Goal: Information Seeking & Learning: Learn about a topic

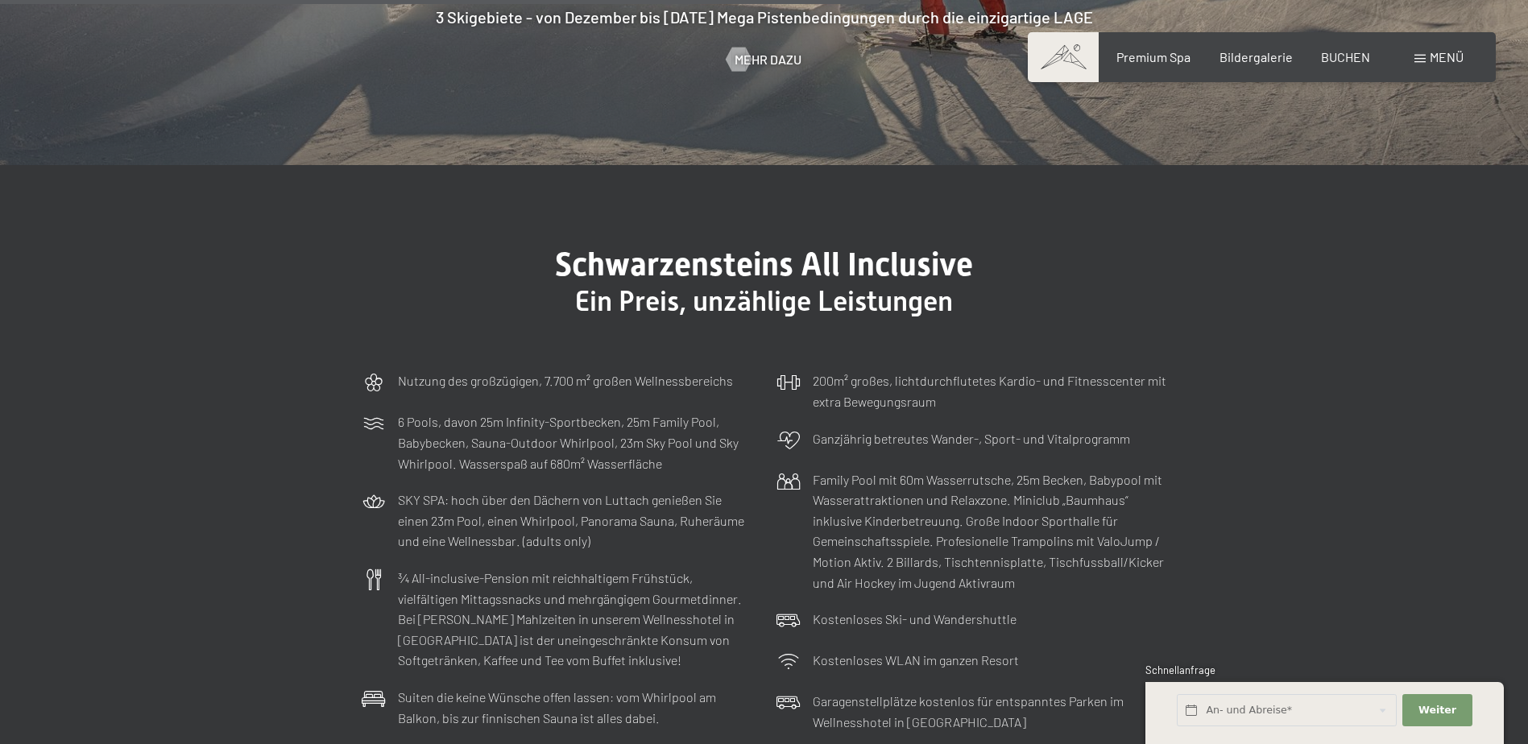
scroll to position [4671, 0]
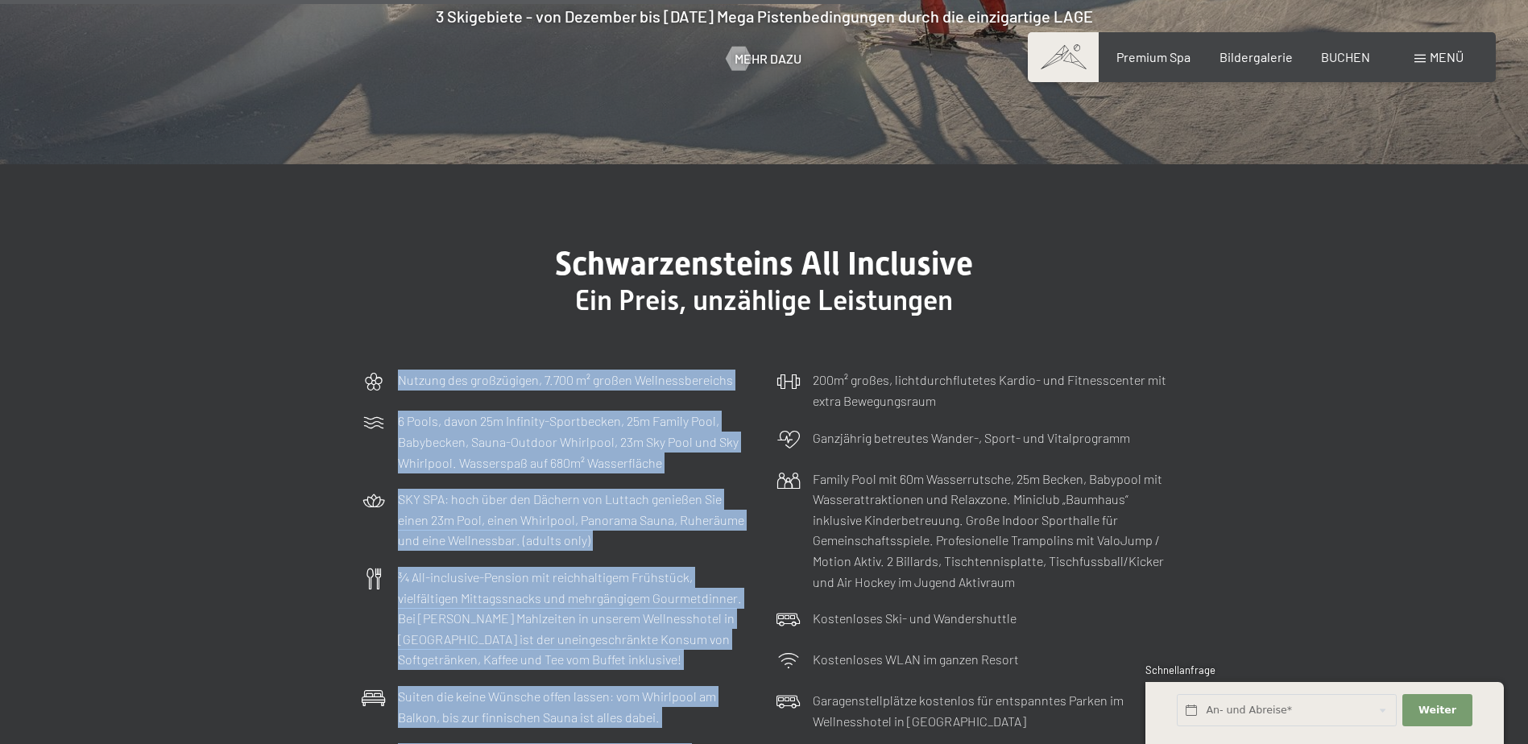
drag, startPoint x: 895, startPoint y: 350, endPoint x: 394, endPoint y: 242, distance: 512.4
click at [394, 245] on div "Schwarzensteins All Inclusive Ein Preis, unzählige Leistungen Nutzung des großz…" at bounding box center [764, 558] width 926 height 626
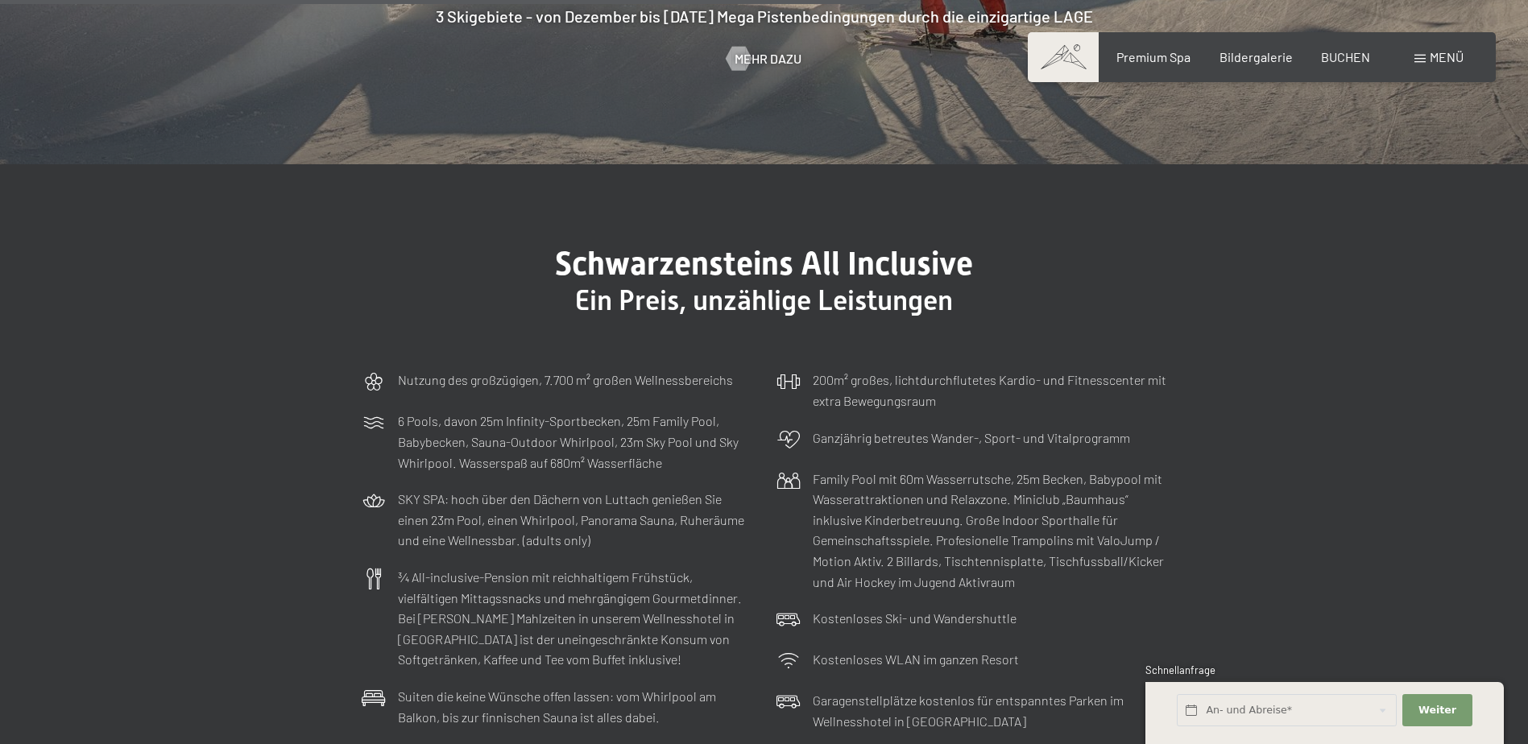
drag, startPoint x: 394, startPoint y: 242, endPoint x: 561, endPoint y: 202, distance: 172.1
click at [561, 245] on span "Schwarzensteins All Inclusive" at bounding box center [764, 264] width 418 height 38
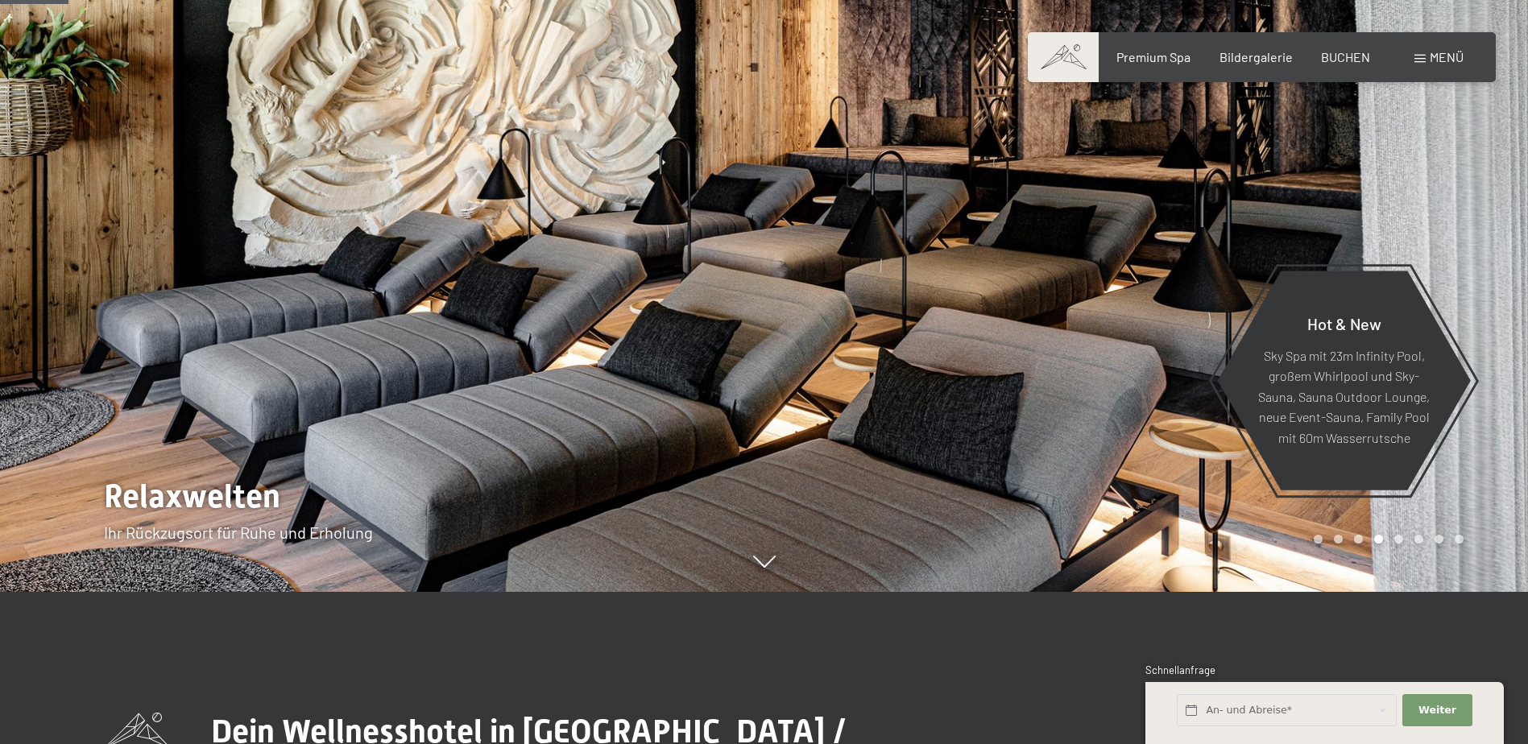
scroll to position [0, 0]
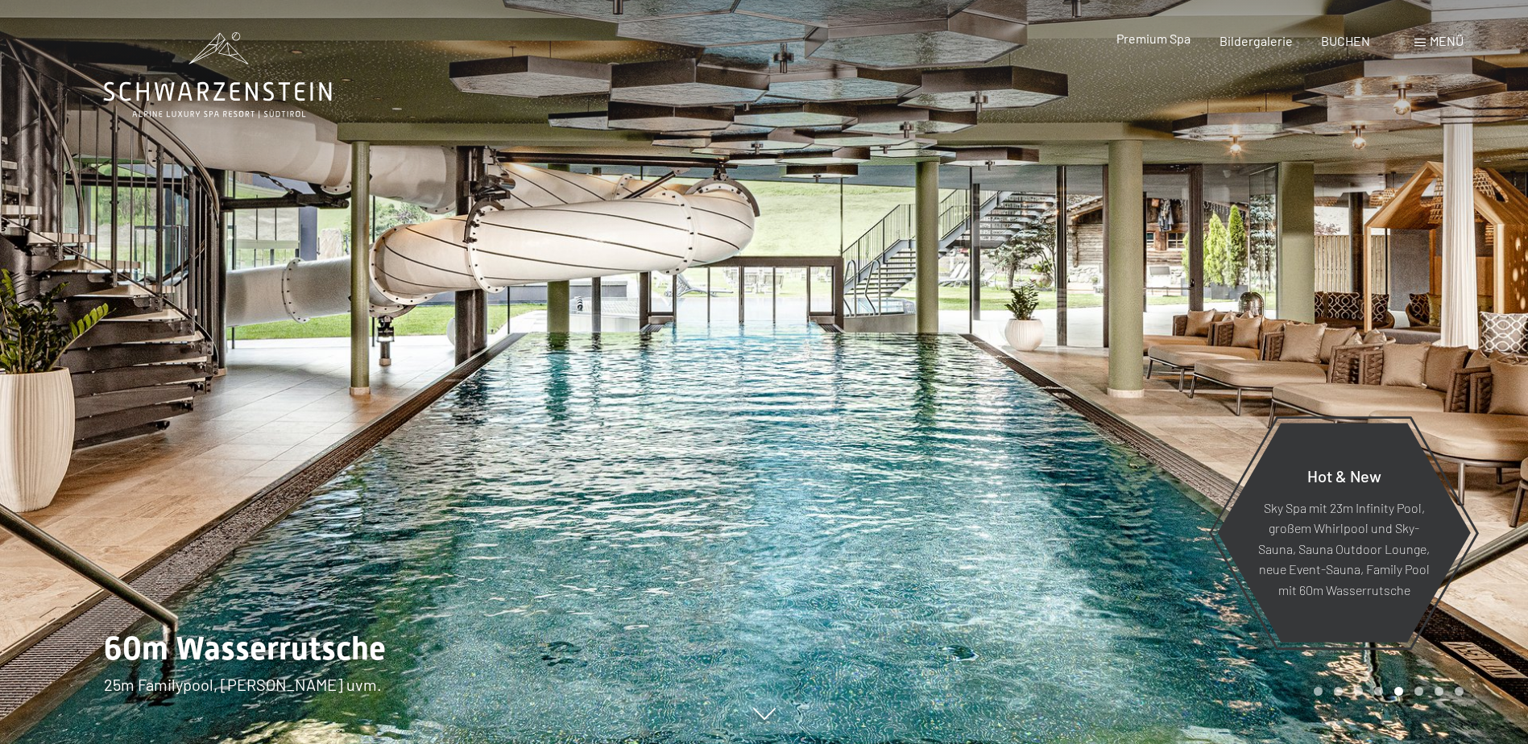
click at [1157, 41] on span "Premium Spa" at bounding box center [1153, 38] width 74 height 15
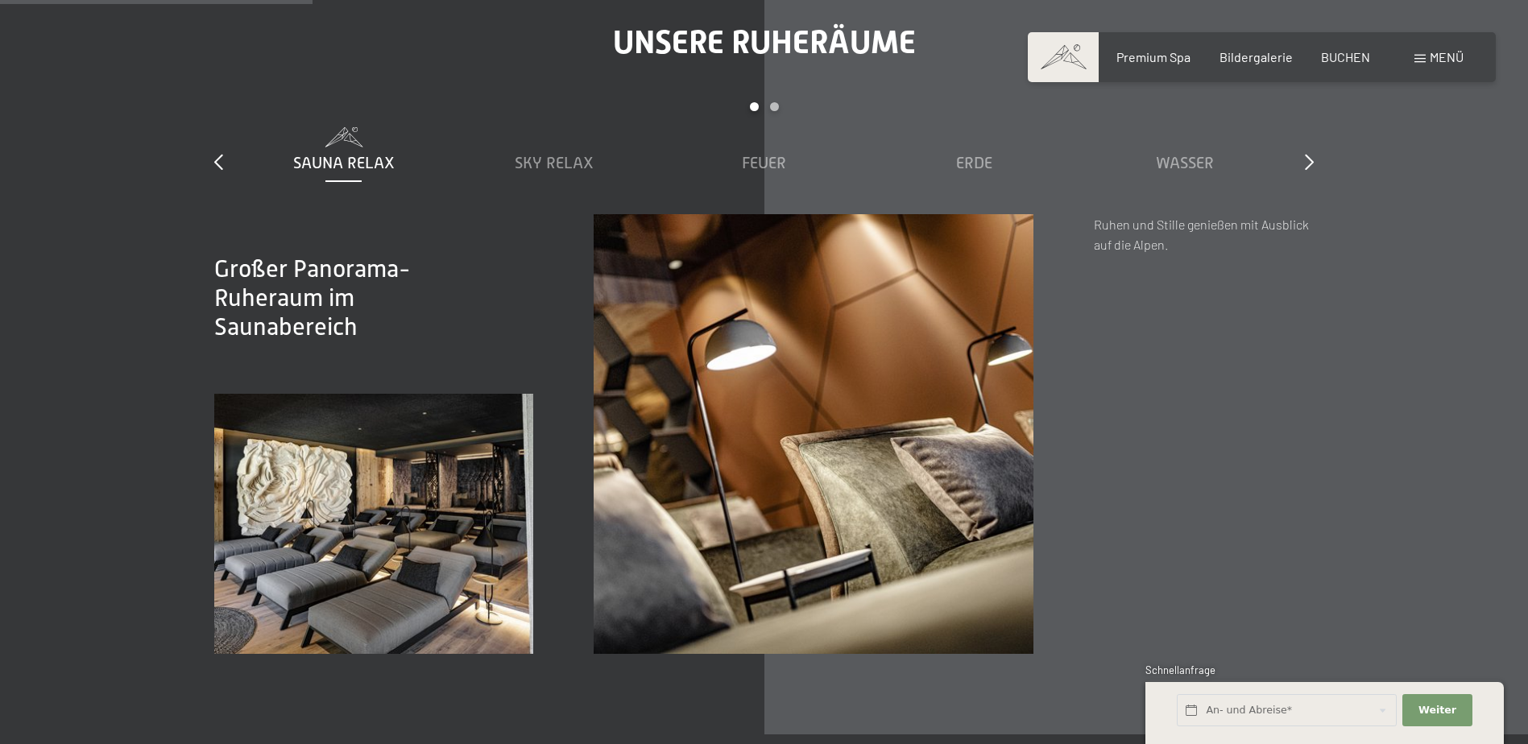
scroll to position [2416, 0]
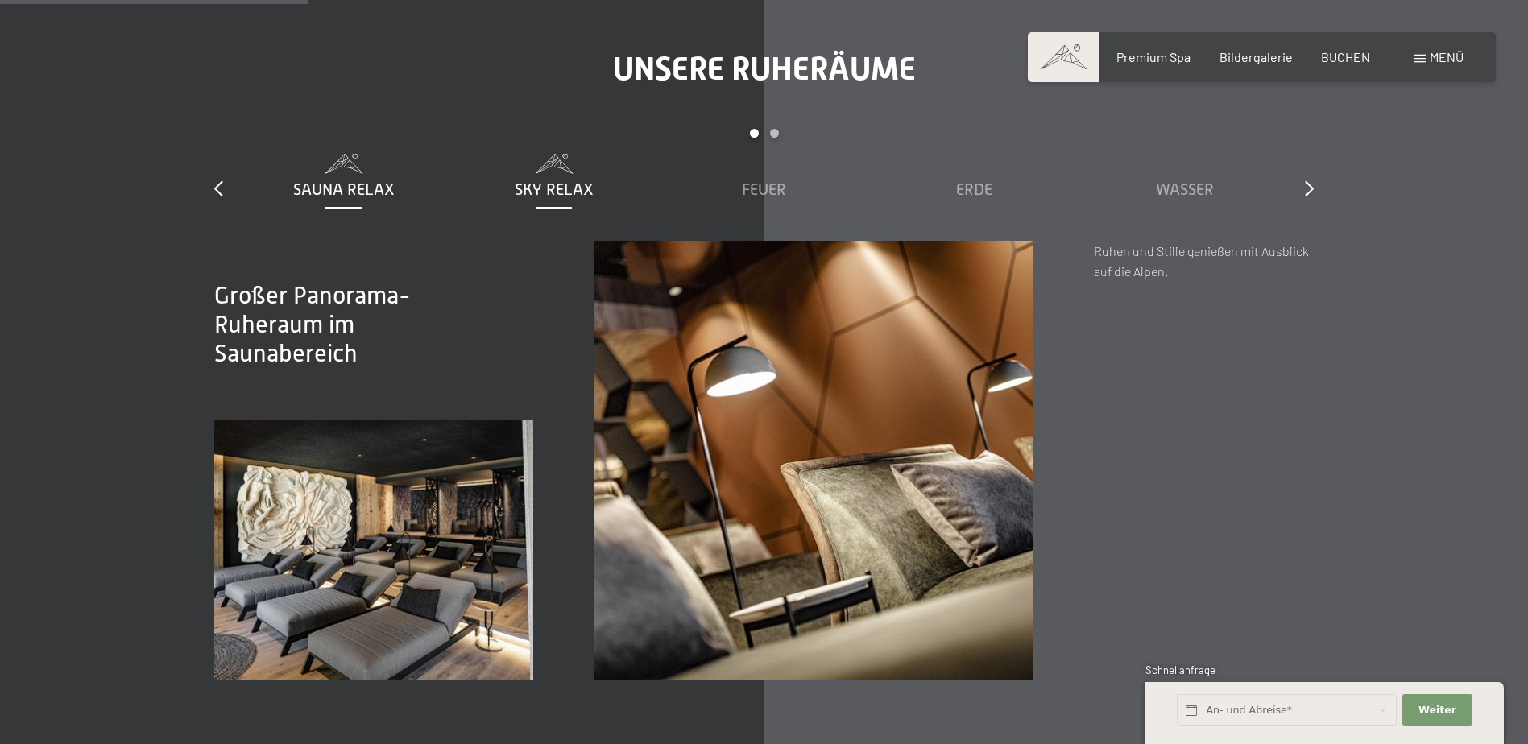
click at [542, 187] on span "Sky Relax" at bounding box center [554, 189] width 79 height 18
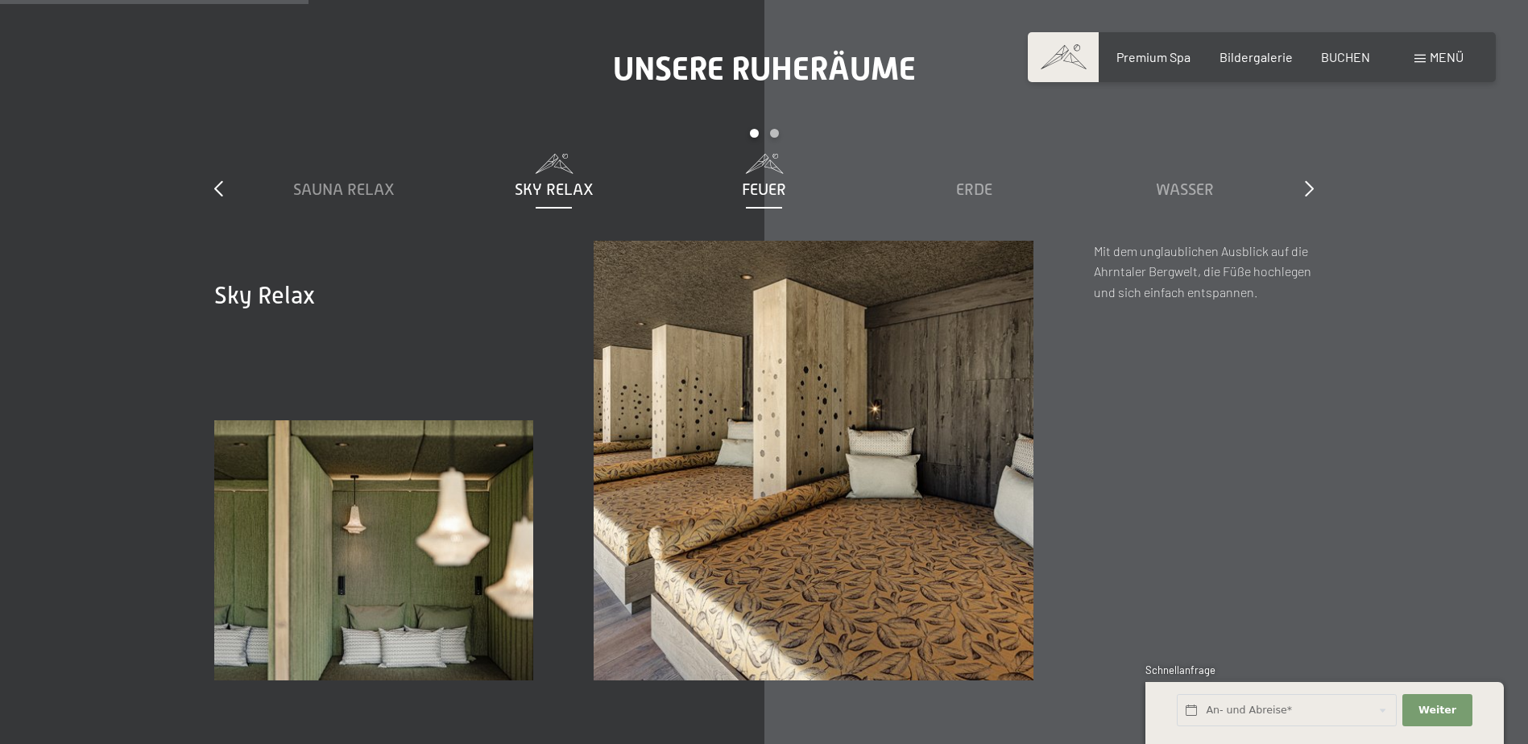
click at [754, 179] on div "Feuer" at bounding box center [764, 189] width 194 height 23
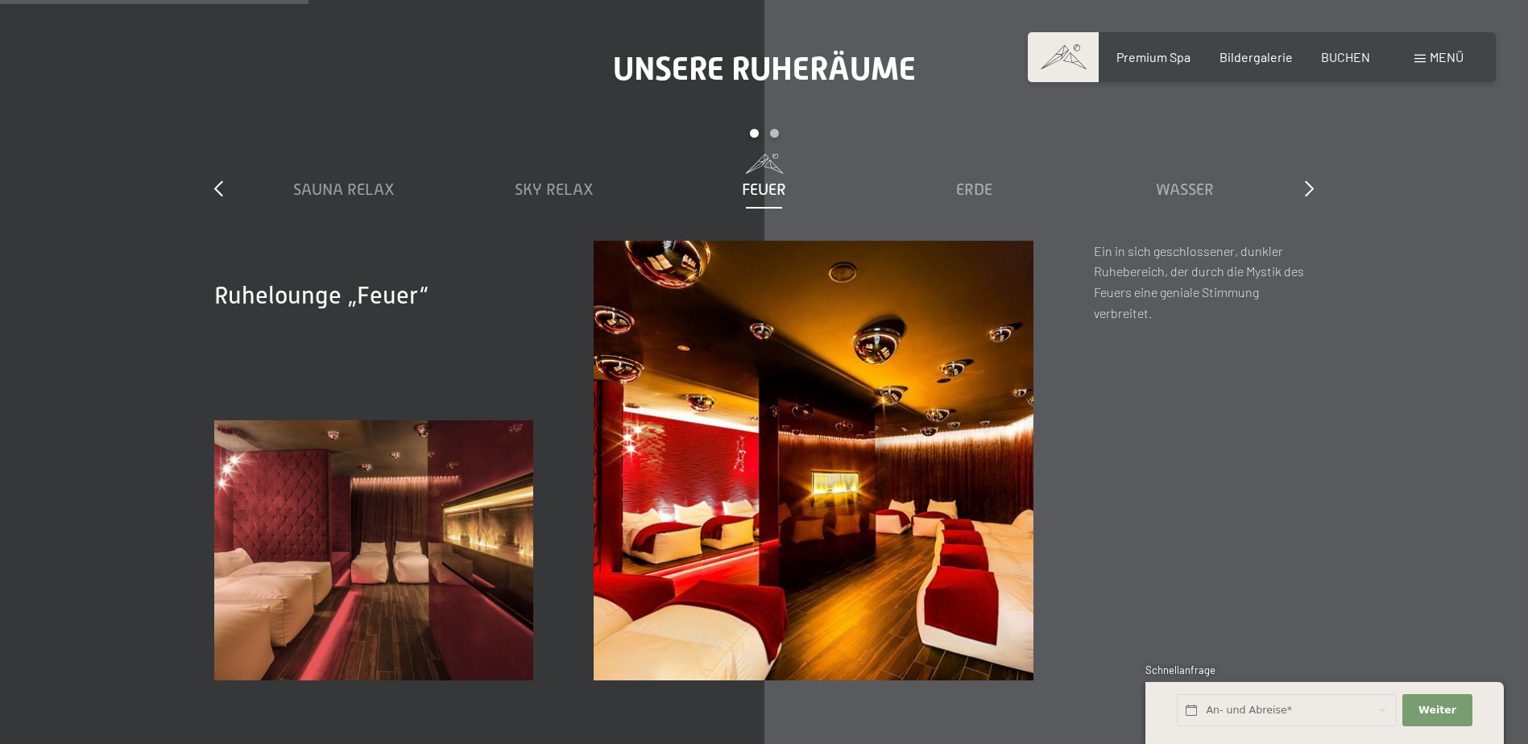
click at [1324, 455] on div "Unsere Ruheräume slide 1 to 5 of 7 Sauna Relax Sky Relax Feuer Erde Wasser Luft…" at bounding box center [764, 365] width 1220 height 631
click at [980, 186] on span "Erde" at bounding box center [974, 189] width 36 height 18
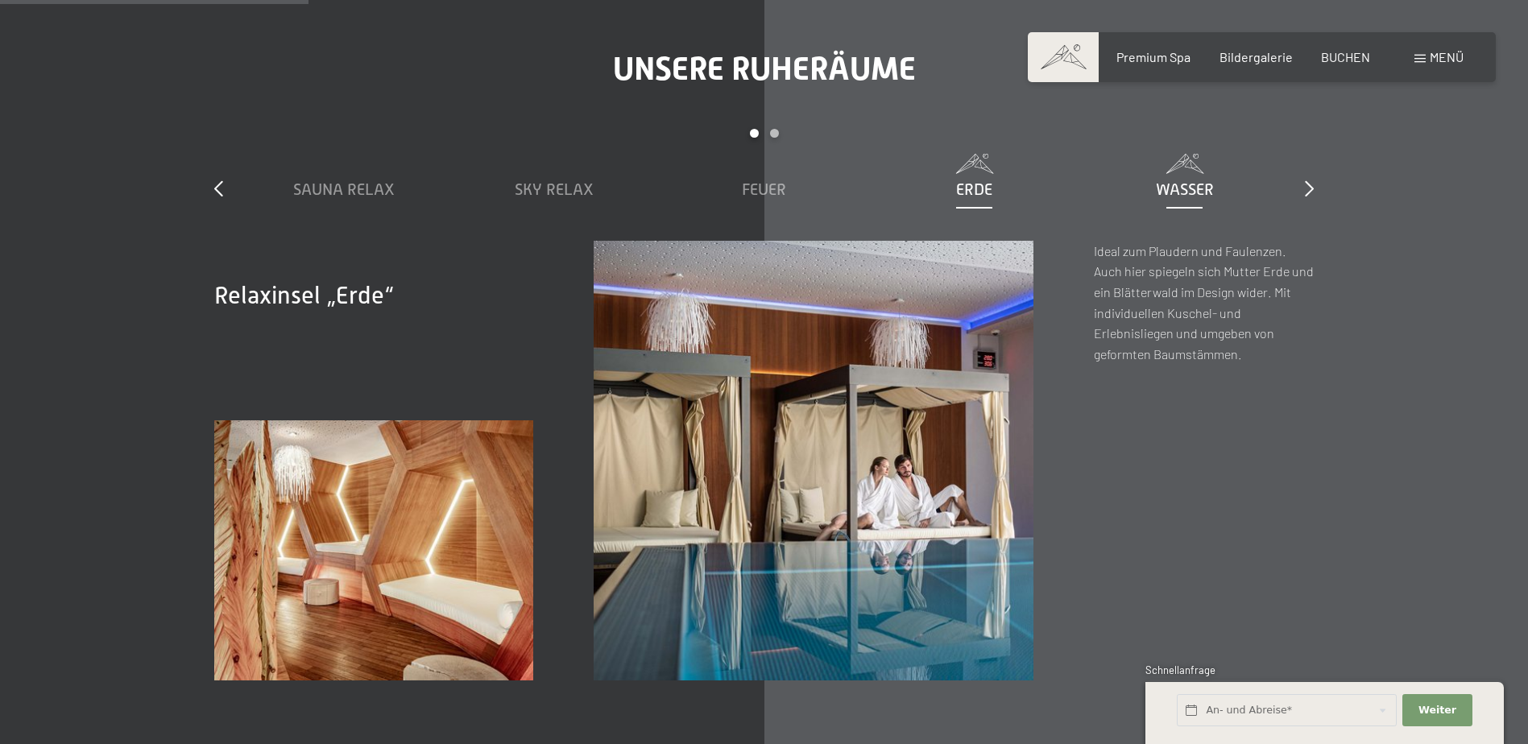
click at [1173, 189] on span "Wasser" at bounding box center [1185, 189] width 58 height 18
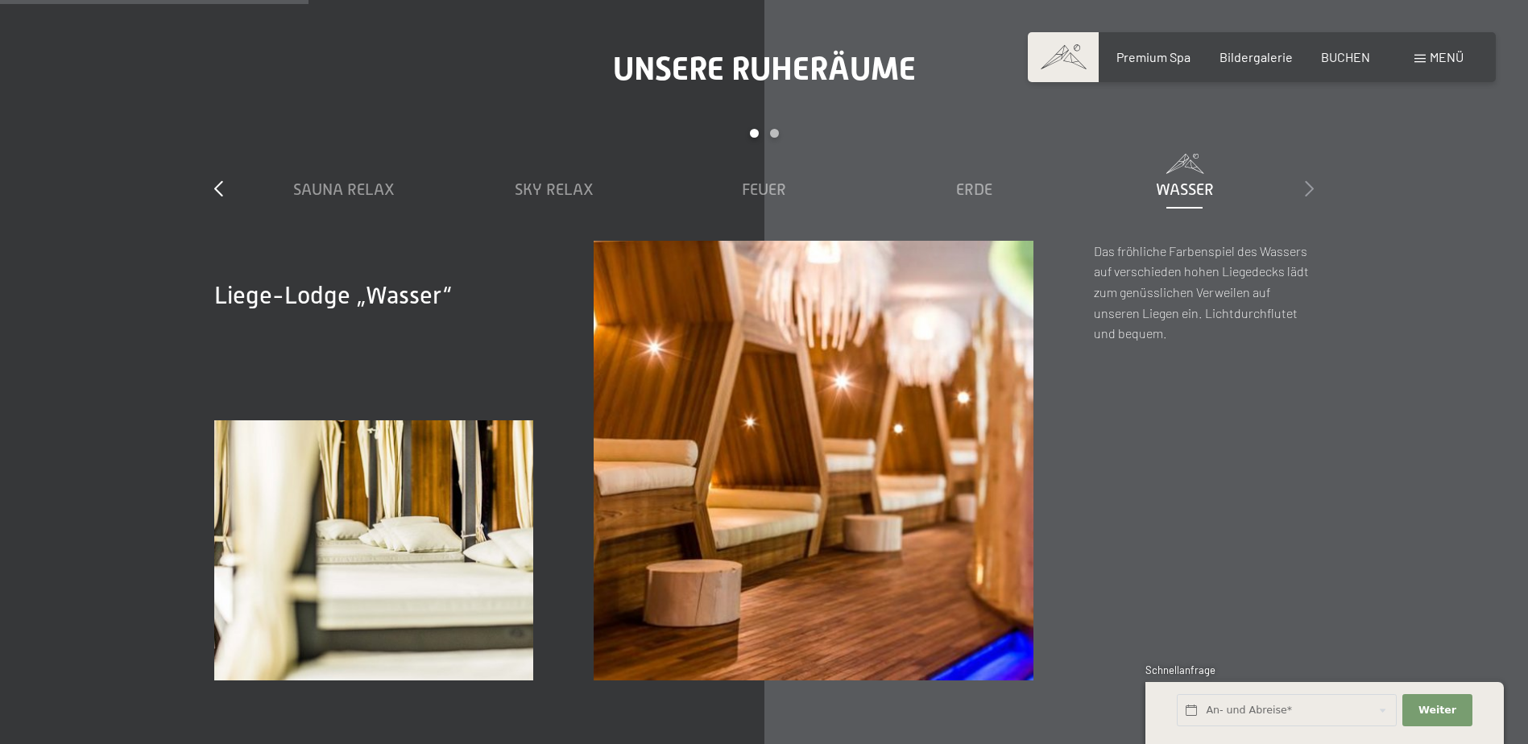
click at [1311, 190] on icon at bounding box center [1309, 188] width 9 height 16
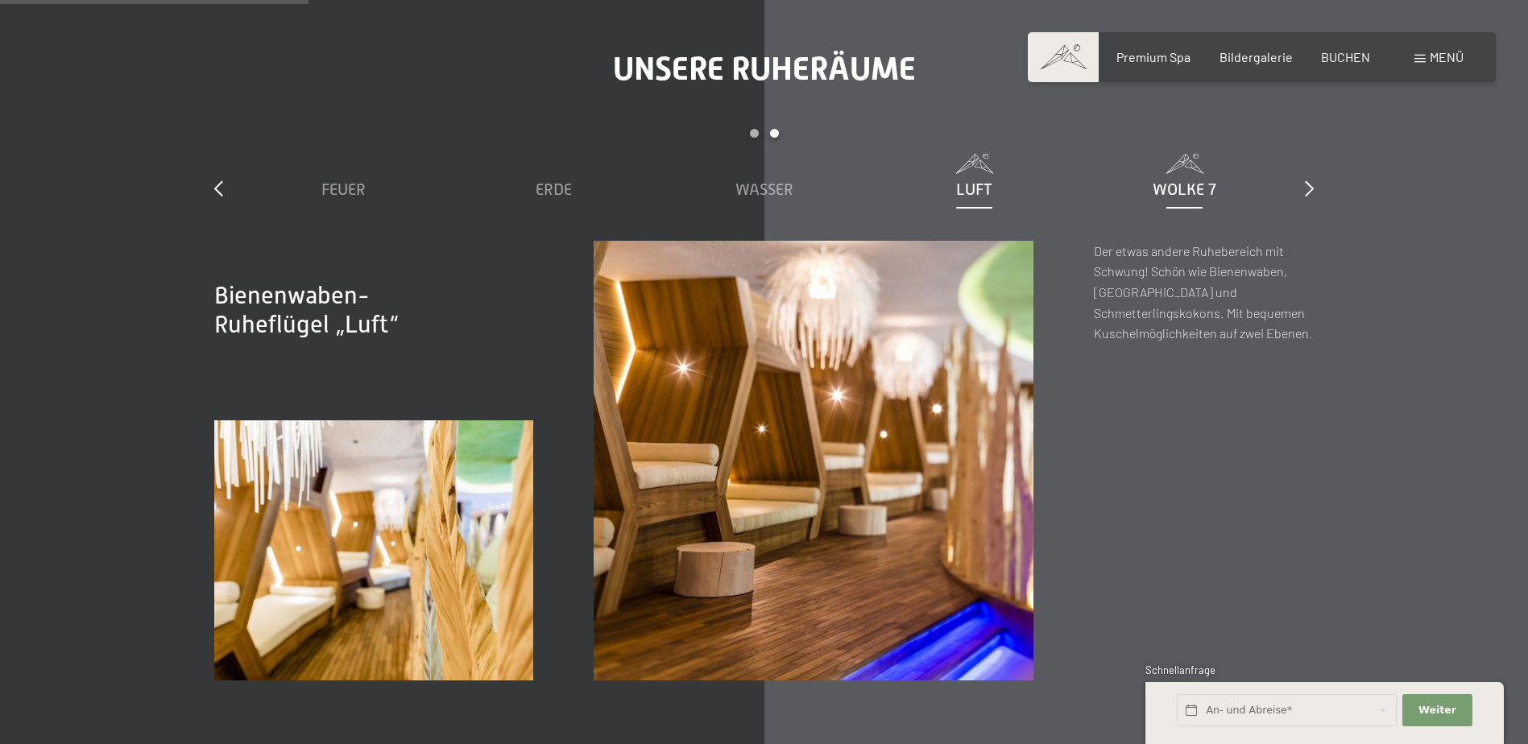
click at [1185, 186] on span "Wolke 7" at bounding box center [1184, 189] width 64 height 18
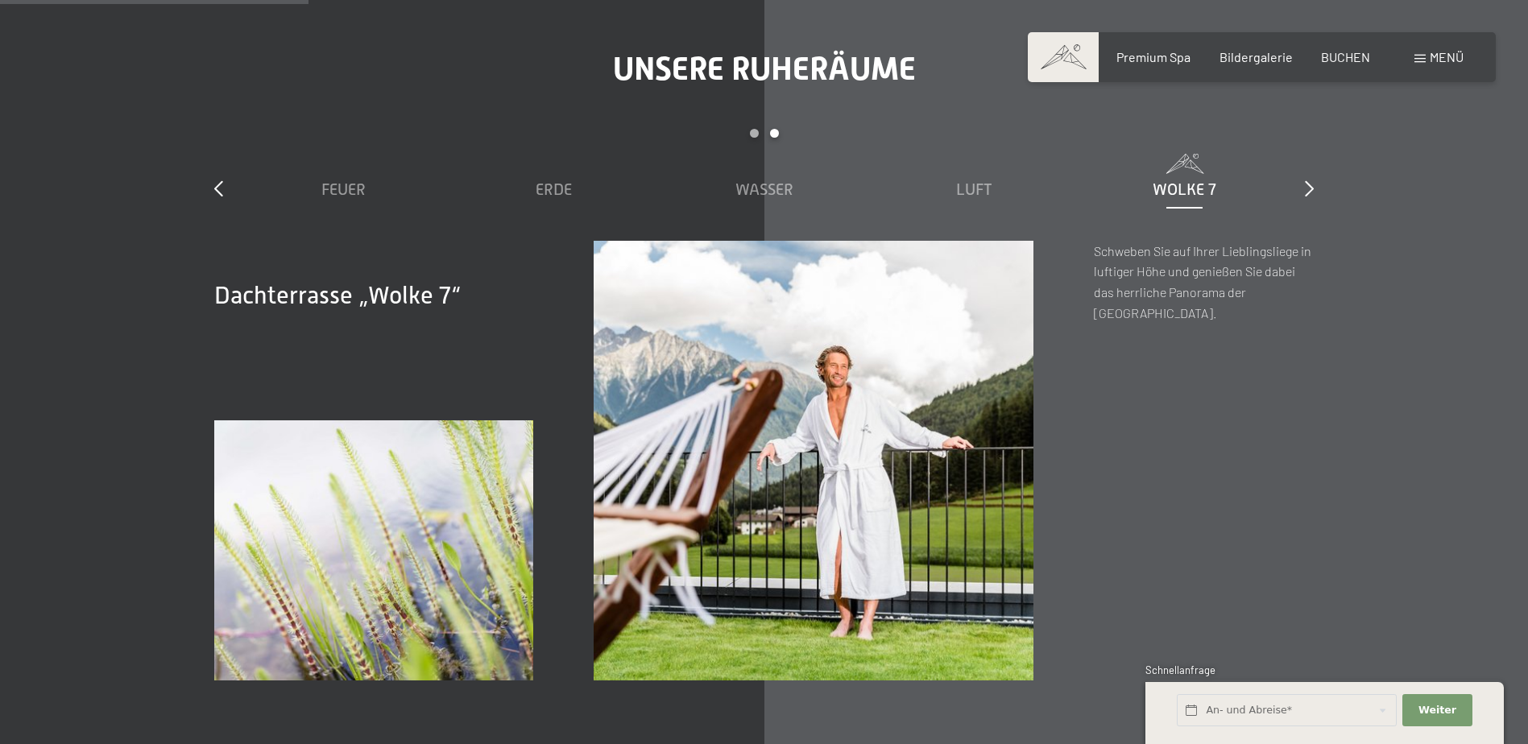
click at [1299, 189] on div "slide 3 to 7 of 7 Sauna Relax Sky Relax Feuer Erde Wasser Luft Wolke 7" at bounding box center [763, 185] width 1099 height 112
click at [1301, 191] on div "slide 3 to 7 of 7 Sauna Relax Sky Relax Feuer Erde Wasser Luft Wolke 7" at bounding box center [763, 185] width 1099 height 112
click at [1308, 193] on icon at bounding box center [1309, 188] width 9 height 16
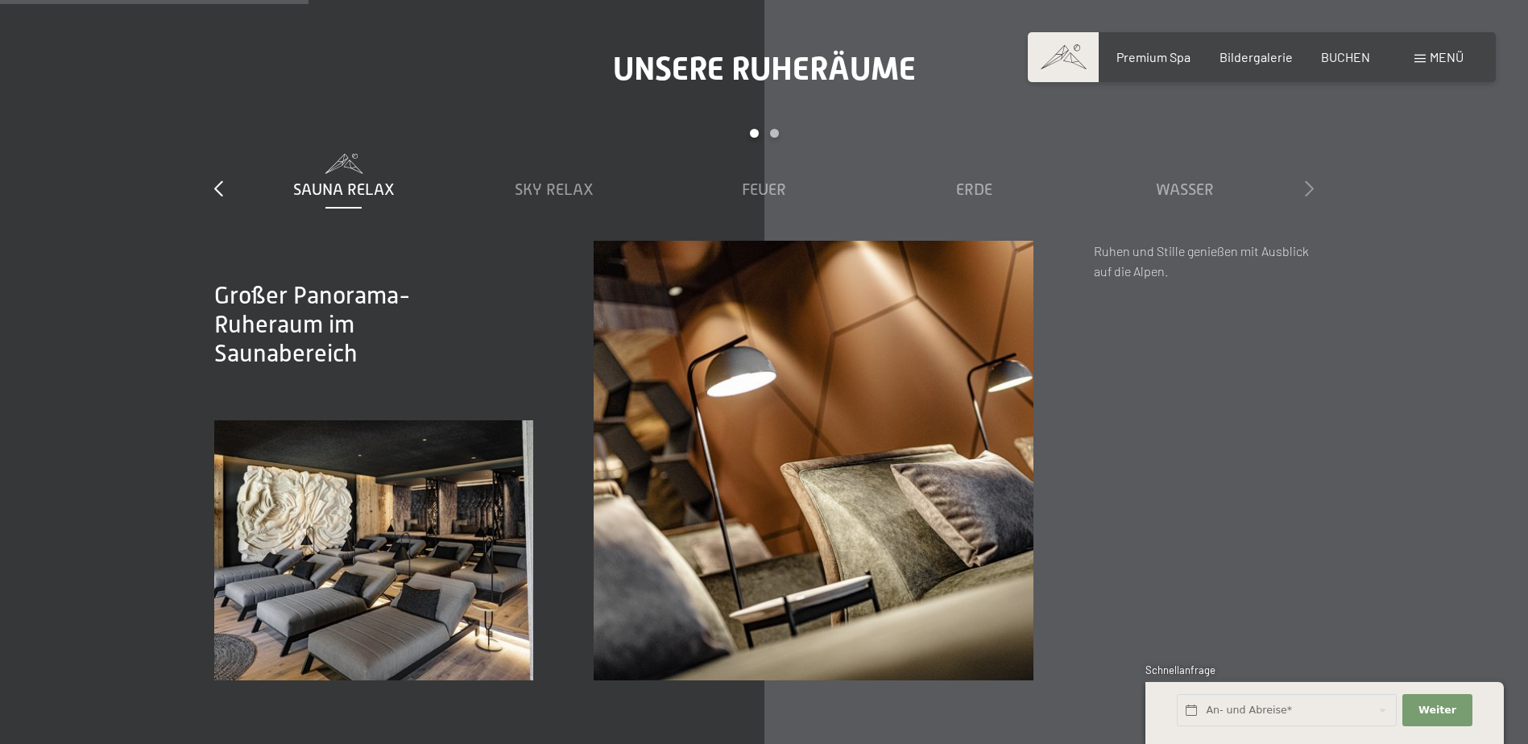
click at [1313, 193] on icon at bounding box center [1309, 188] width 9 height 16
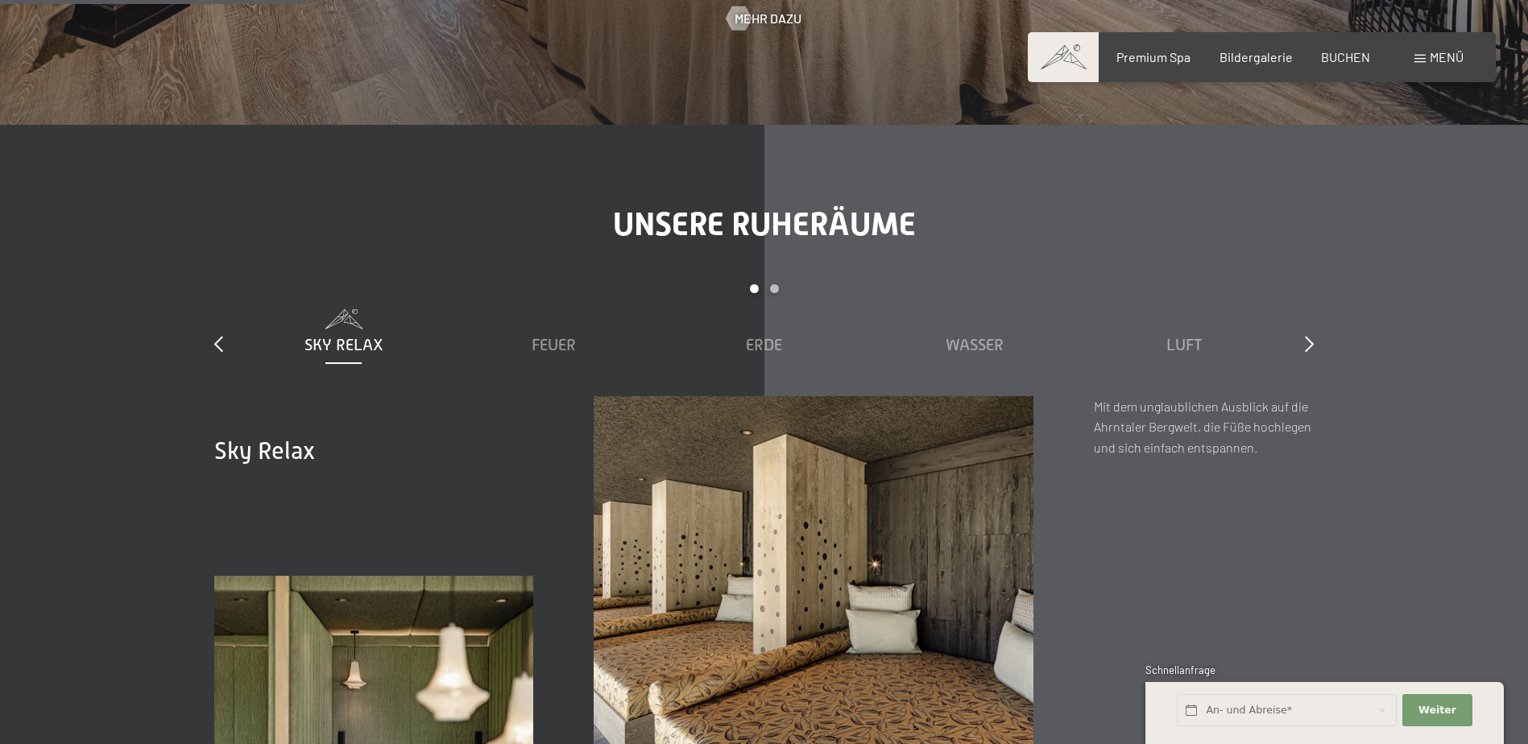
scroll to position [1933, 0]
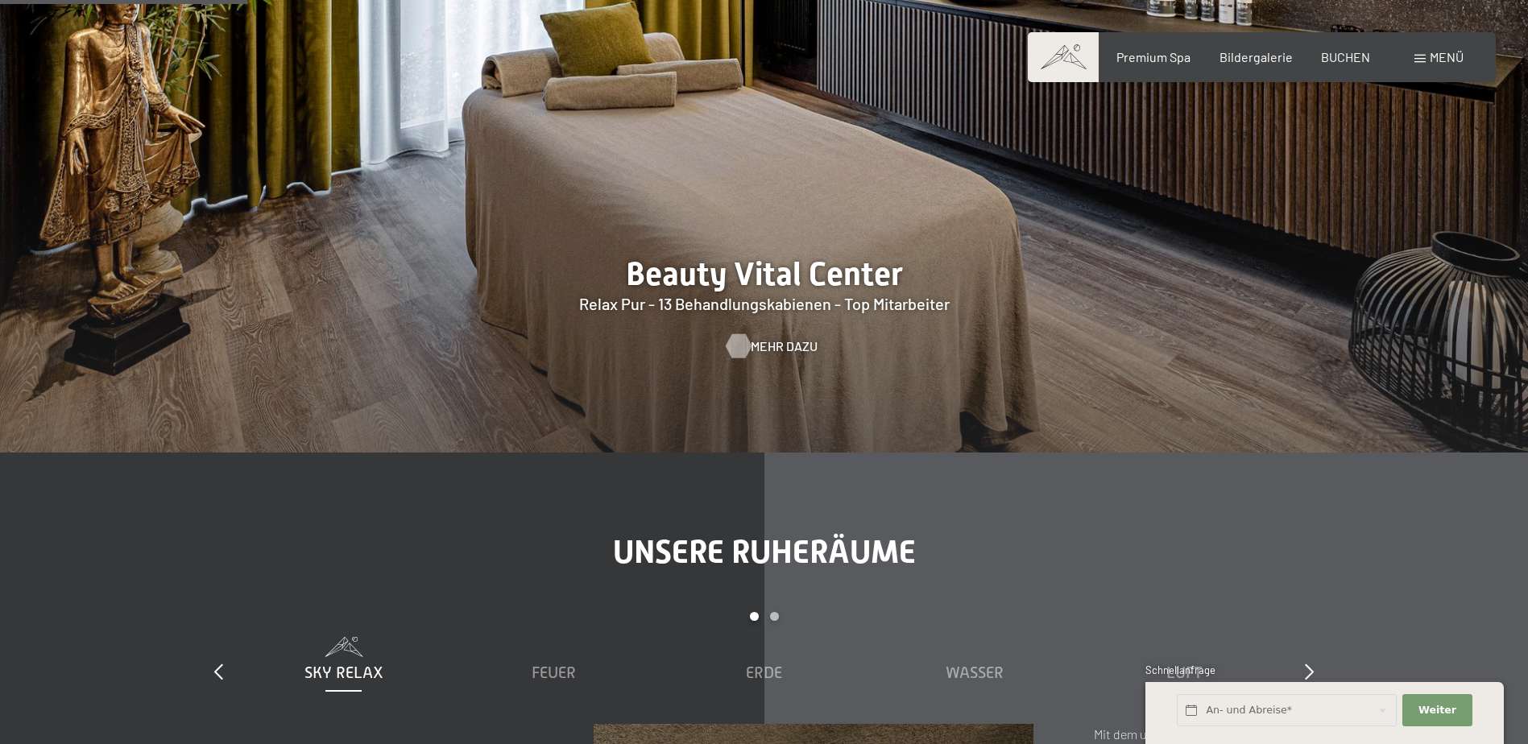
click at [763, 354] on span "Mehr dazu" at bounding box center [784, 346] width 67 height 18
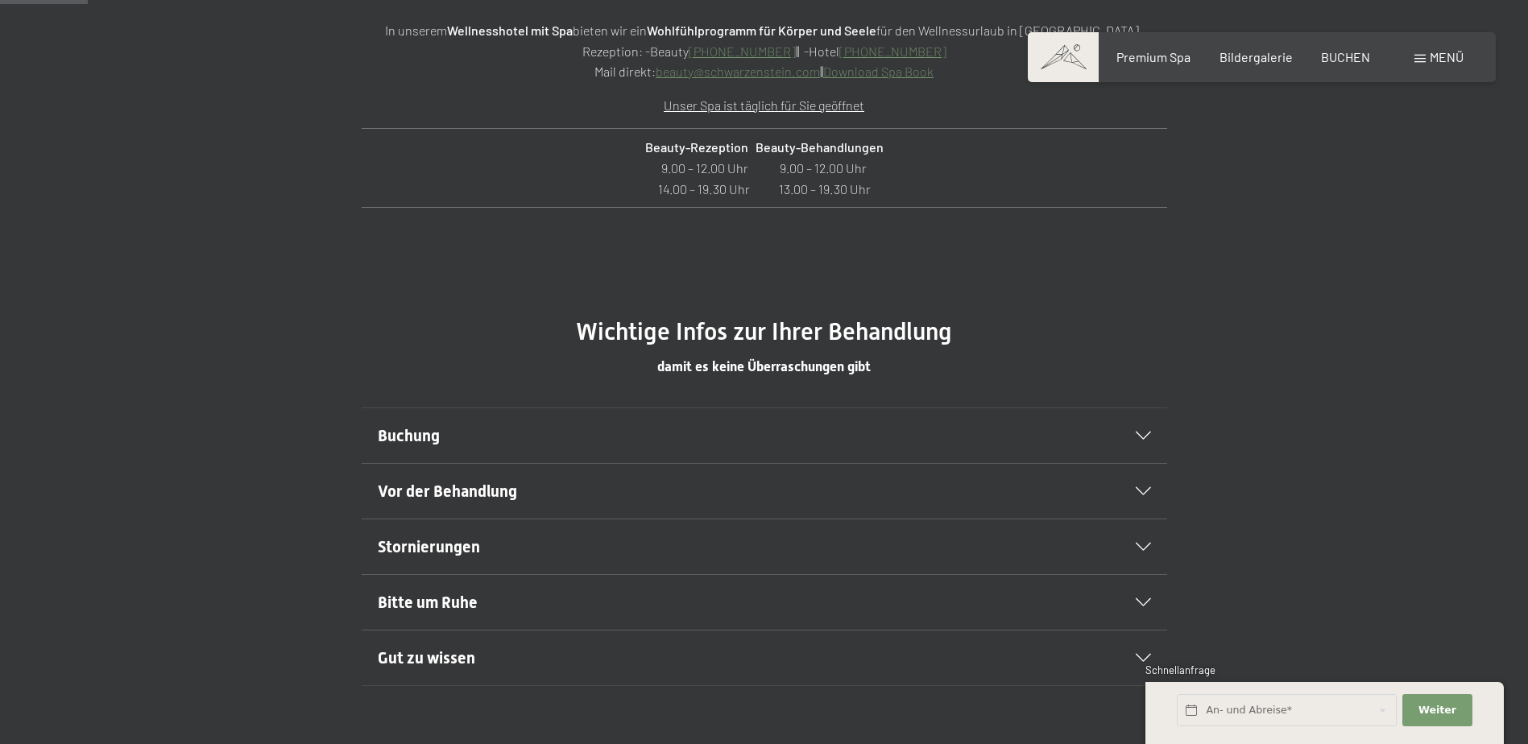
scroll to position [644, 0]
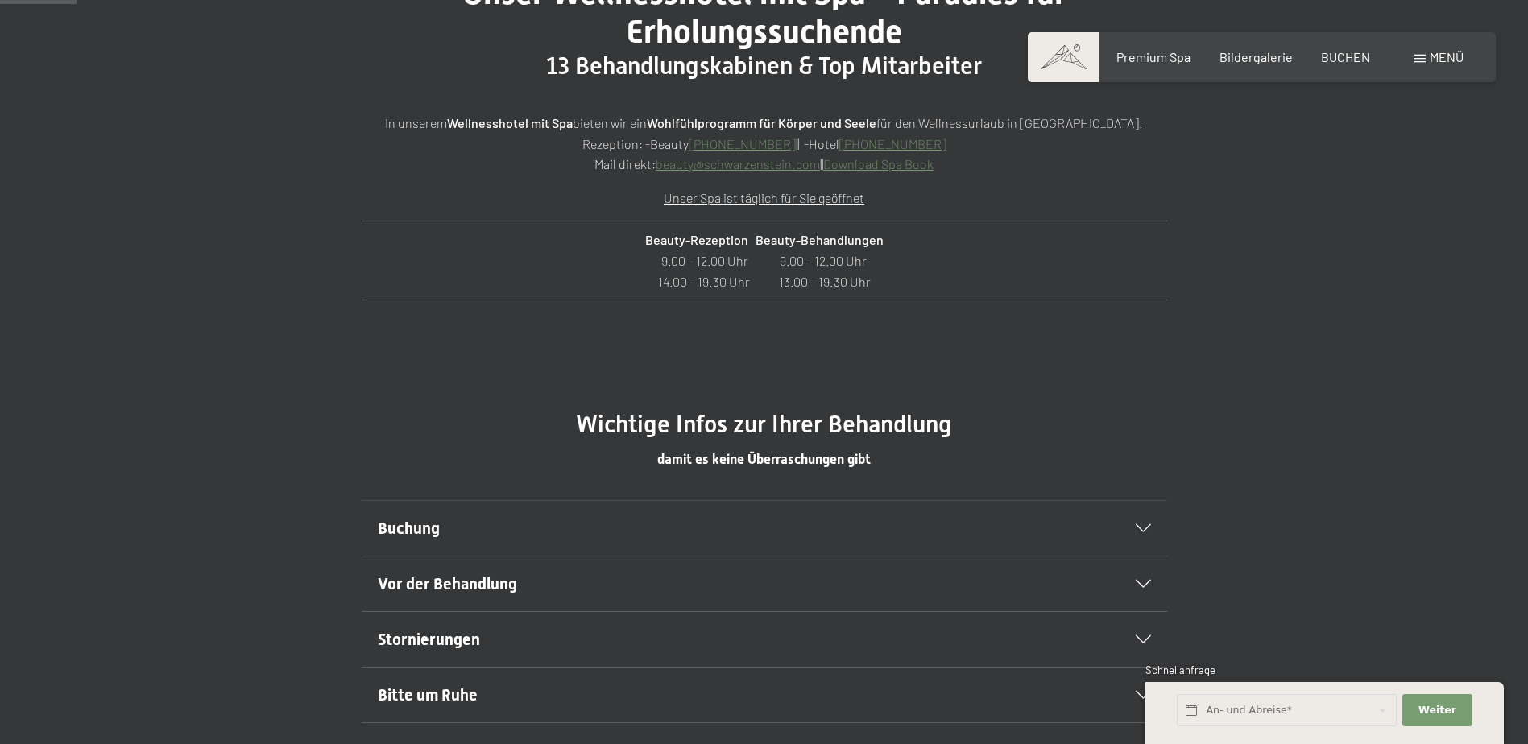
click at [423, 519] on span "Buchung" at bounding box center [409, 528] width 62 height 19
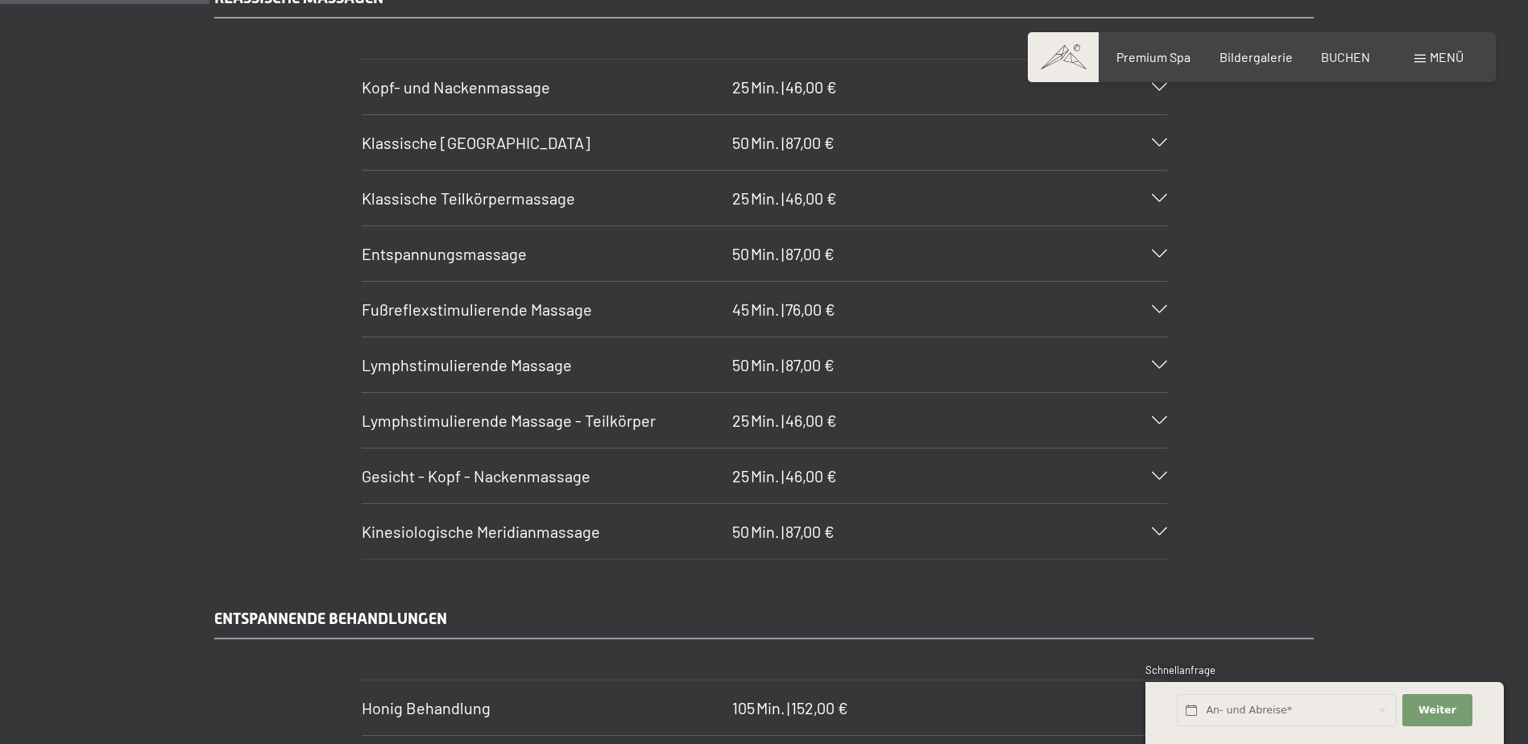
scroll to position [1691, 0]
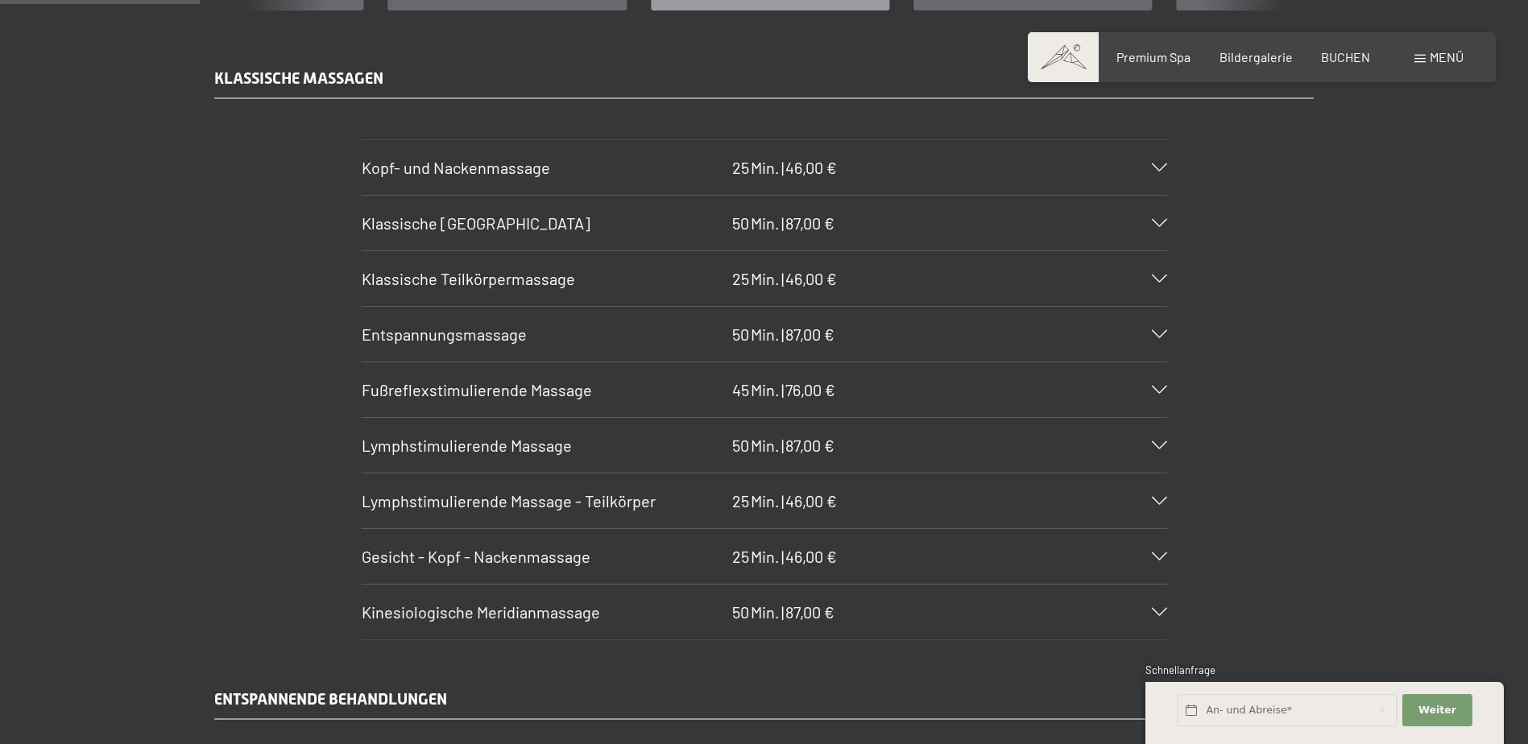
click at [1393, 399] on div "KLASSISCHE MASSAGEN Kopf- und Nackenmassage 25 Min. | 46,00 € Blockaden lösen u…" at bounding box center [764, 353] width 1528 height 573
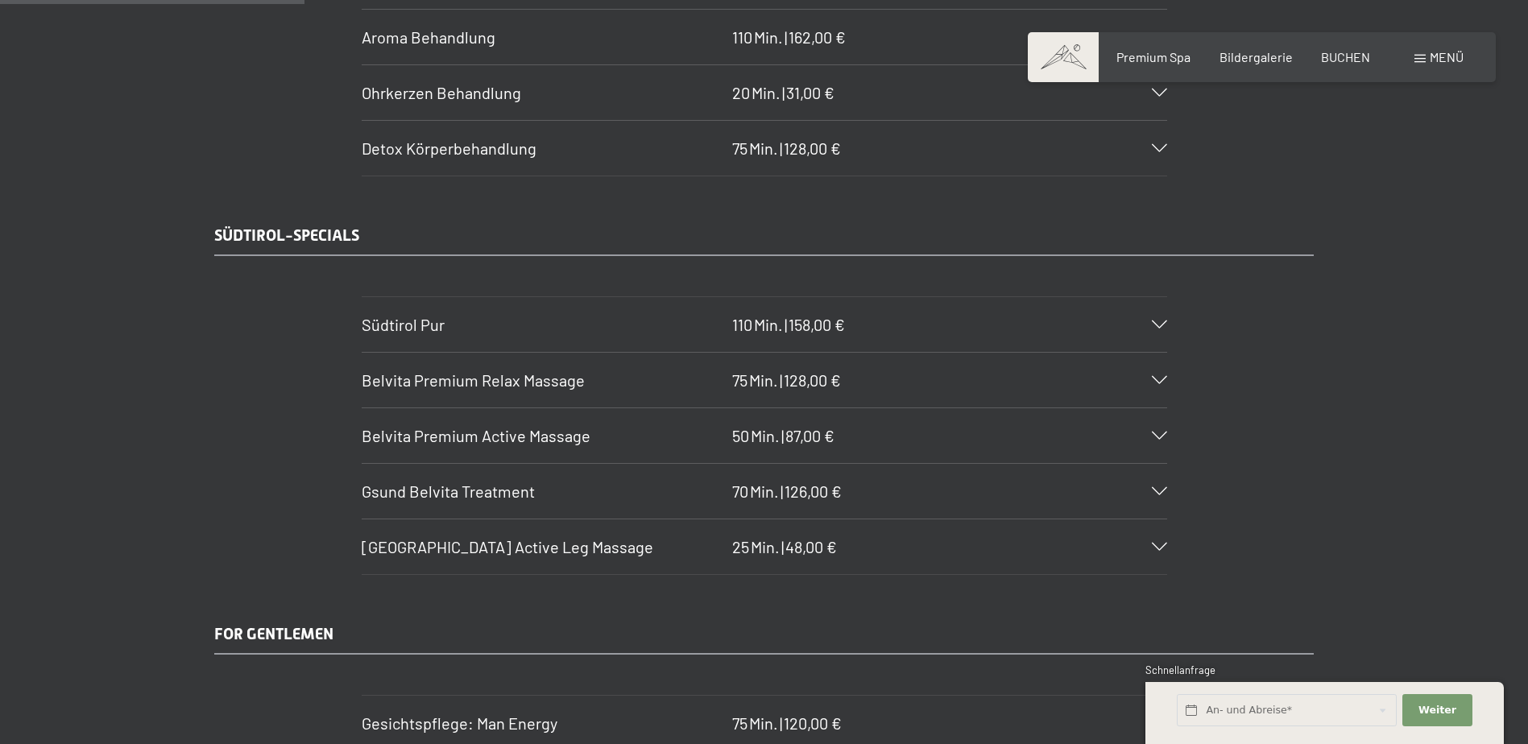
scroll to position [2577, 0]
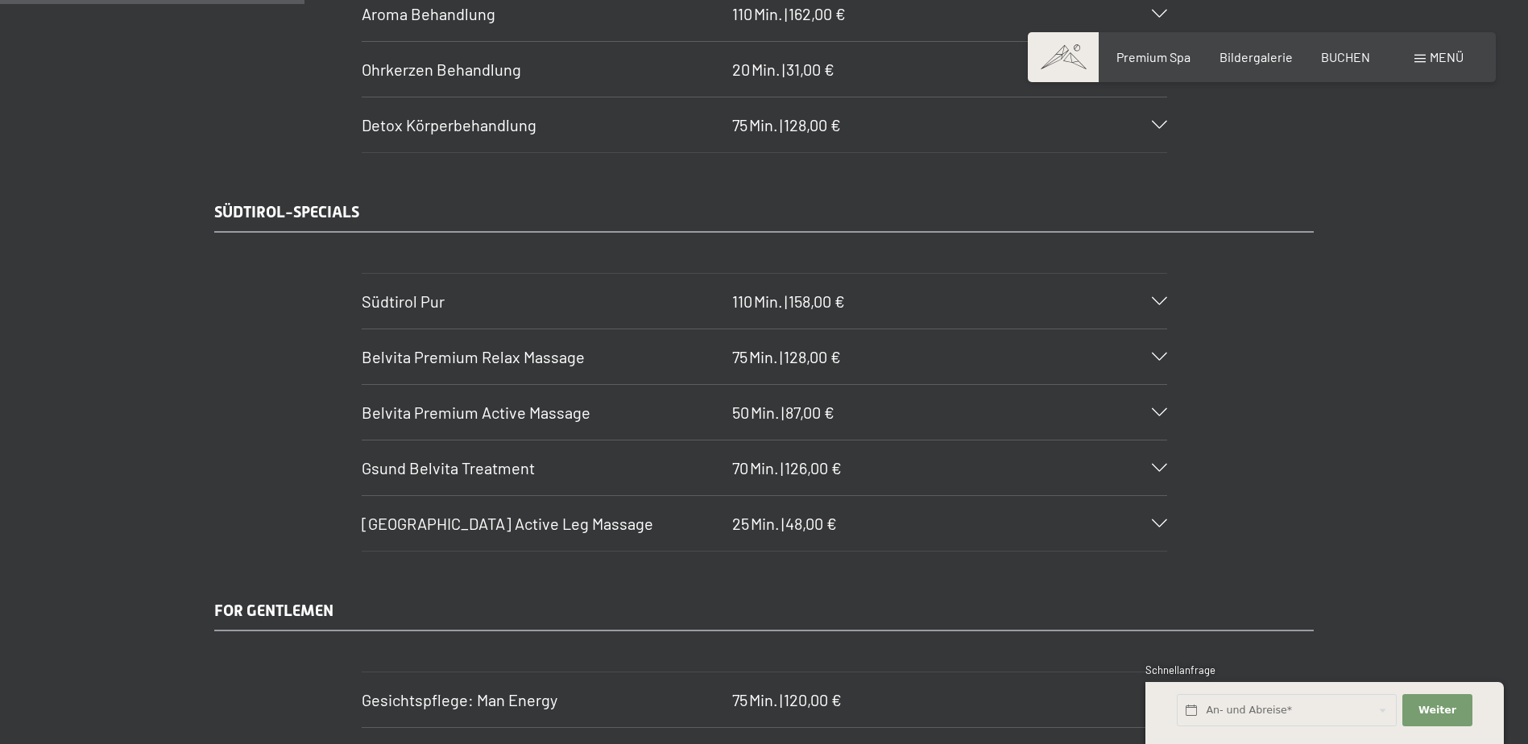
click at [1167, 409] on section "Belvita Premium Active Massage 50 Min. | 87,00 € Aktivierende Massage von Rücke…" at bounding box center [764, 412] width 805 height 56
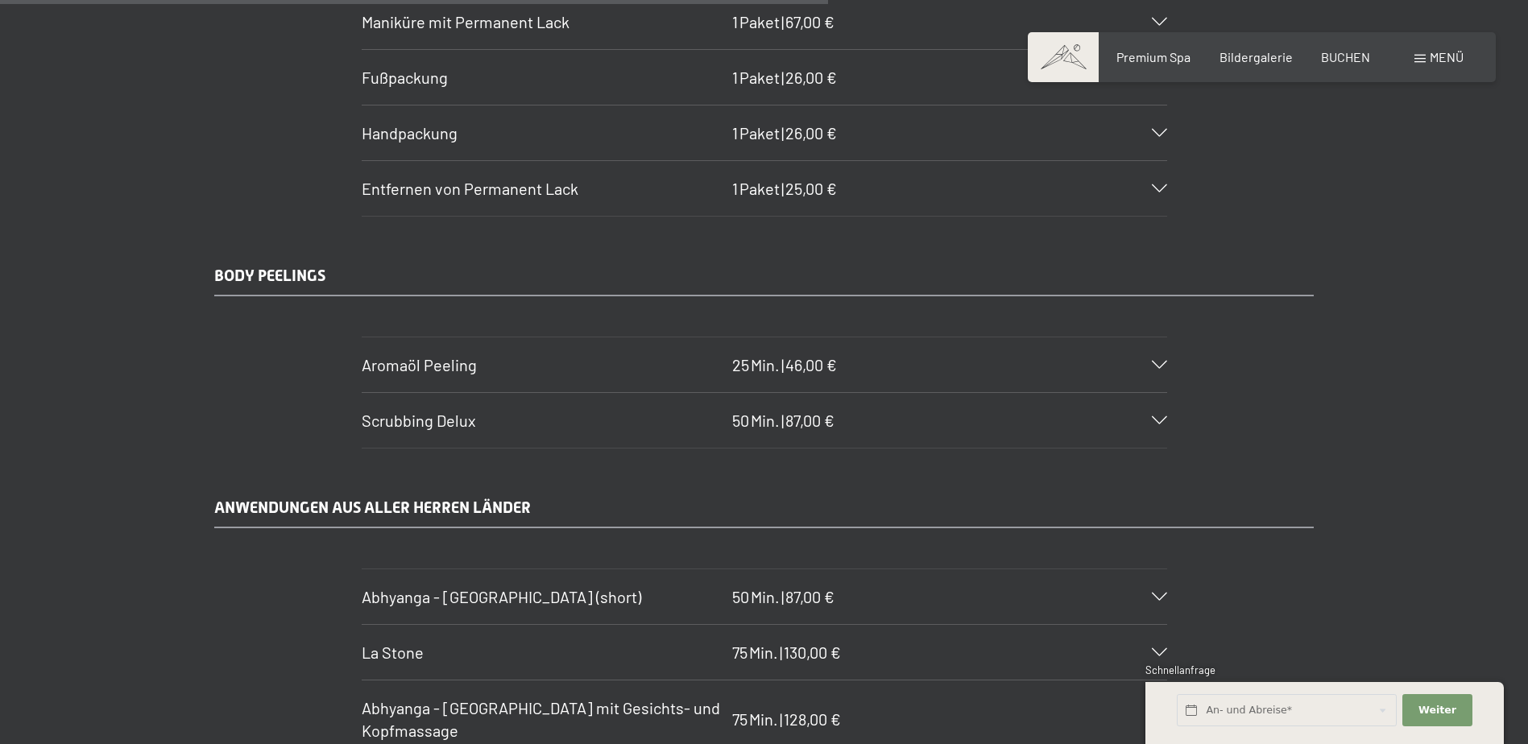
scroll to position [7007, 0]
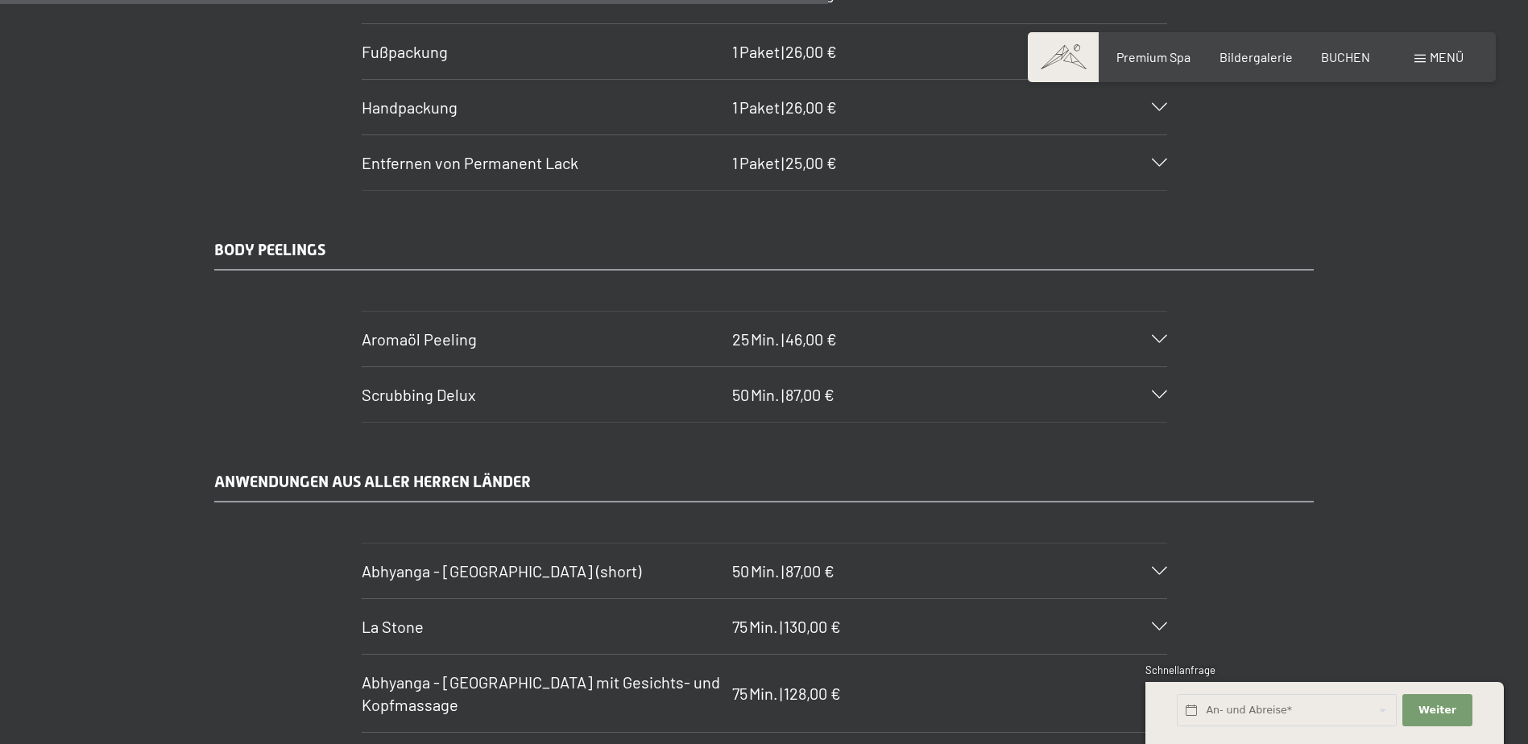
click at [86, 536] on div "ANWENDUNGEN AUS ALLER HERREN LÄNDER Abhyanga - Ganzkörpermassage (short) 50 Min…" at bounding box center [764, 629] width 1528 height 318
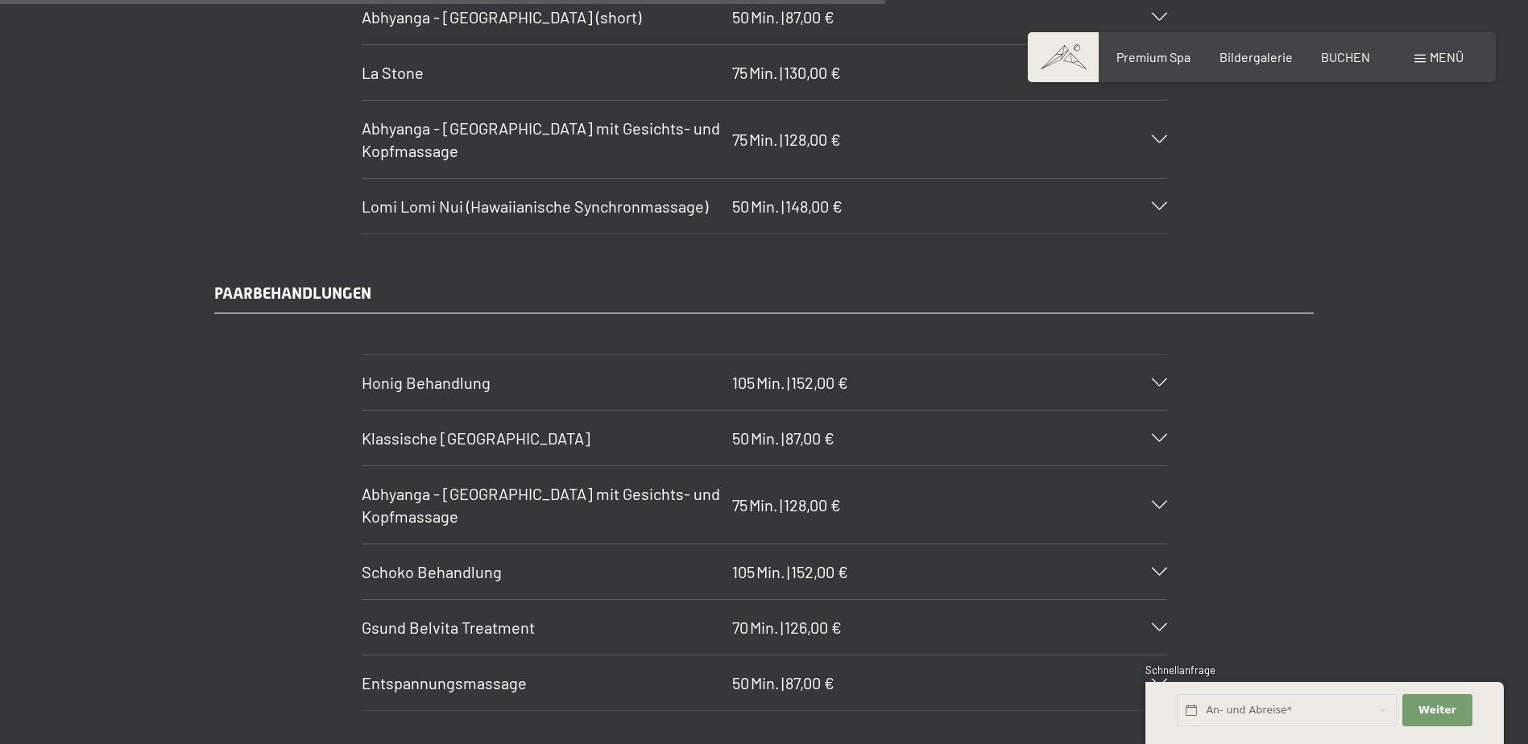
scroll to position [7651, 0]
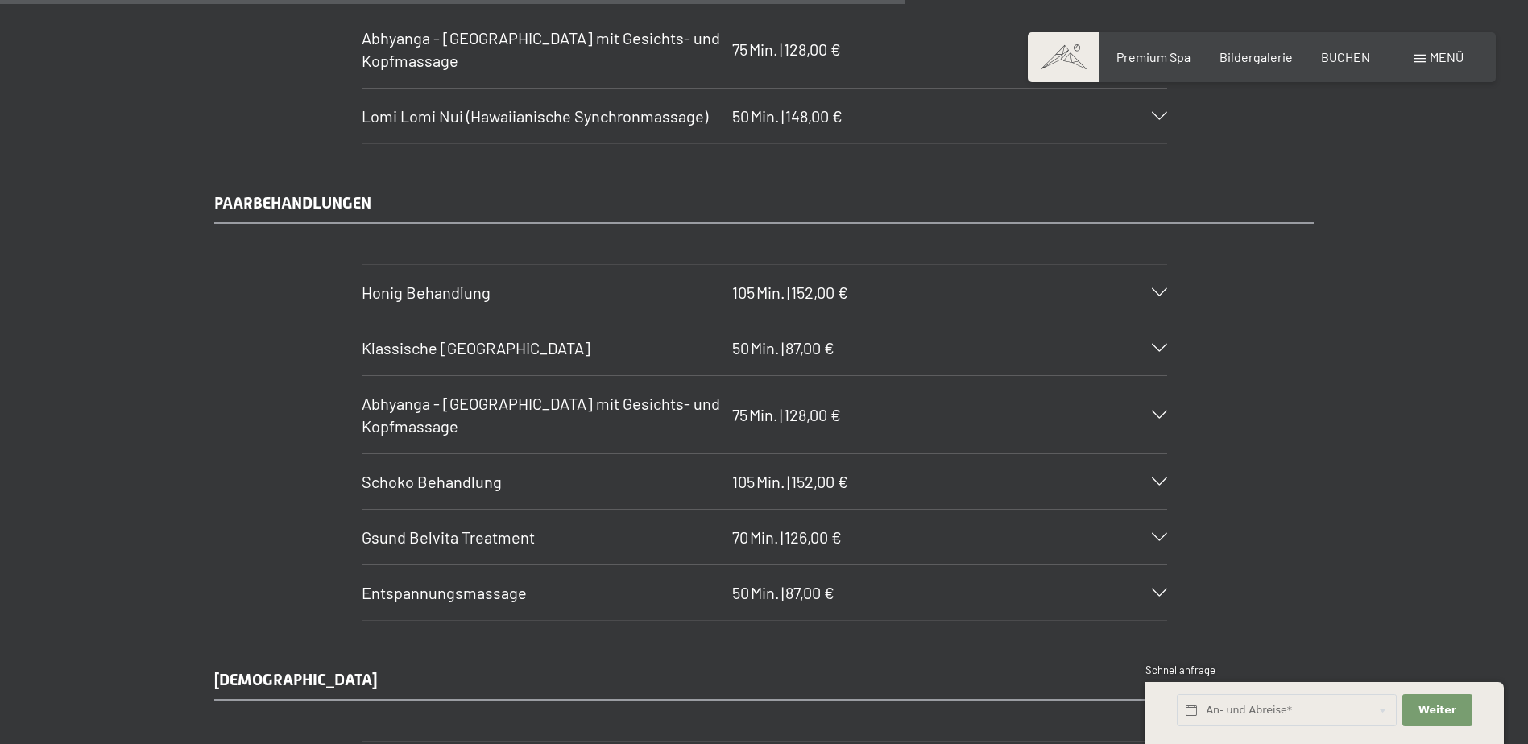
click at [1096, 587] on div "Entspannungsmassage 50 Min. | 87,00 €" at bounding box center [764, 592] width 805 height 55
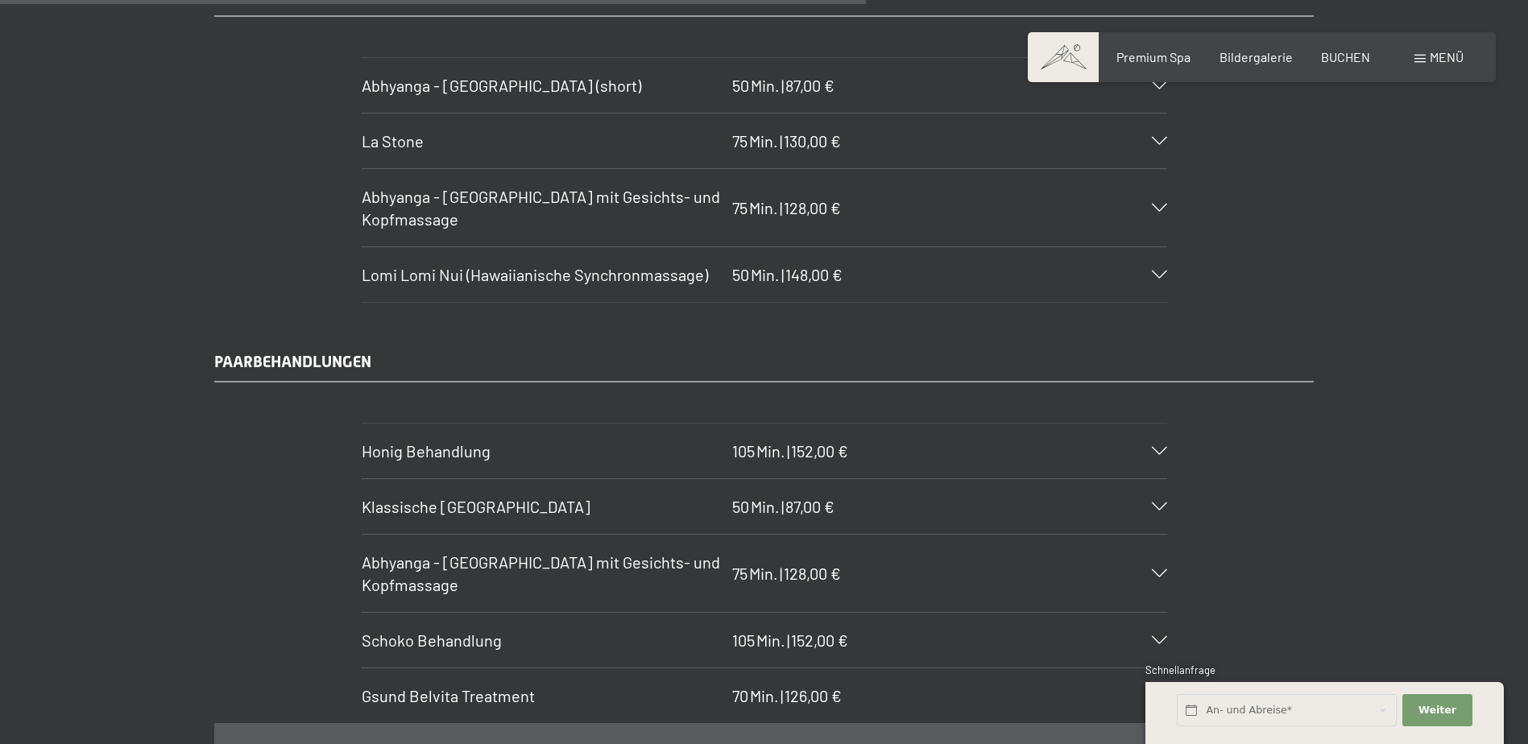
scroll to position [7490, 0]
click at [75, 428] on div "PAARBEHANDLUNGEN Honig Behandlung 105 Min. | 152,00 € Honig ist ein Geschenk de…" at bounding box center [764, 712] width 1528 height 718
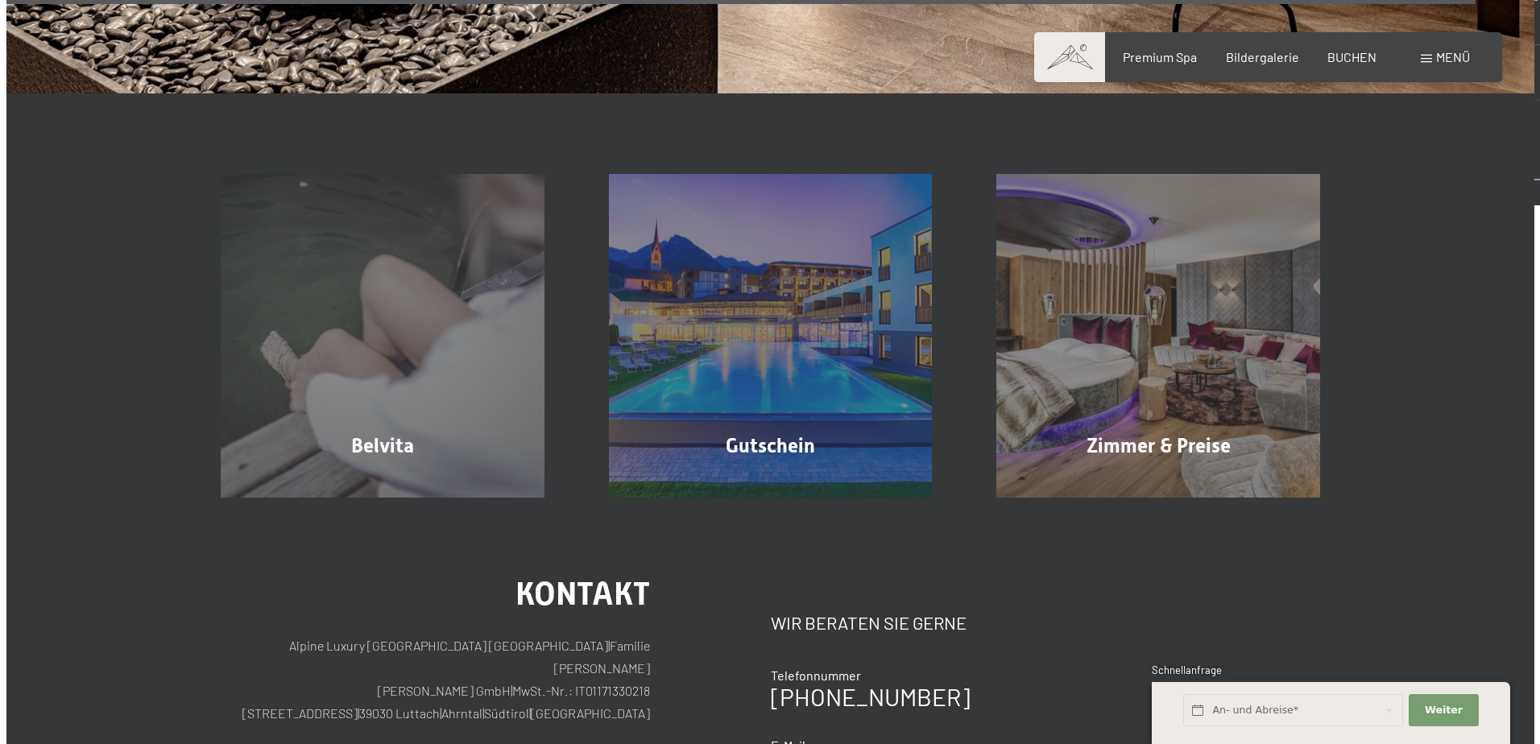
scroll to position [12805, 0]
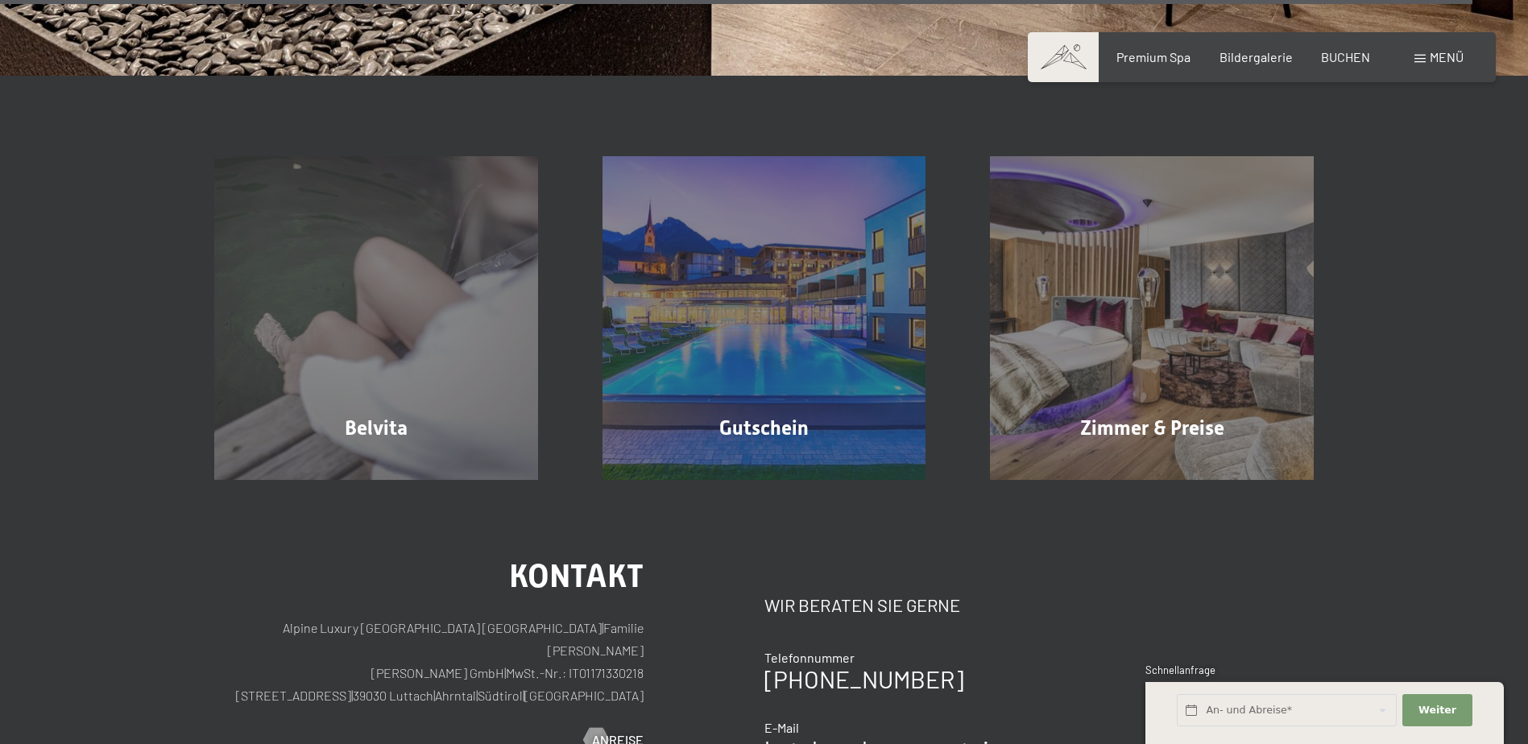
click at [1435, 54] on span "Menü" at bounding box center [1447, 56] width 34 height 15
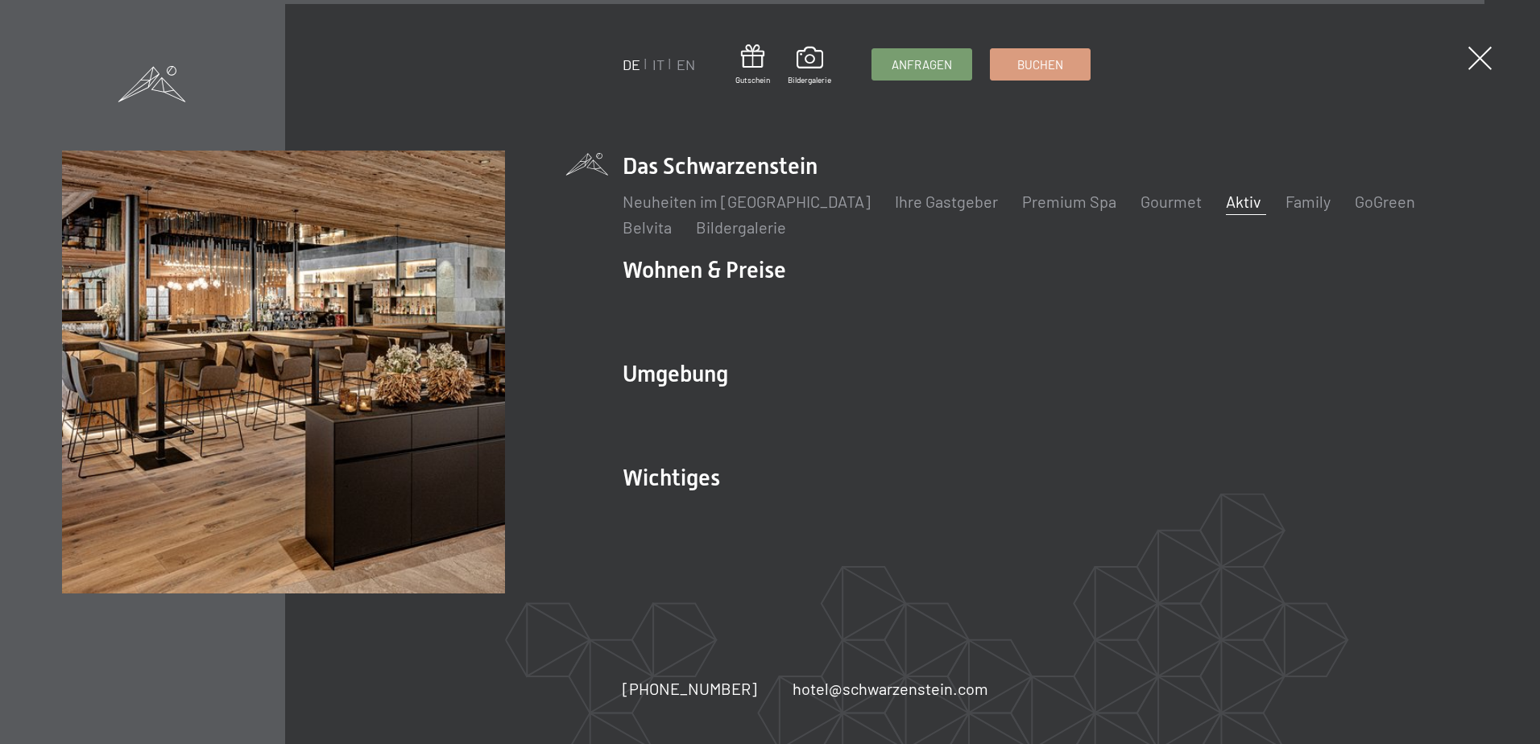
click at [1226, 207] on link "Aktiv" at bounding box center [1243, 201] width 35 height 19
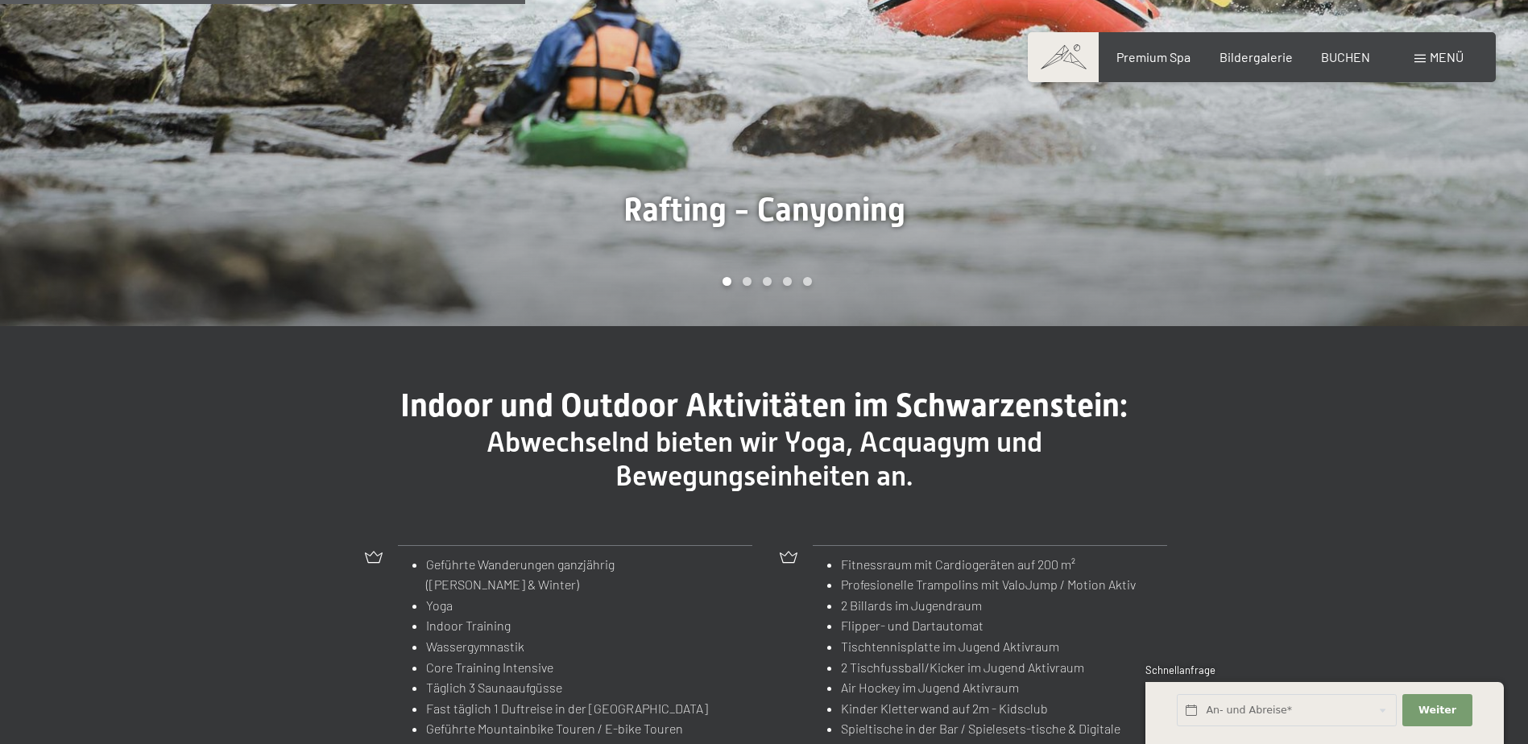
scroll to position [1530, 0]
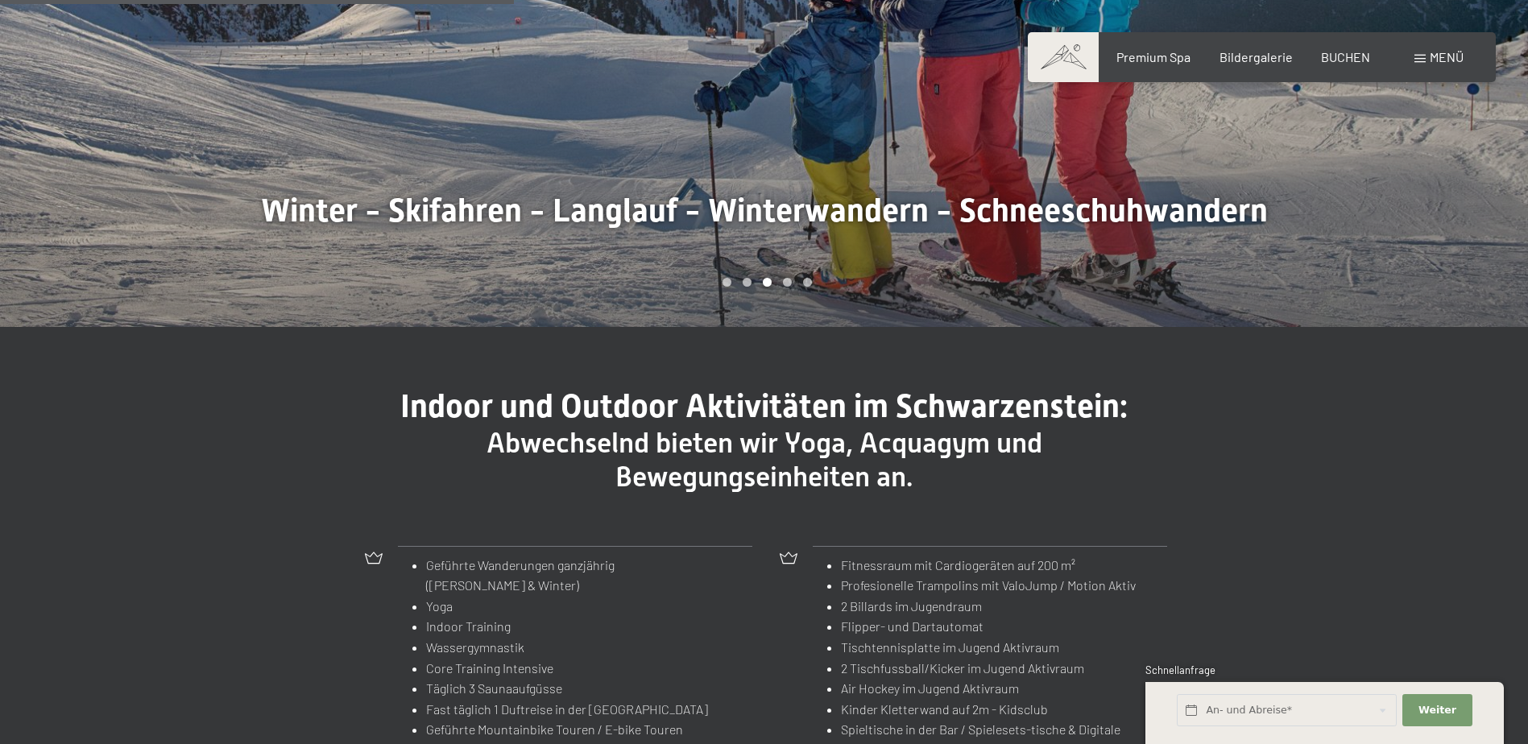
click at [660, 611] on li "Yoga" at bounding box center [569, 606] width 287 height 21
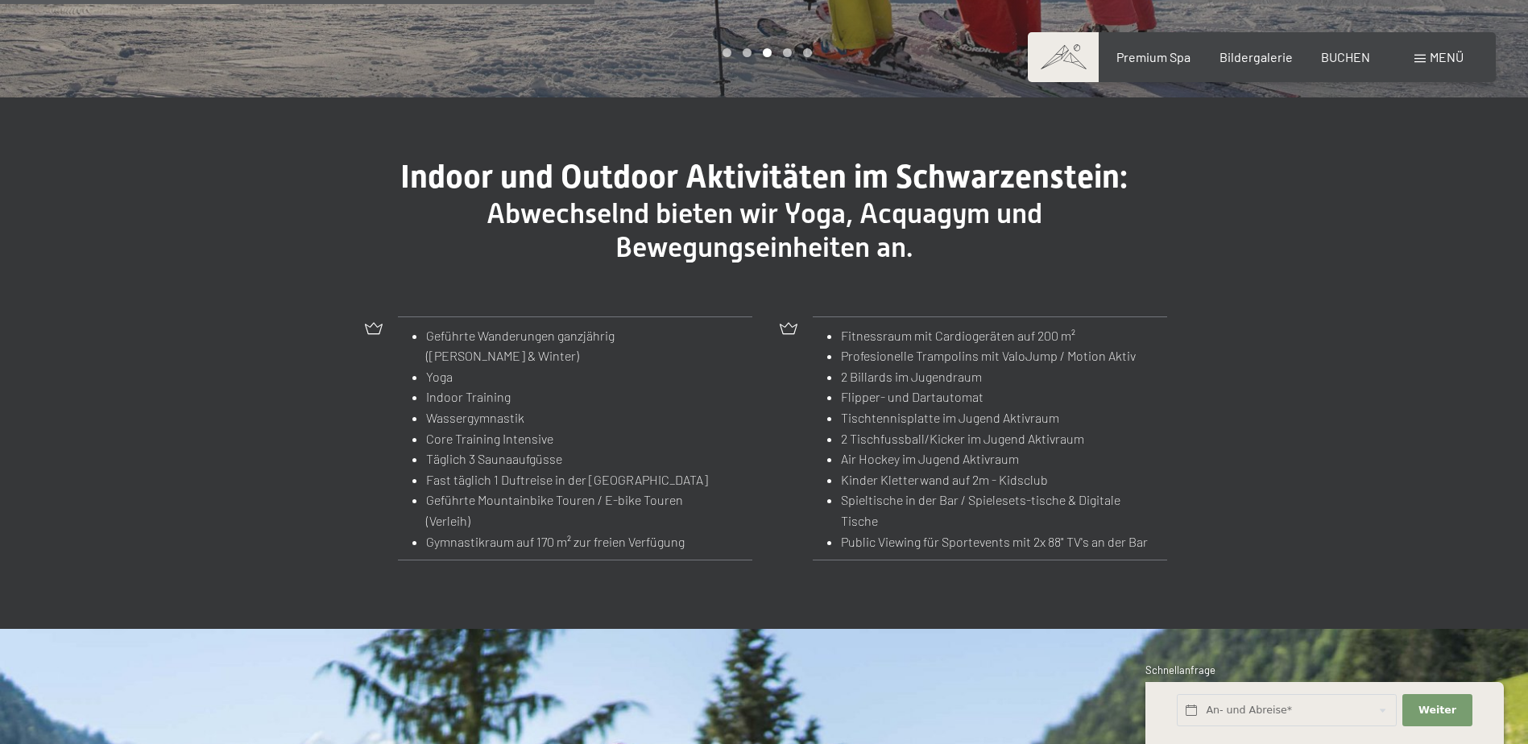
scroll to position [1772, 0]
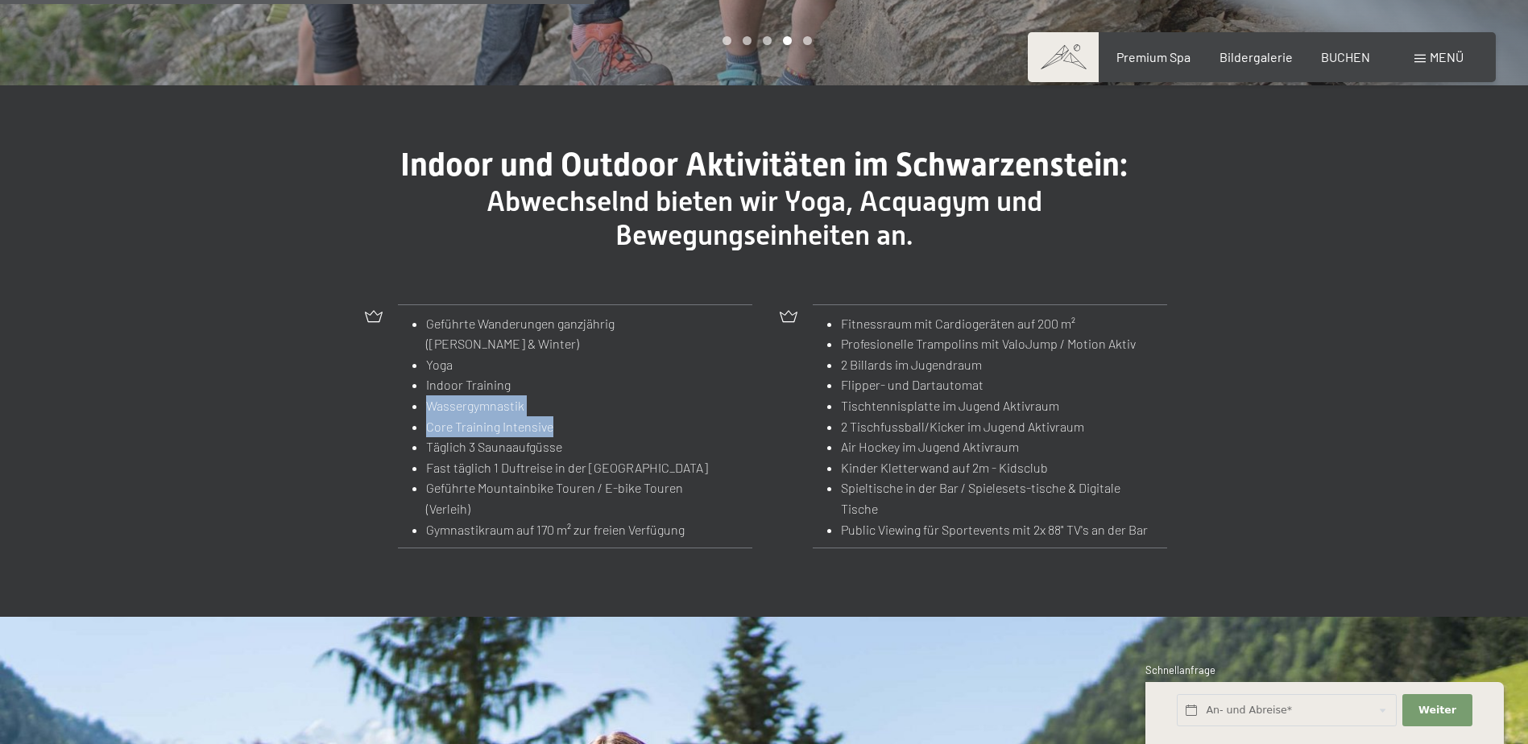
drag, startPoint x: 561, startPoint y: 432, endPoint x: 419, endPoint y: 412, distance: 143.9
click at [419, 412] on ul "Geführte Wanderungen ganzjährig (Sommer & Winter) Yoga Indoor Training Wassergy…" at bounding box center [562, 426] width 304 height 227
drag, startPoint x: 419, startPoint y: 412, endPoint x: 613, endPoint y: 411, distance: 194.1
click at [613, 411] on span "Einwilligung Marketing*" at bounding box center [676, 419] width 133 height 16
click at [602, 411] on input "Einwilligung Marketing*" at bounding box center [593, 419] width 16 height 16
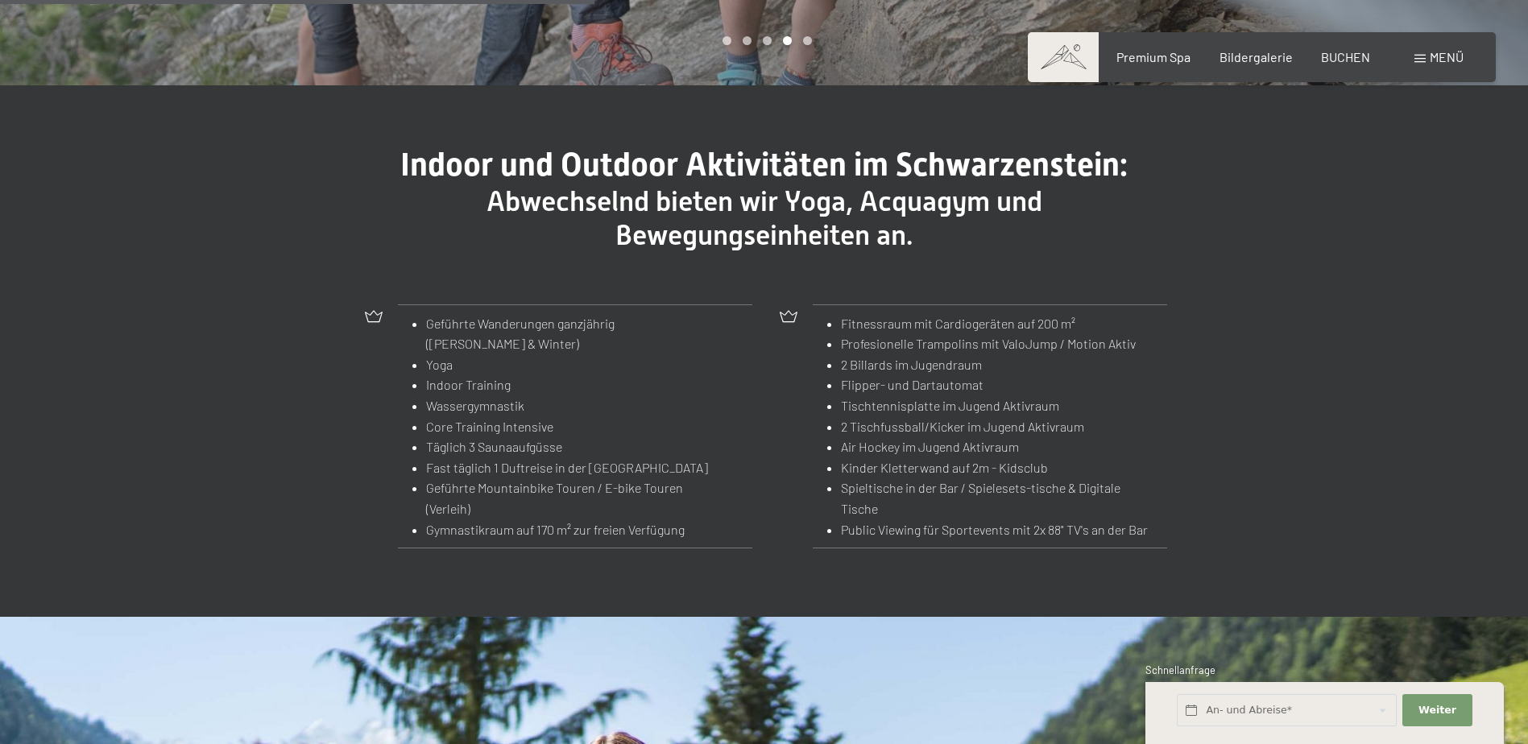
checkbox input "false"
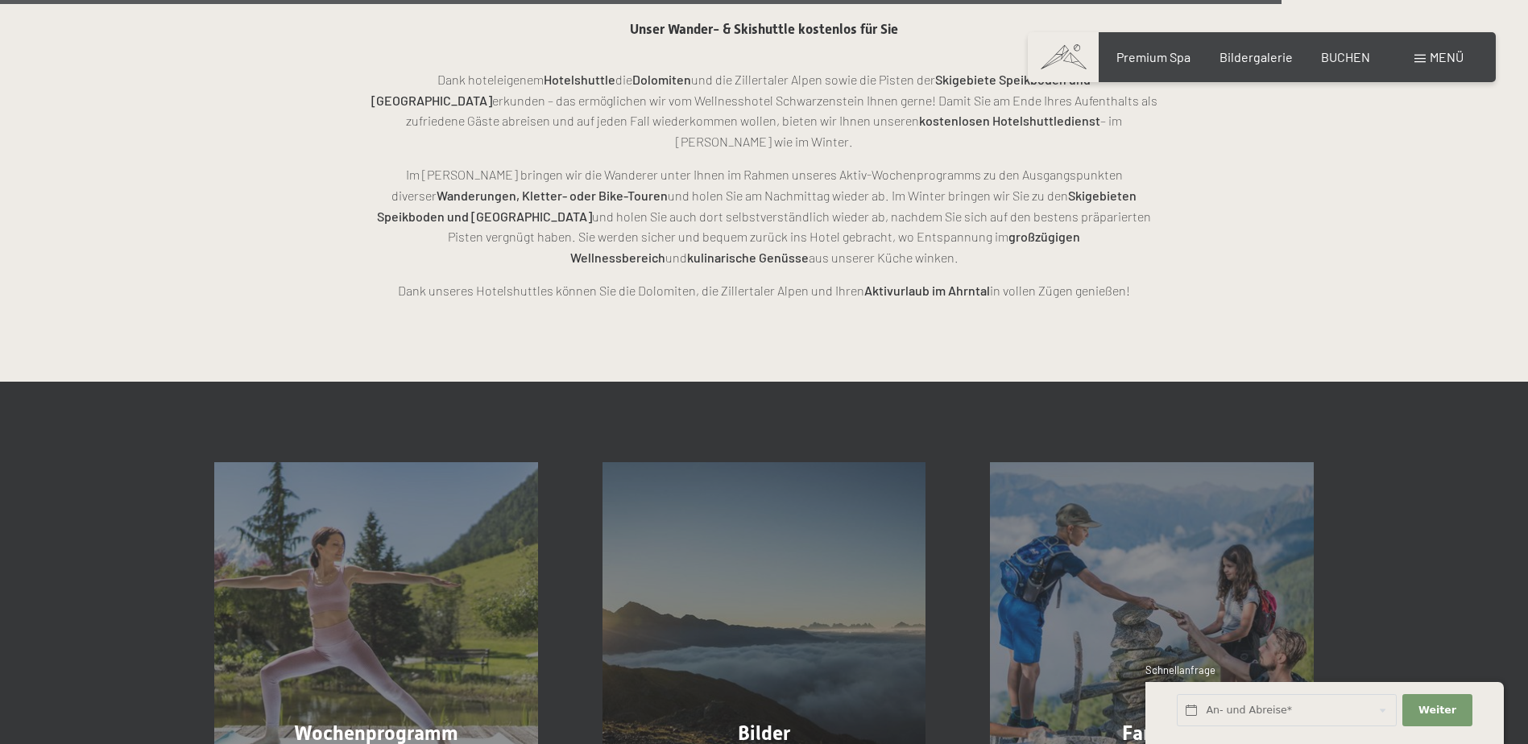
scroll to position [4107, 0]
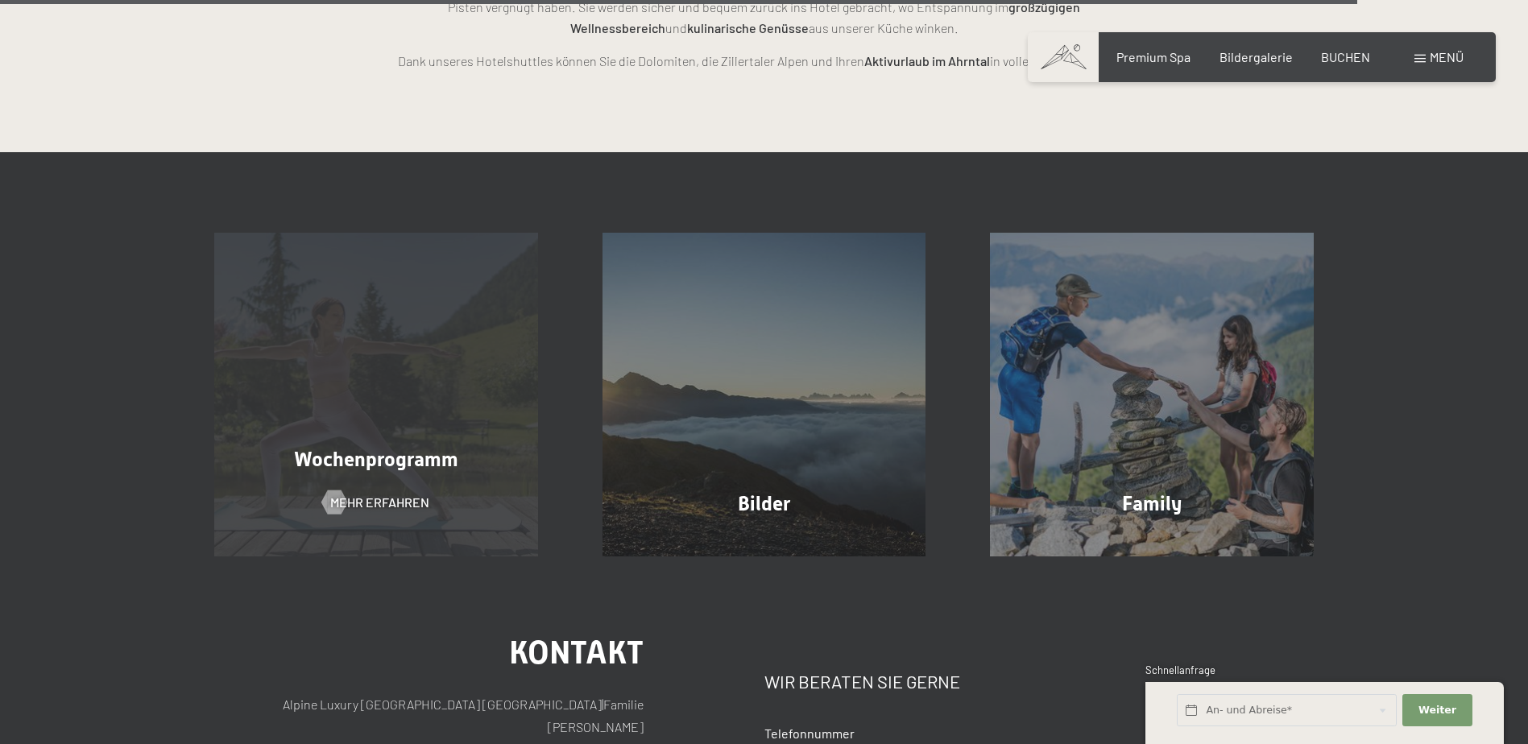
click at [418, 441] on div "Wochenprogramm Mehr erfahren" at bounding box center [376, 395] width 388 height 324
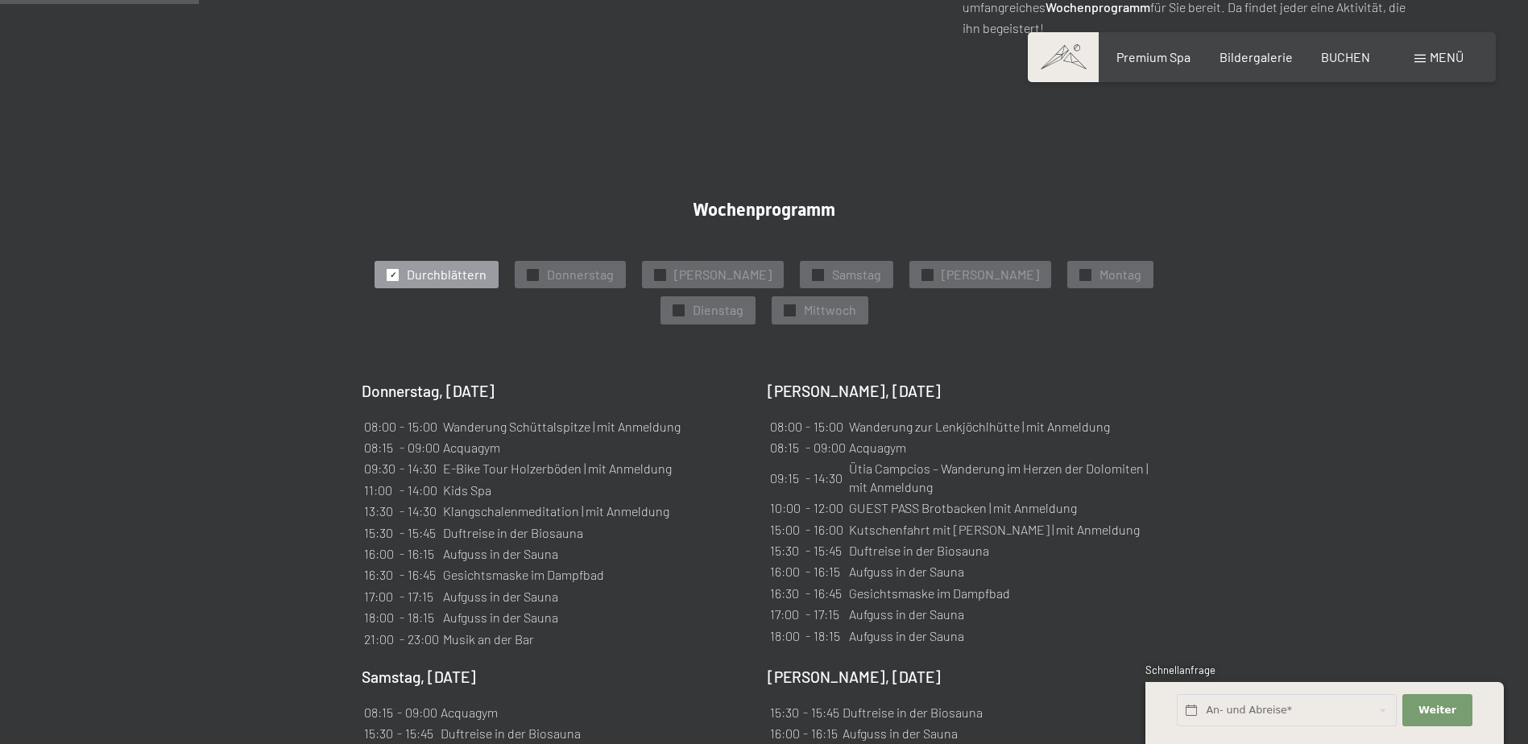
scroll to position [966, 0]
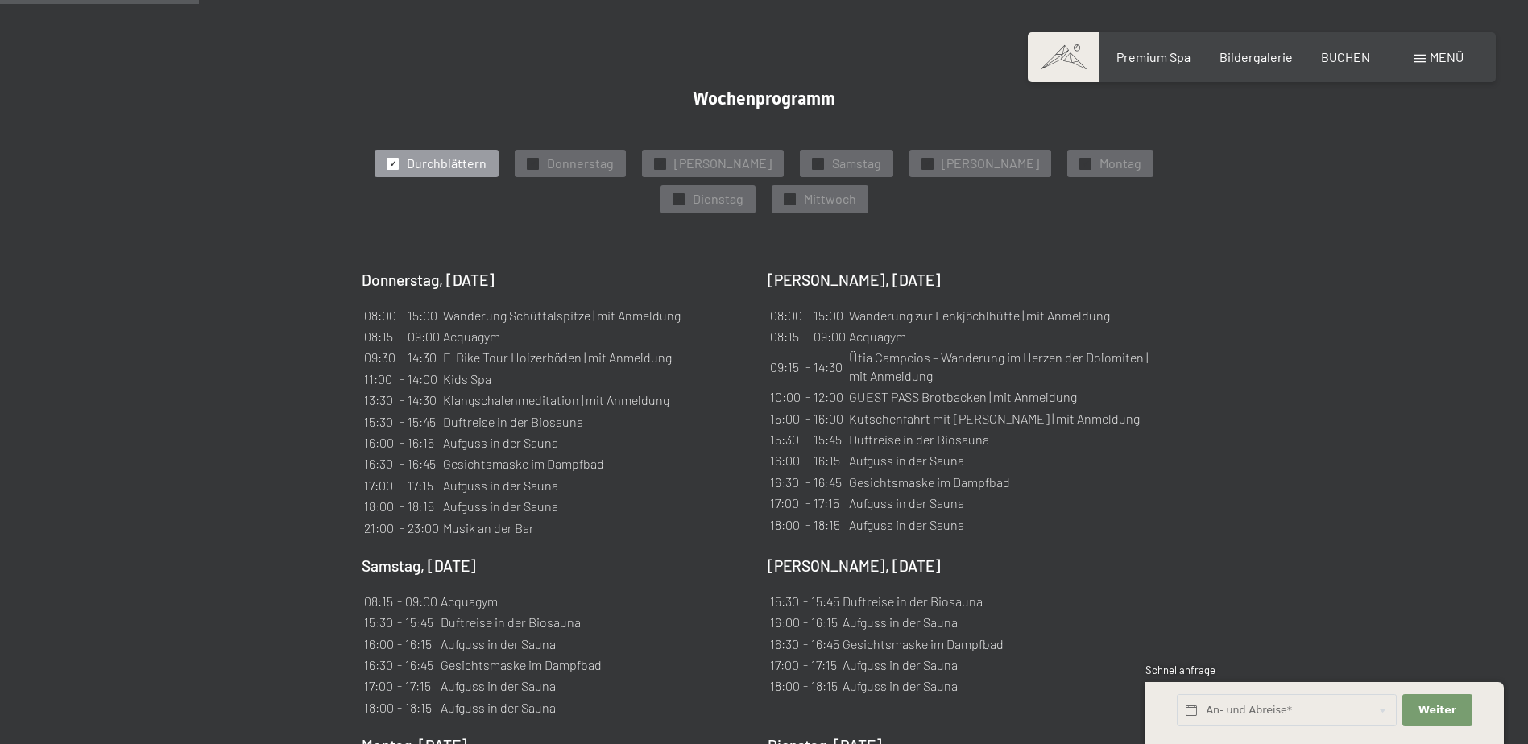
click at [127, 552] on section "Wochenprogramm ✓ Durchblättern ✓ Donnerstag ✓ [PERSON_NAME] ✓ Samstag ✓ [PERSON…" at bounding box center [764, 699] width 1528 height 1382
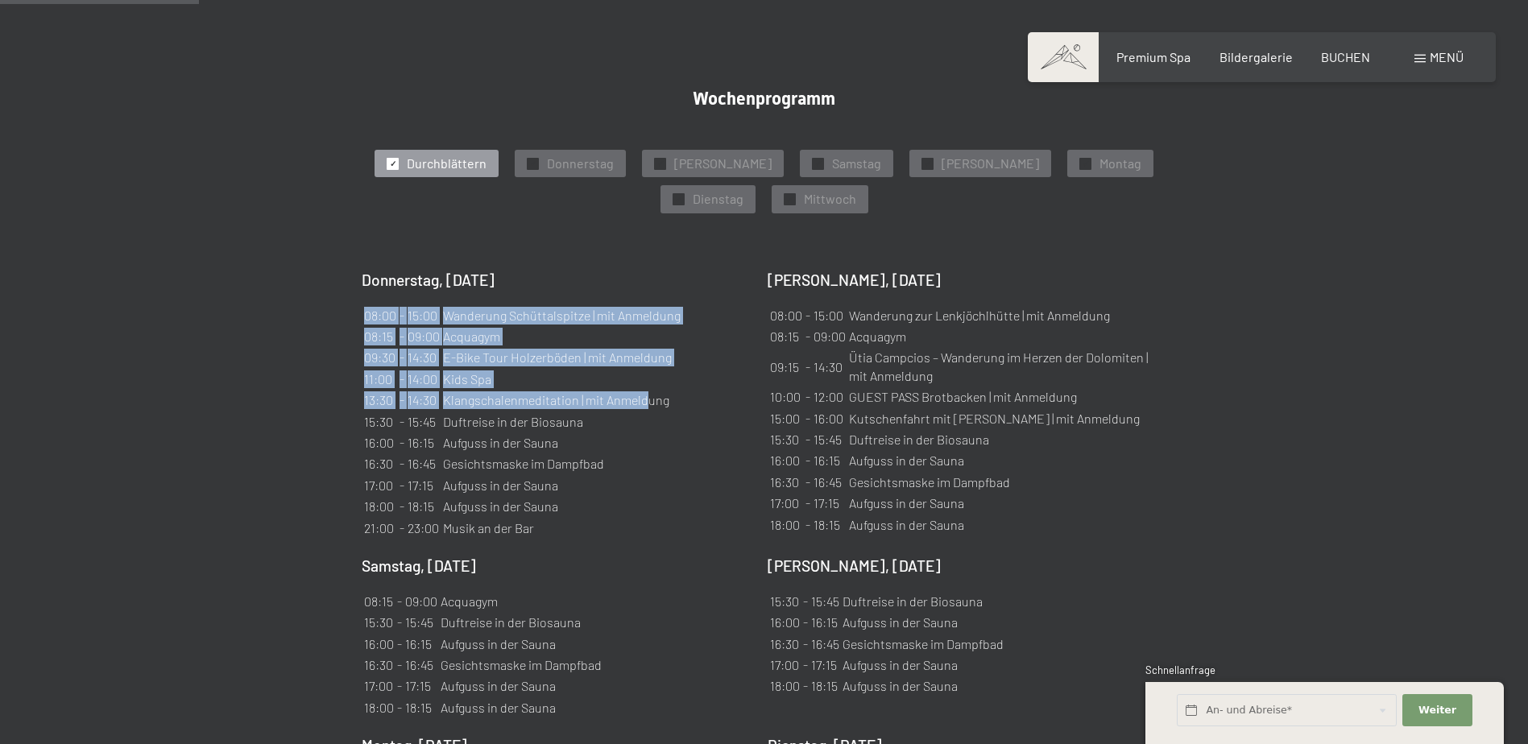
drag, startPoint x: 650, startPoint y: 376, endPoint x: 357, endPoint y: 376, distance: 293.2
click at [357, 376] on div "Wochenprogramm ✓ Durchblättern ✓ Donnerstag ✓ [PERSON_NAME] ✓ Samstag ✓ [PERSON…" at bounding box center [764, 699] width 926 height 1221
drag, startPoint x: 357, startPoint y: 376, endPoint x: 623, endPoint y: 381, distance: 265.8
click at [623, 391] on td "Klangschalenmeditation | mit Anmeldung" at bounding box center [561, 400] width 239 height 19
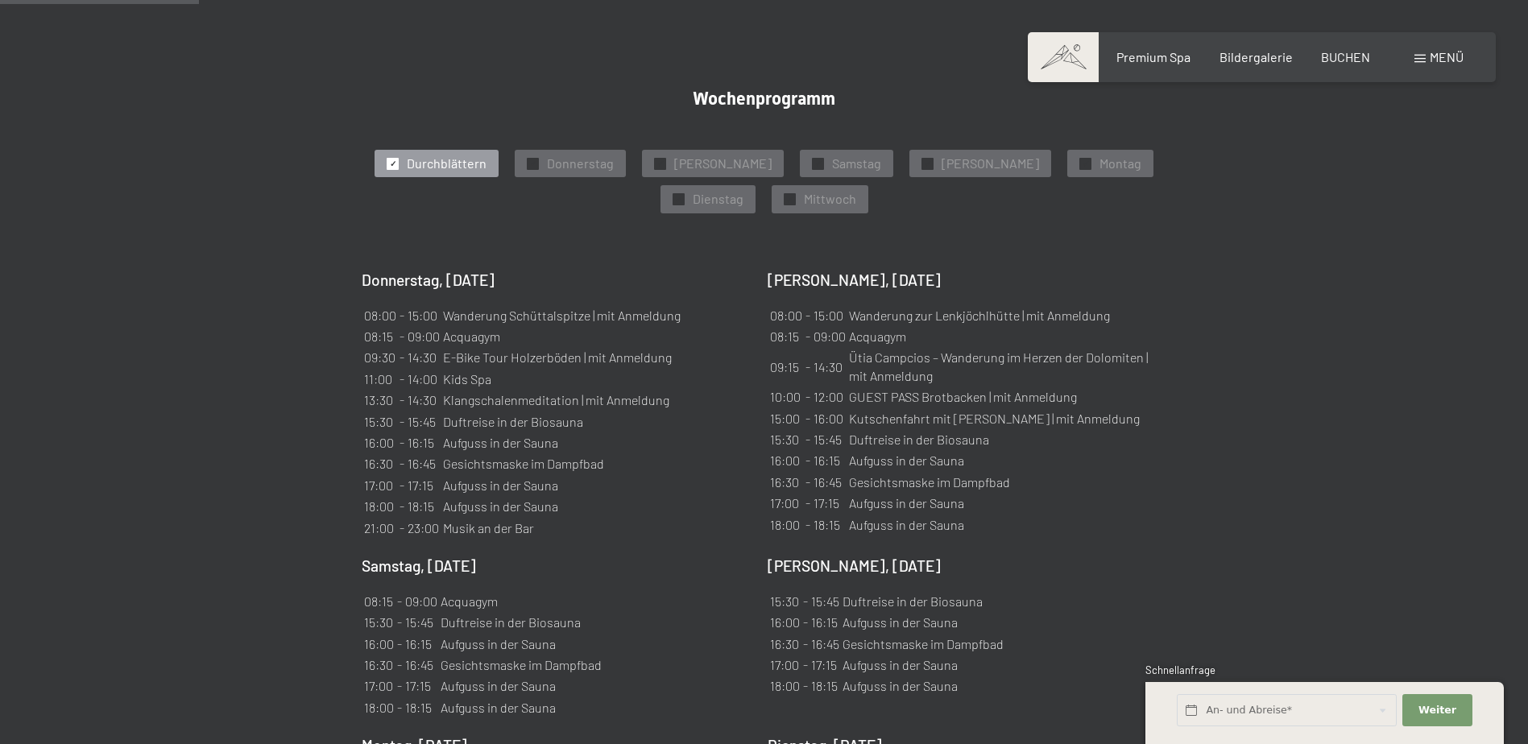
click at [1198, 382] on div "Wochenprogramm ✓ Durchblättern ✓ Donnerstag ✓ [PERSON_NAME] ✓ Samstag ✓ [PERSON…" at bounding box center [764, 699] width 926 height 1221
drag, startPoint x: 1079, startPoint y: 399, endPoint x: 851, endPoint y: 404, distance: 228.0
click at [851, 409] on td "Kutschenfahrt mit [PERSON_NAME] | mit Anmeldung" at bounding box center [1002, 418] width 308 height 19
drag, startPoint x: 851, startPoint y: 404, endPoint x: 1070, endPoint y: 404, distance: 219.1
click at [1070, 409] on td "Kutschenfahrt mit Herbert | mit Anmeldung" at bounding box center [1002, 418] width 308 height 19
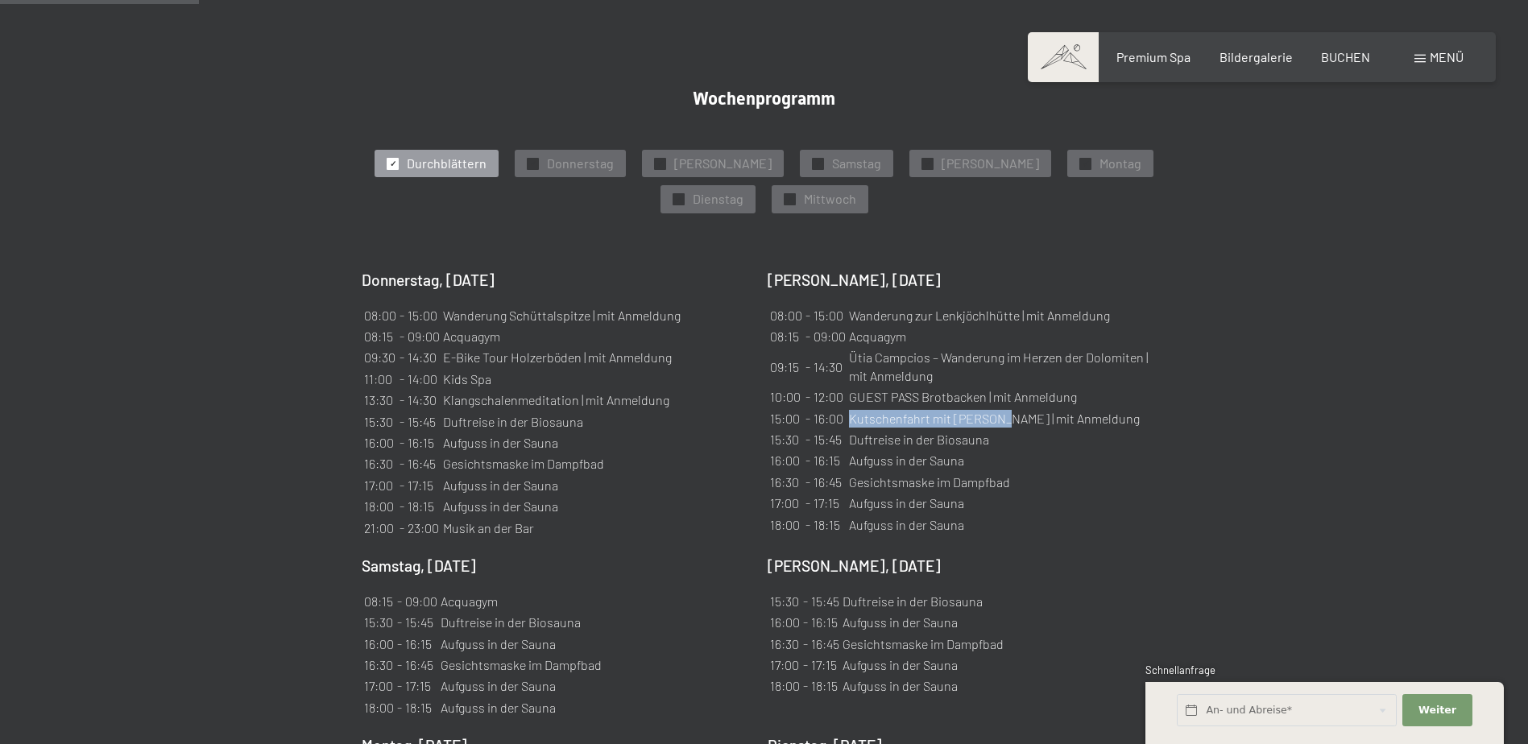
drag, startPoint x: 997, startPoint y: 397, endPoint x: 850, endPoint y: 400, distance: 147.4
click at [850, 409] on td "Kutschenfahrt mit [PERSON_NAME] | mit Anmeldung" at bounding box center [1002, 418] width 308 height 19
copy td "Kutschenfahrt mit Herbert"
click at [1287, 500] on section "Wochenprogramm ✓ Durchblättern ✓ Donnerstag ✓ Freitag ✓ Samstag ✓ Sonntag ✓ Mon…" at bounding box center [764, 699] width 1528 height 1382
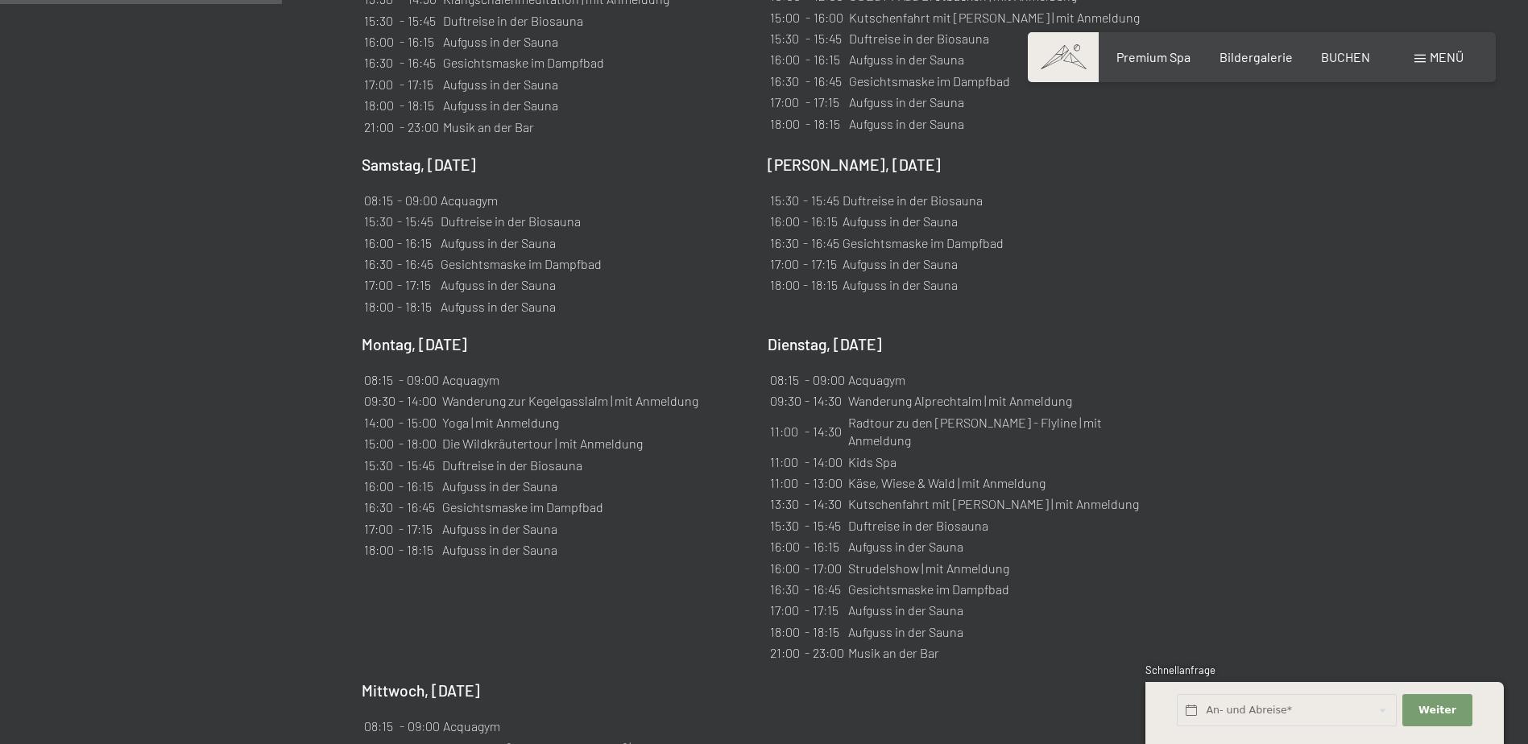
scroll to position [1369, 0]
click at [1037, 451] on td "Kids Spa" at bounding box center [1001, 460] width 308 height 19
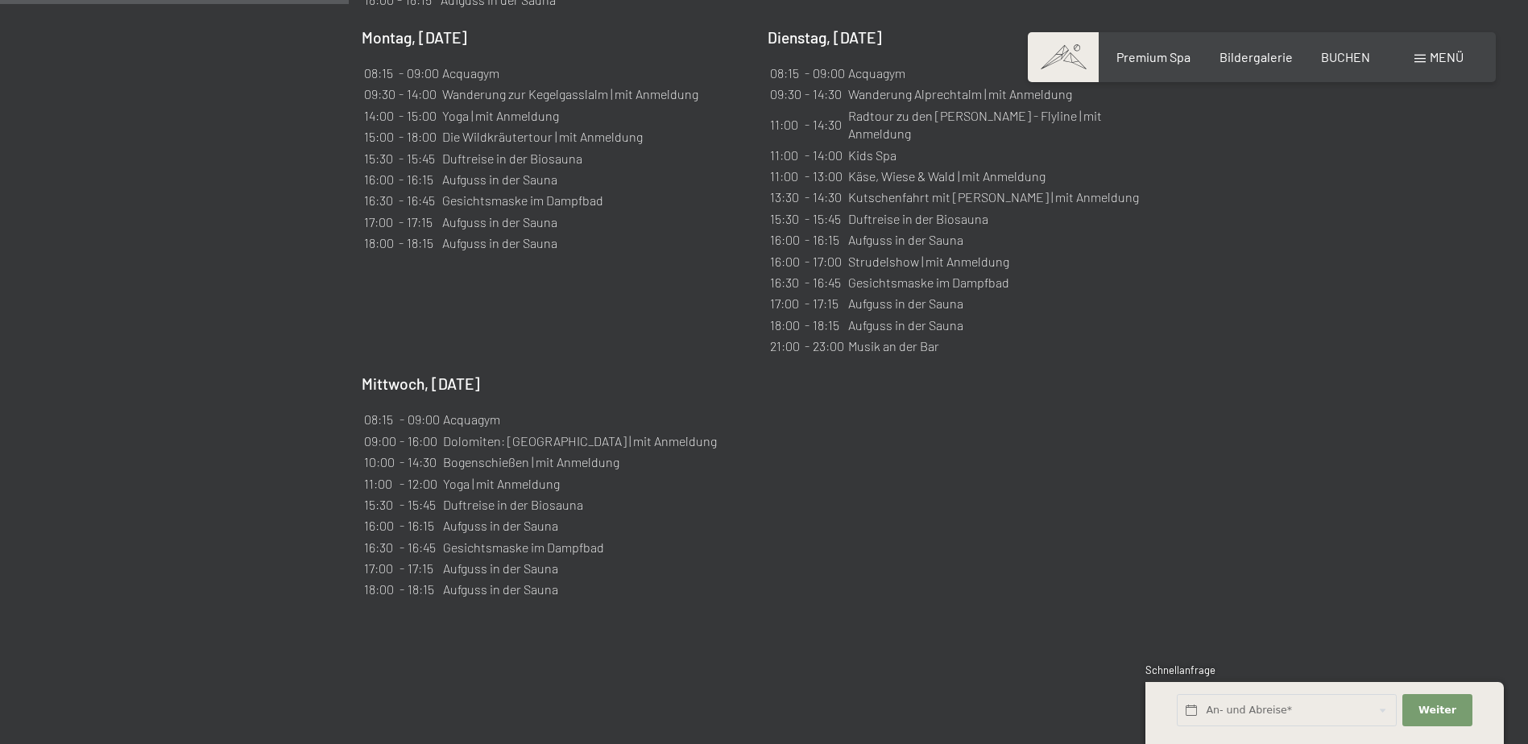
scroll to position [1691, 0]
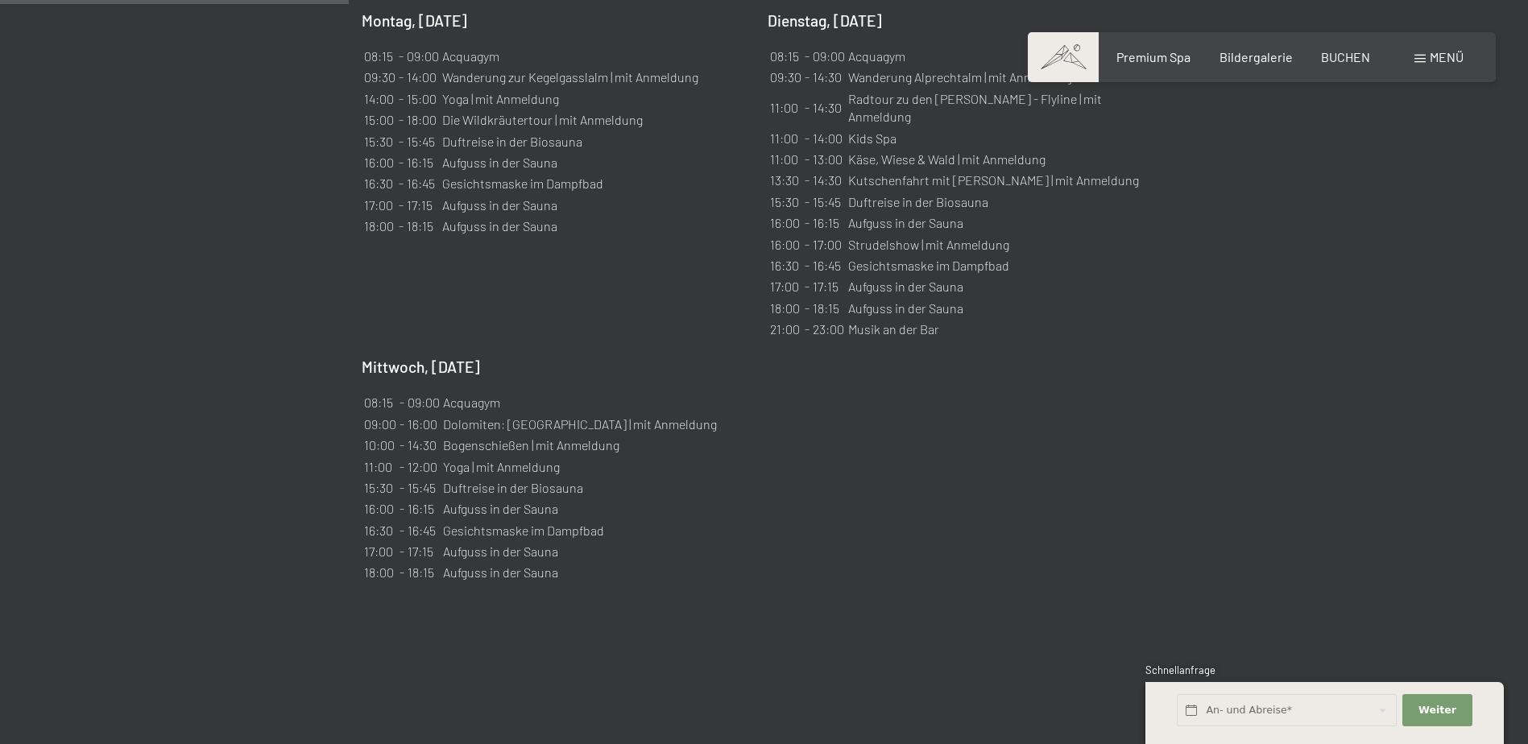
click at [628, 564] on table "08:15 - 09:00 Acquagym 09:00 - 16:00 Dolomiten: Lavarellahütte | mit Anmeldung …" at bounding box center [541, 487] width 358 height 193
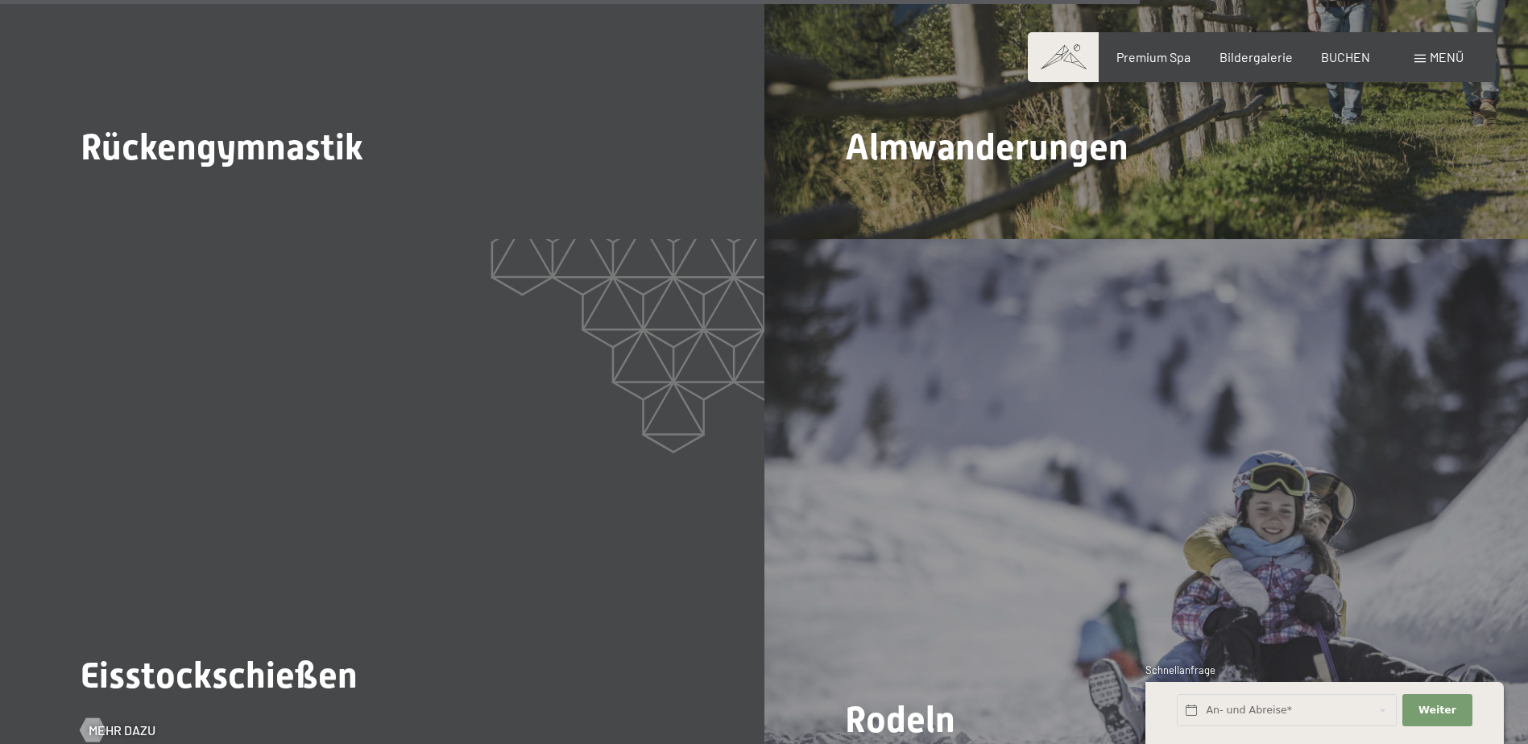
scroll to position [5799, 0]
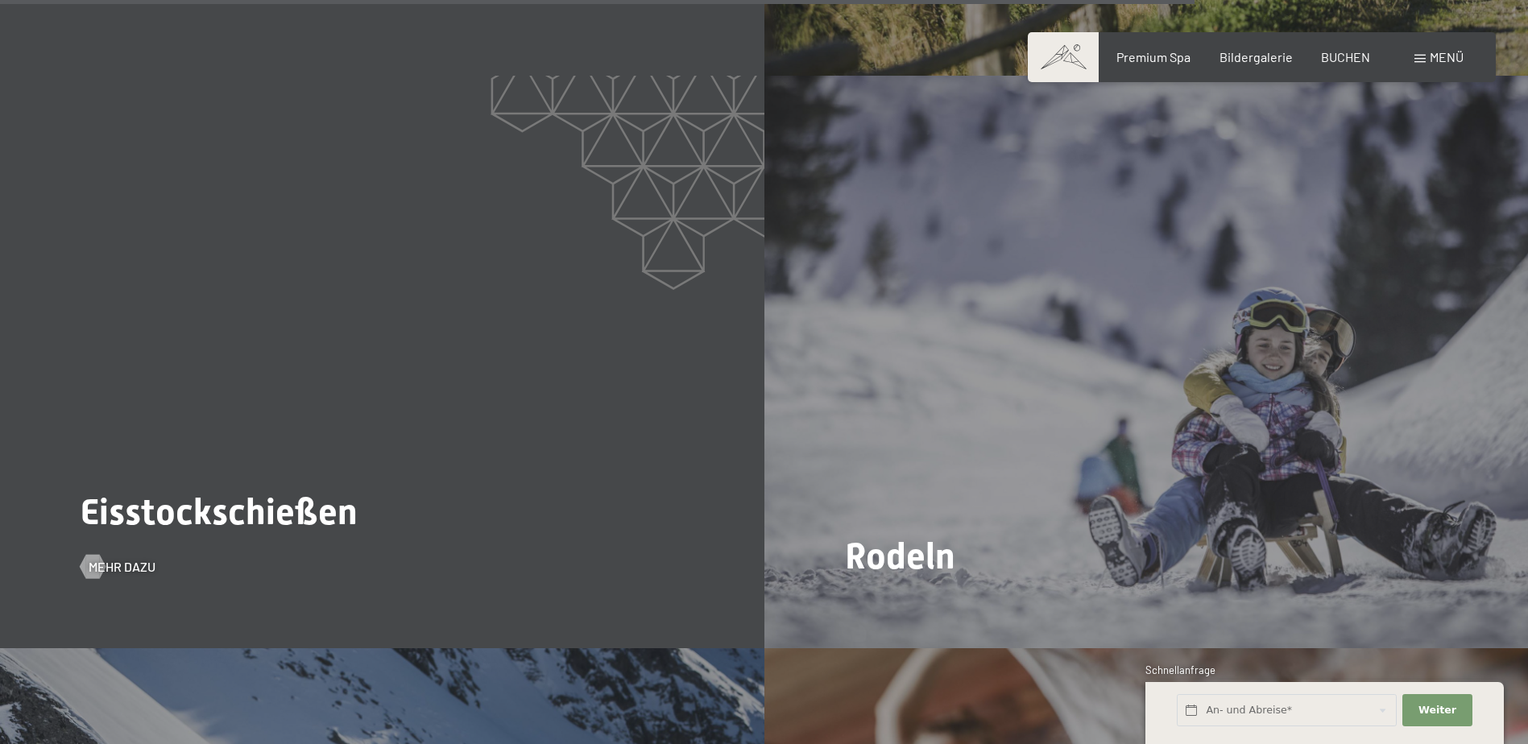
drag, startPoint x: 261, startPoint y: 540, endPoint x: 180, endPoint y: 549, distance: 81.0
click at [258, 540] on div "Eisstockschießen Mehr dazu" at bounding box center [382, 362] width 764 height 573
click at [120, 558] on span "Mehr dazu" at bounding box center [138, 567] width 67 height 18
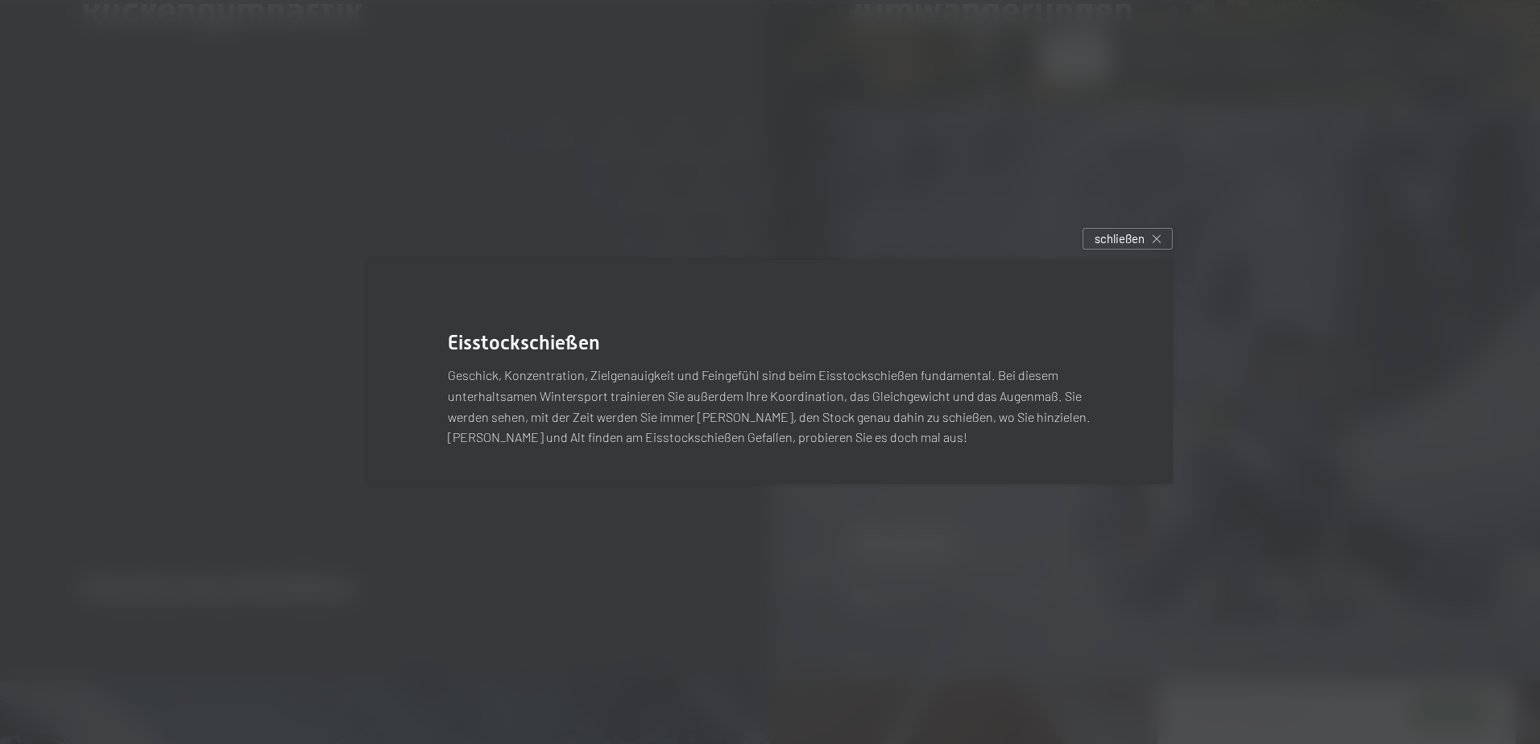
drag, startPoint x: 1139, startPoint y: 230, endPoint x: 1120, endPoint y: 265, distance: 39.3
click at [1139, 233] on span "schließen" at bounding box center [1119, 238] width 50 height 17
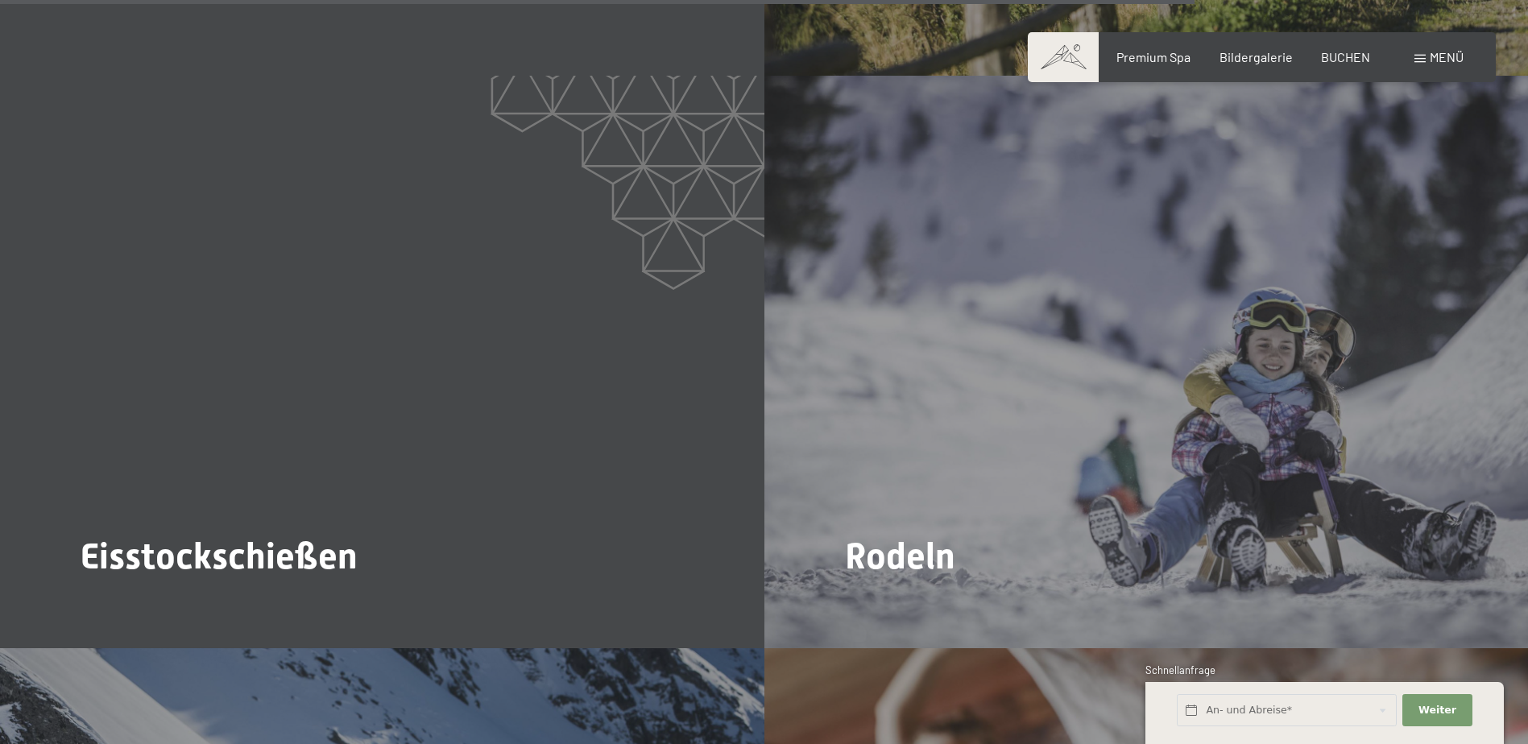
drag, startPoint x: 892, startPoint y: 550, endPoint x: 907, endPoint y: 536, distance: 20.5
click at [892, 602] on span "Mehr dazu" at bounding box center [886, 611] width 67 height 18
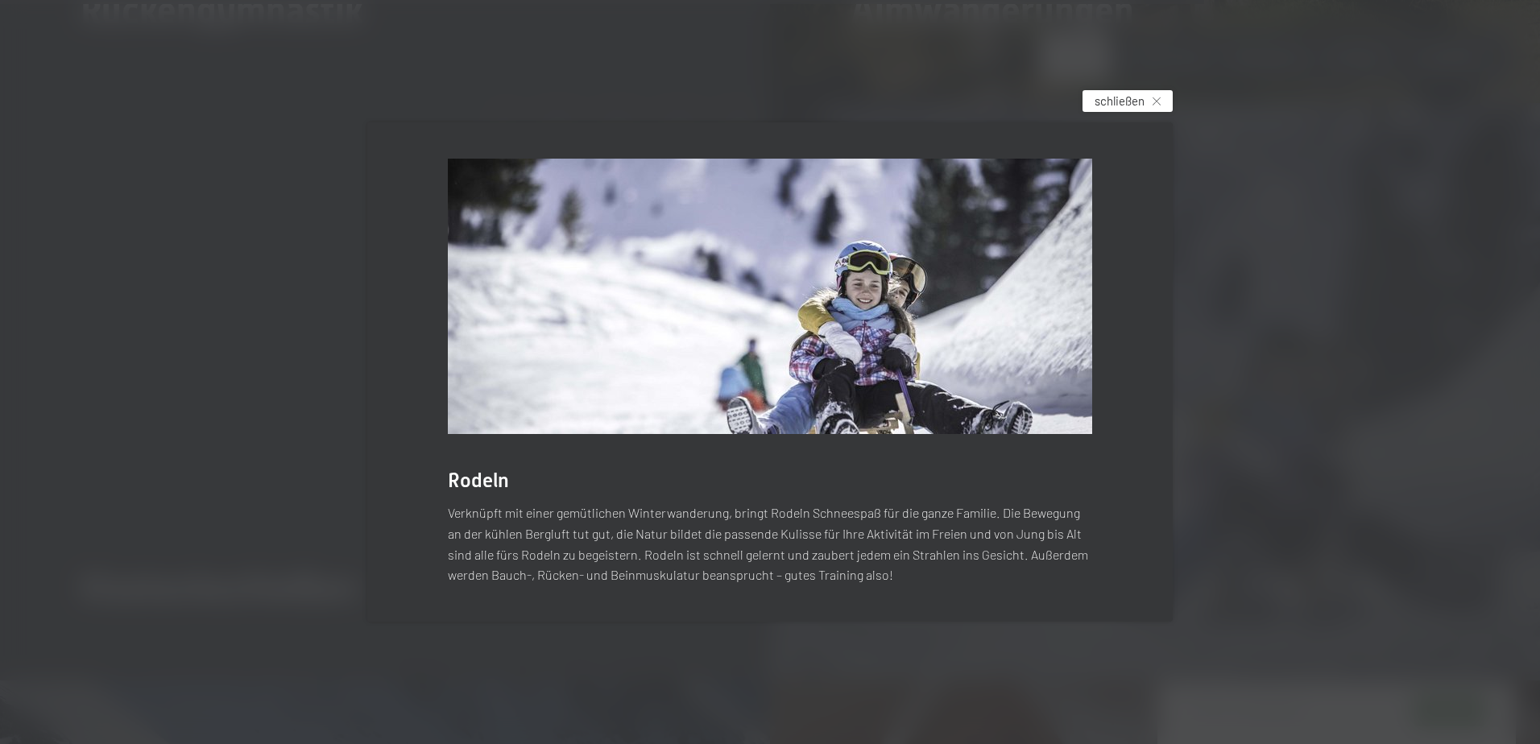
click at [1110, 107] on span "schließen" at bounding box center [1119, 101] width 50 height 17
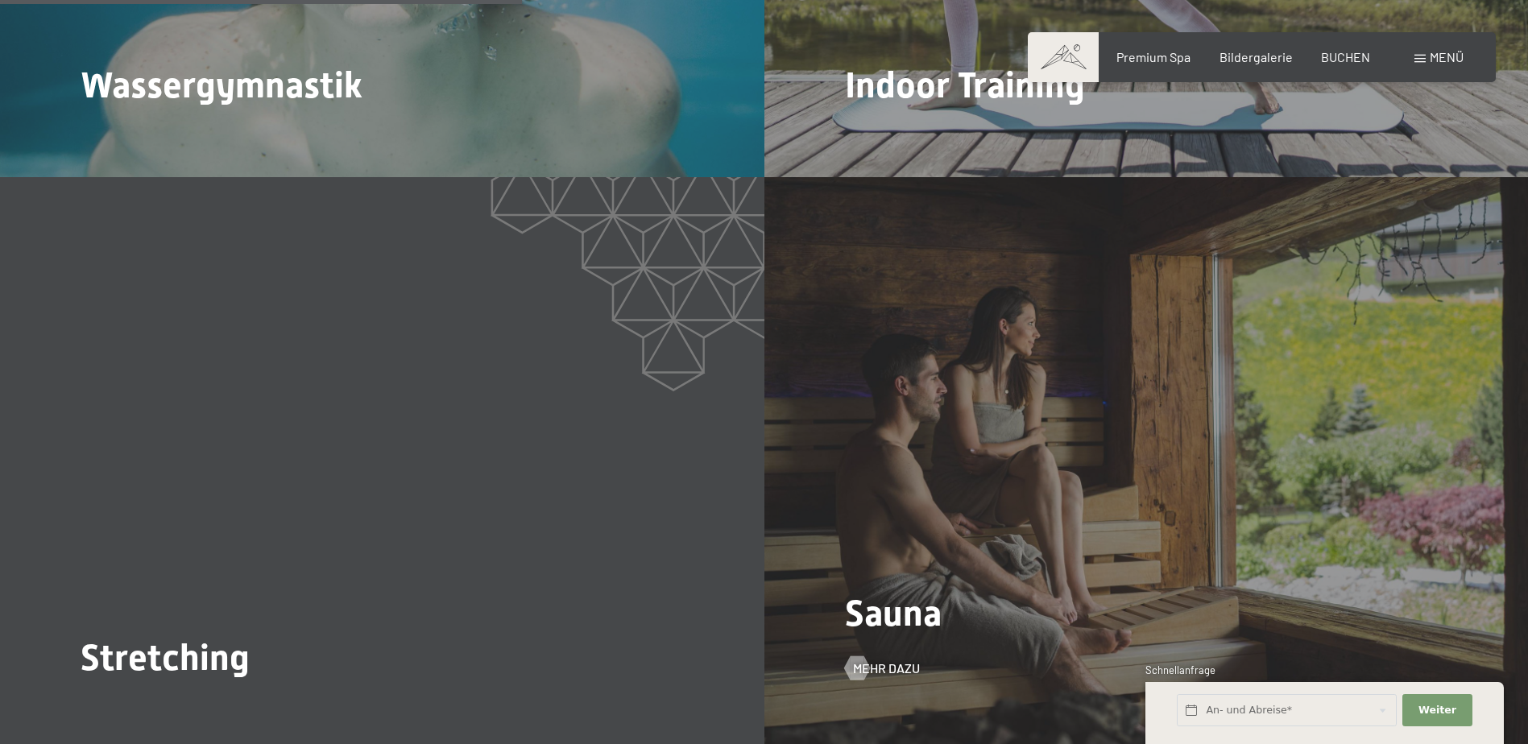
scroll to position [2497, 0]
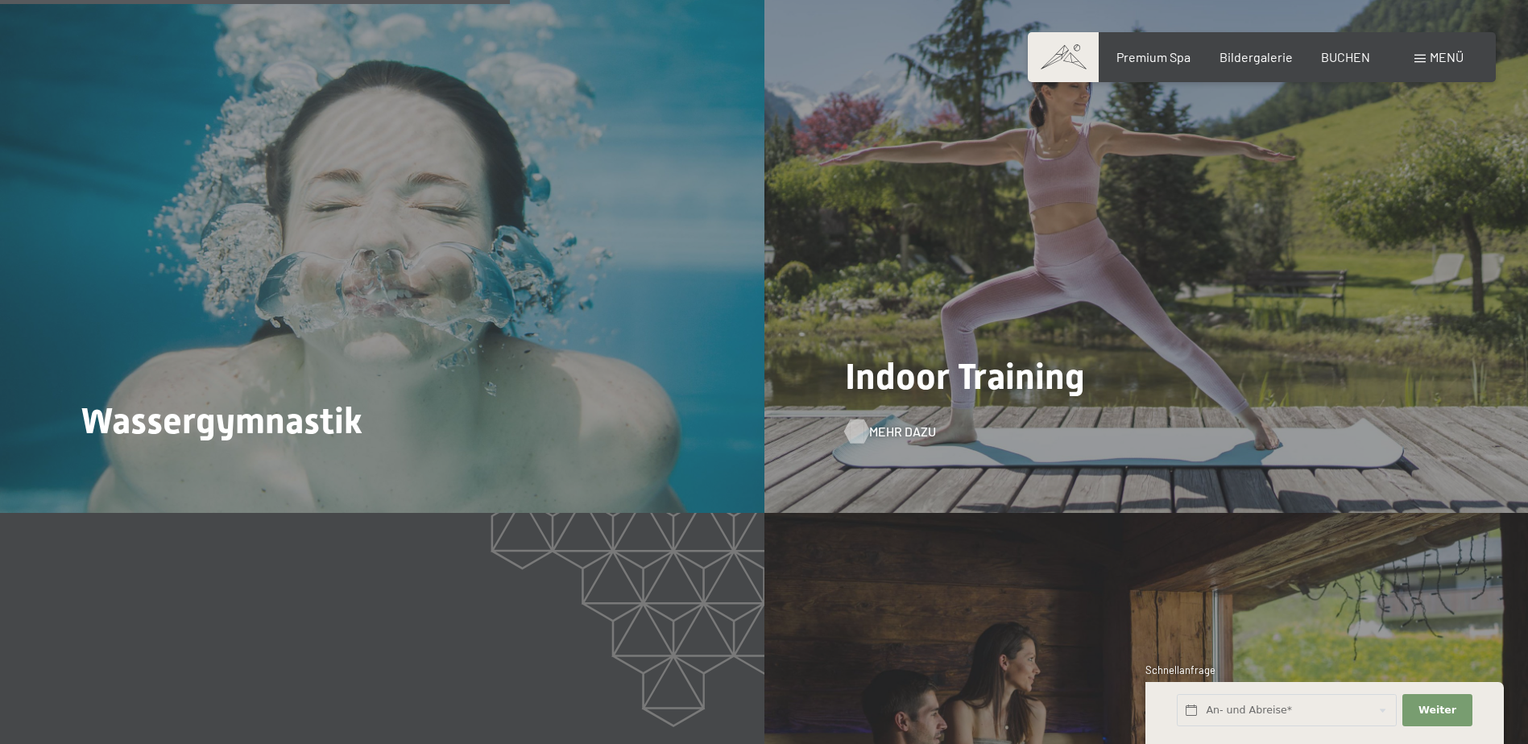
click at [906, 423] on span "Mehr dazu" at bounding box center [902, 432] width 67 height 18
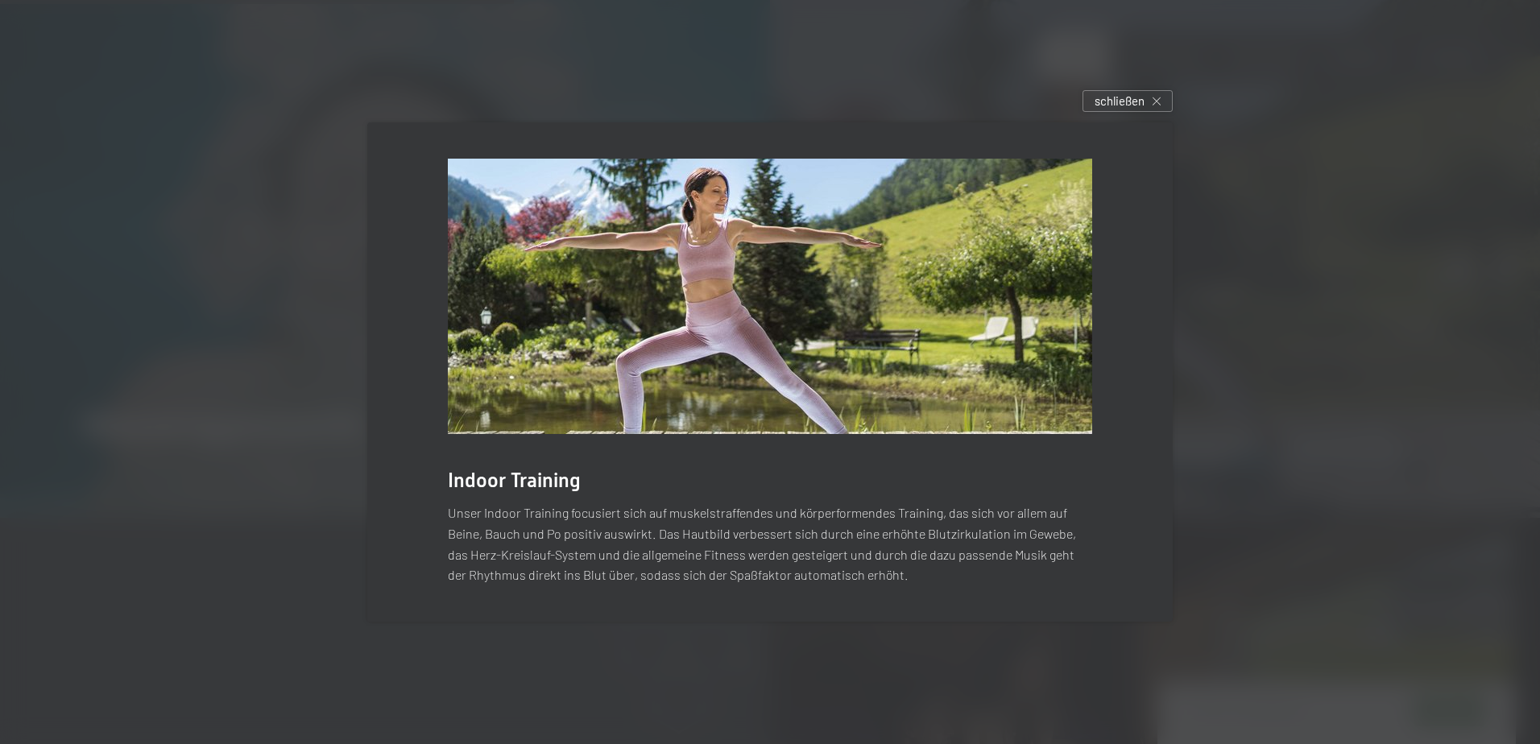
click at [1182, 385] on div "Indoor Training Unser Indoor Training focusiert sich auf muskelstraffendes und …" at bounding box center [770, 371] width 854 height 547
click at [1131, 106] on span "schließen" at bounding box center [1119, 101] width 50 height 17
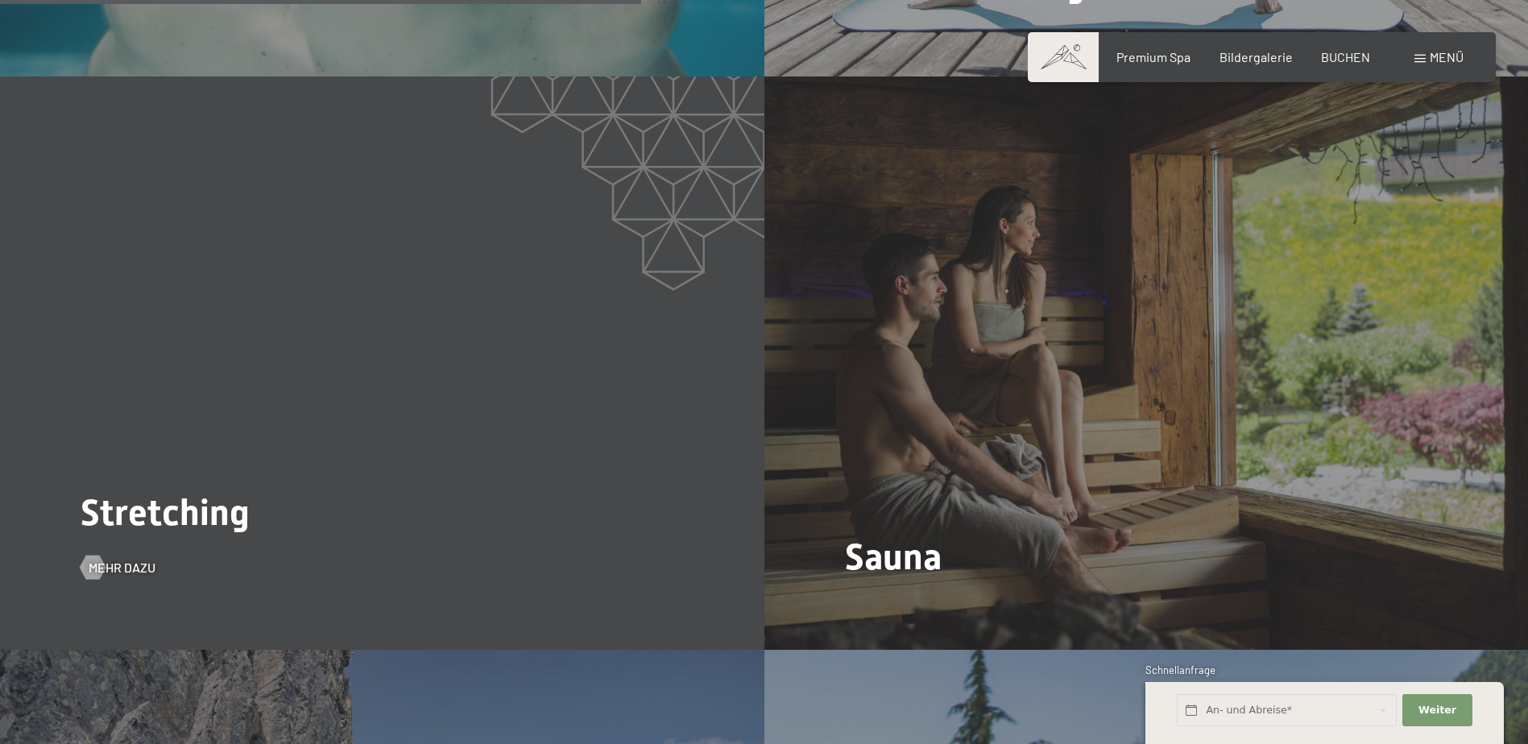
scroll to position [3141, 0]
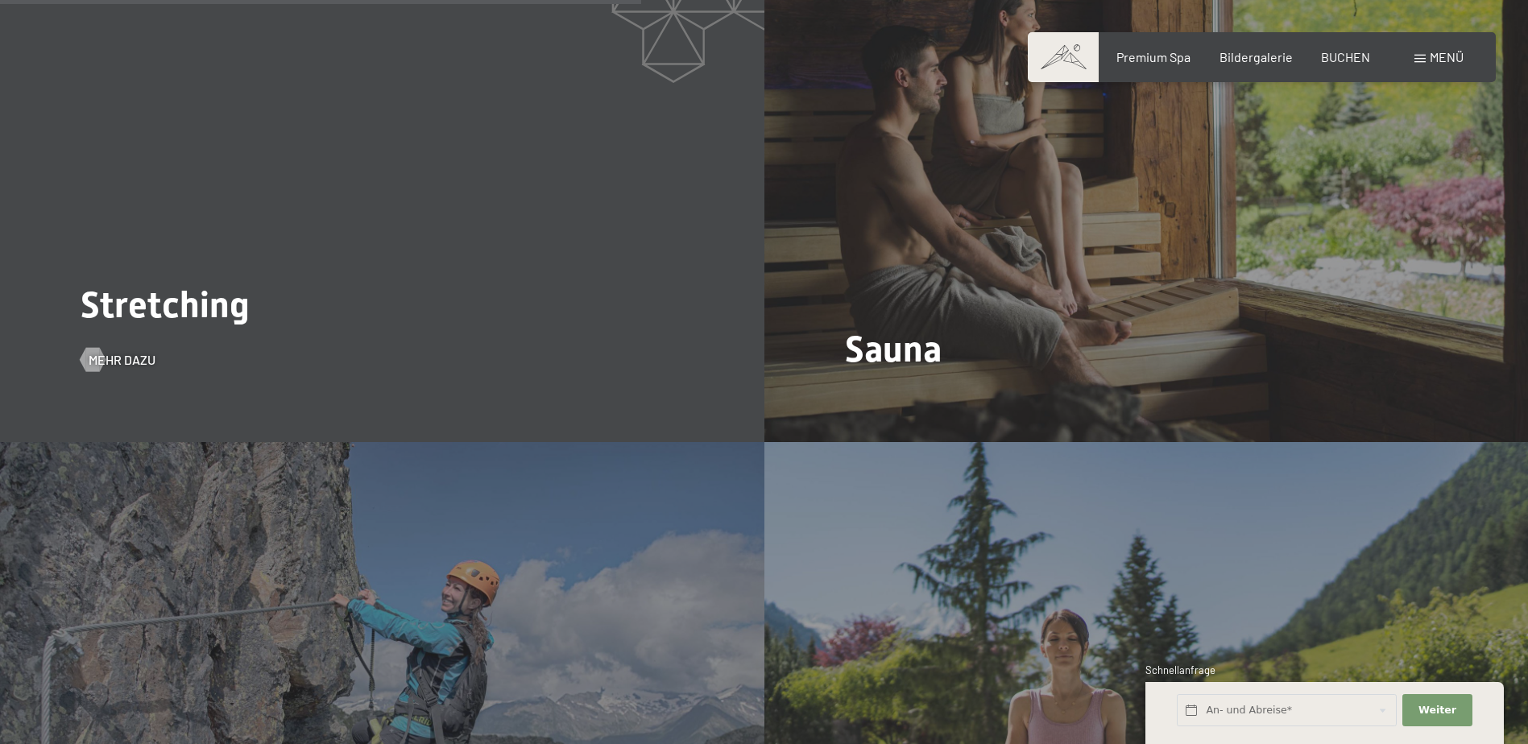
click at [157, 346] on div "Stretching Mehr dazu" at bounding box center [382, 155] width 764 height 573
click at [153, 351] on span "Mehr dazu" at bounding box center [138, 360] width 67 height 18
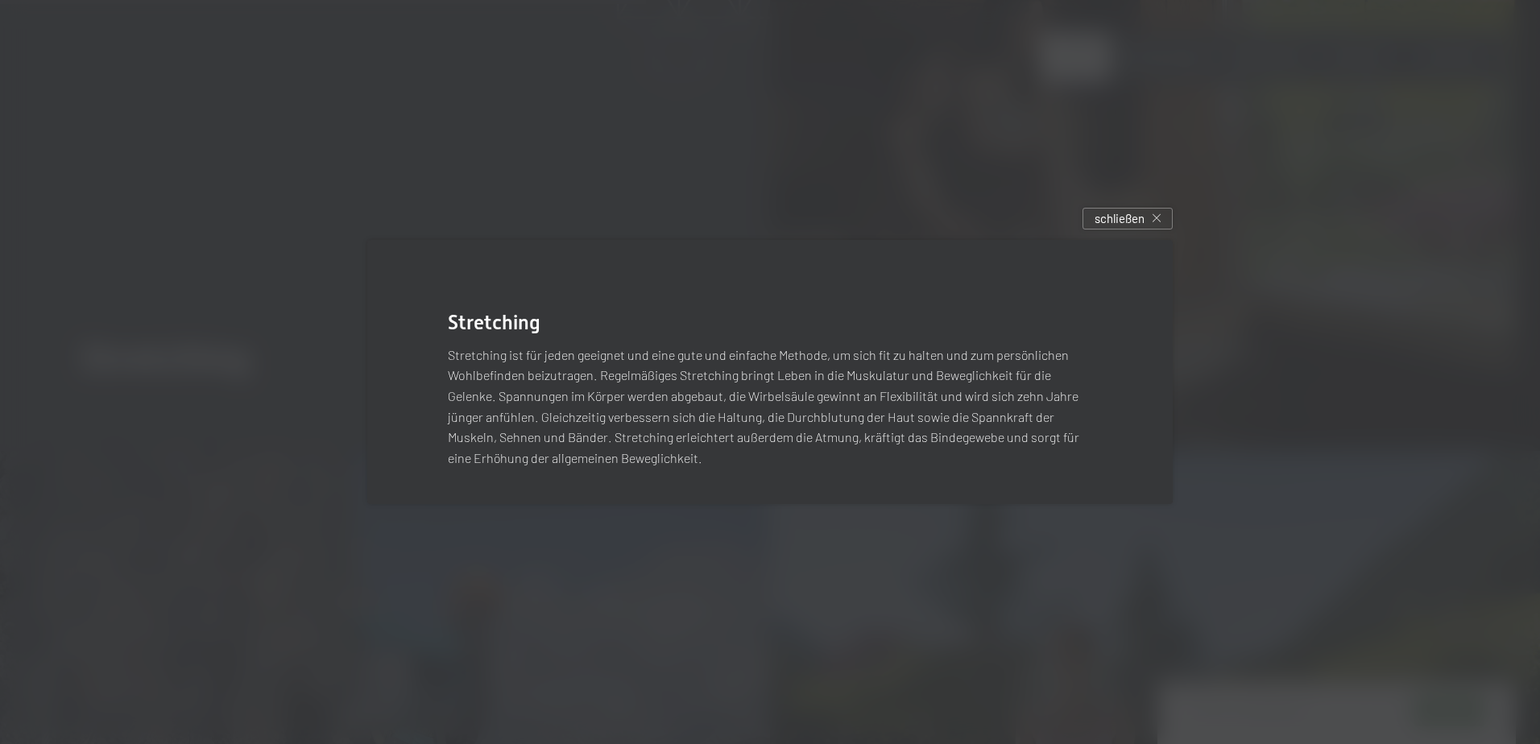
click at [1140, 208] on div "schließen" at bounding box center [1127, 219] width 90 height 22
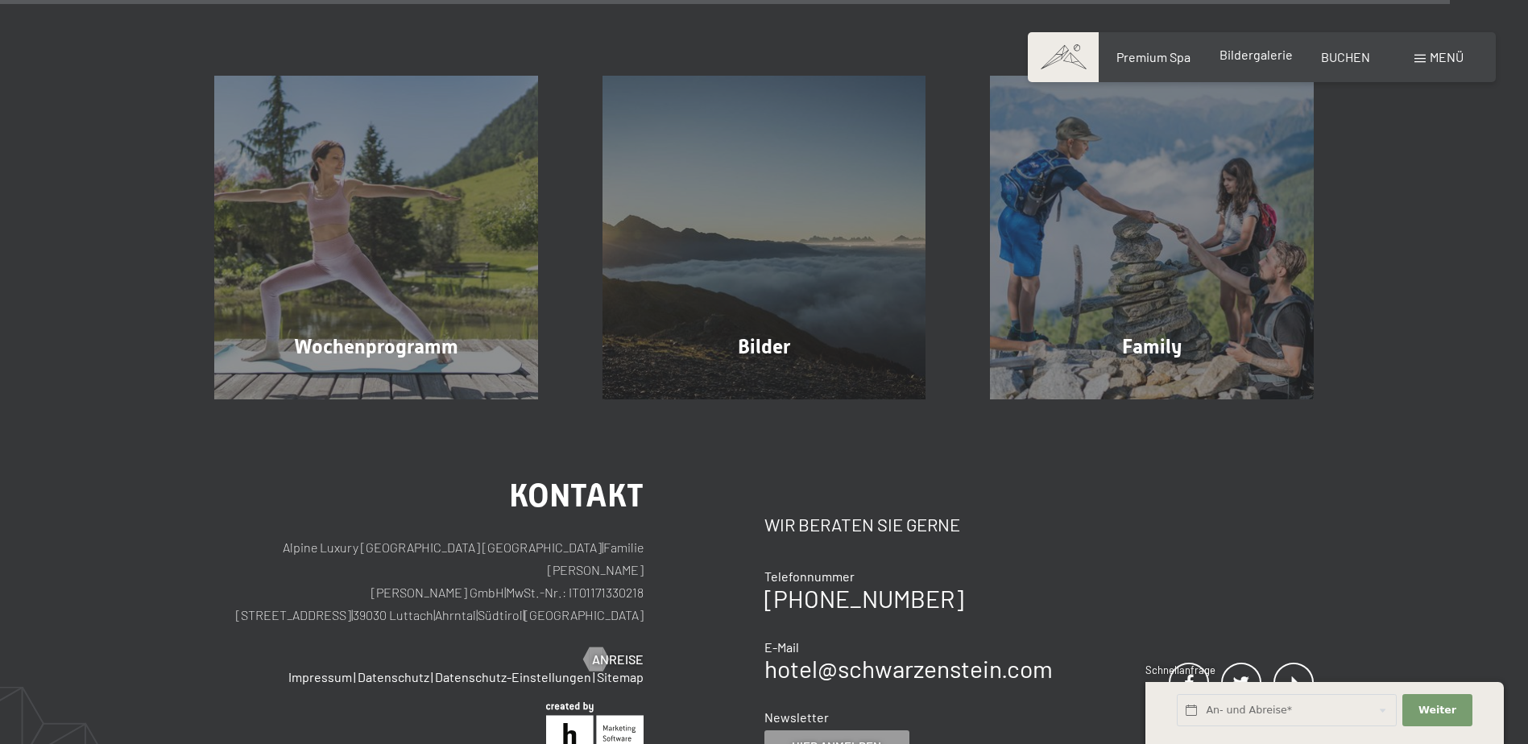
scroll to position [6842, 0]
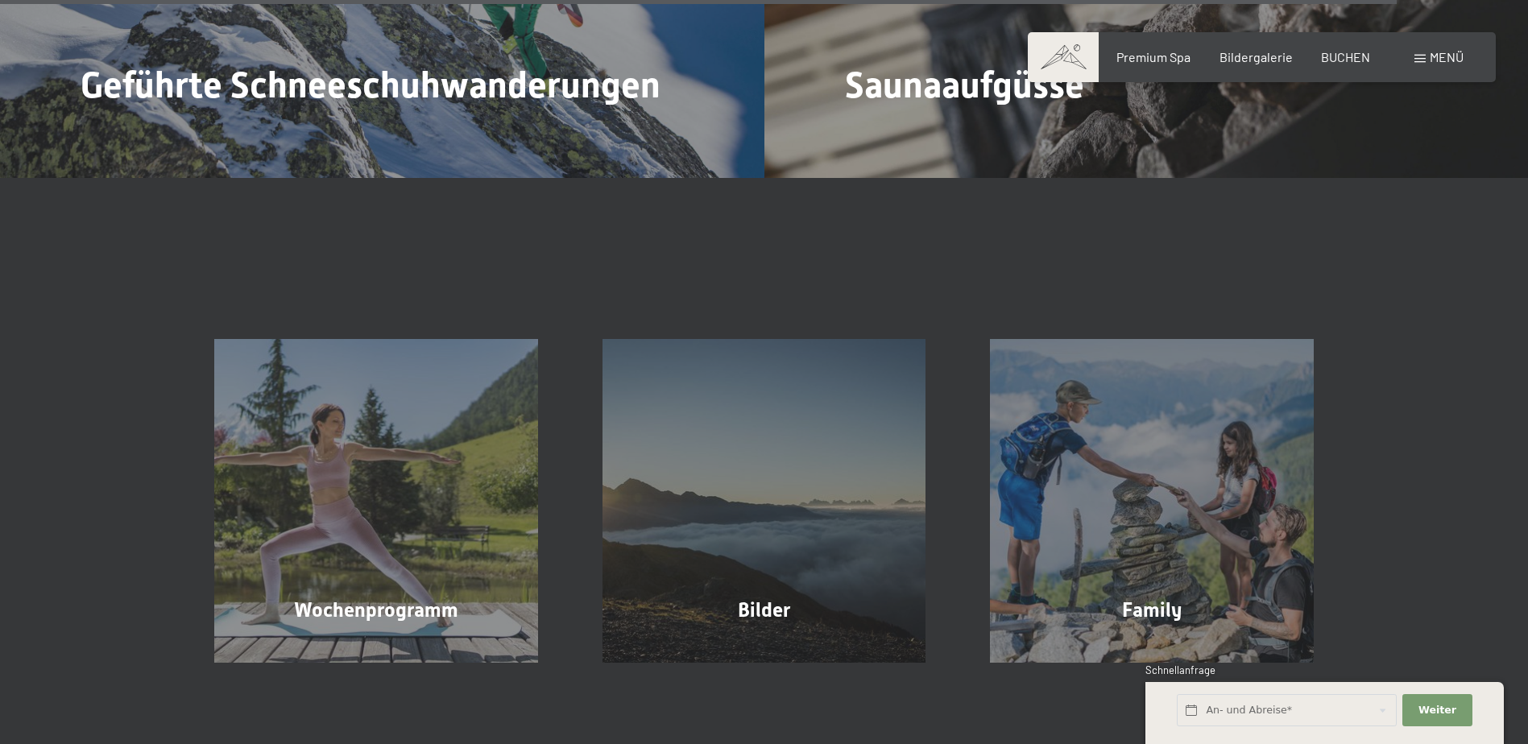
click at [1344, 259] on div "Wochenprogramm Mehr erfahren Bilder Mehr erfahren Family Mehr erfahren" at bounding box center [764, 461] width 1528 height 404
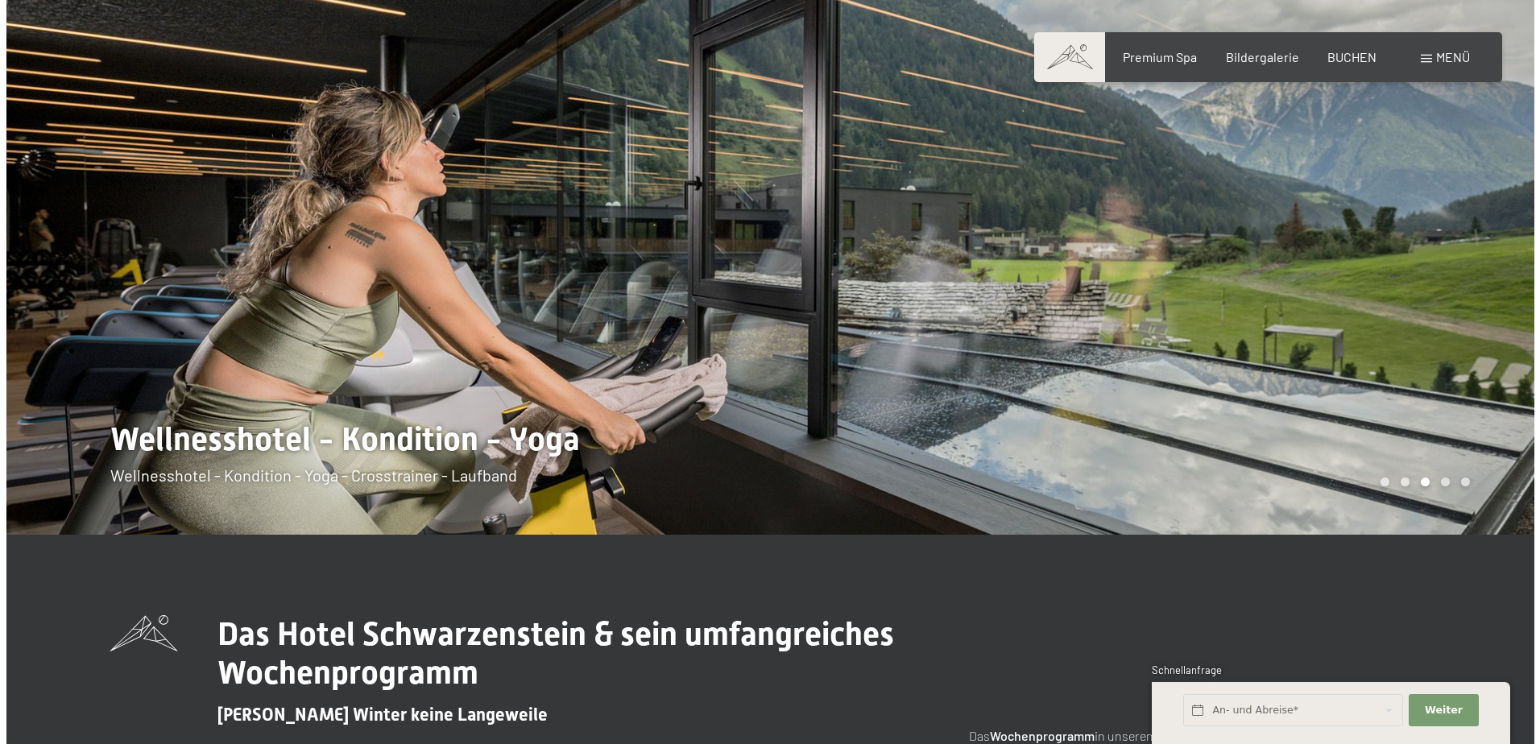
scroll to position [0, 0]
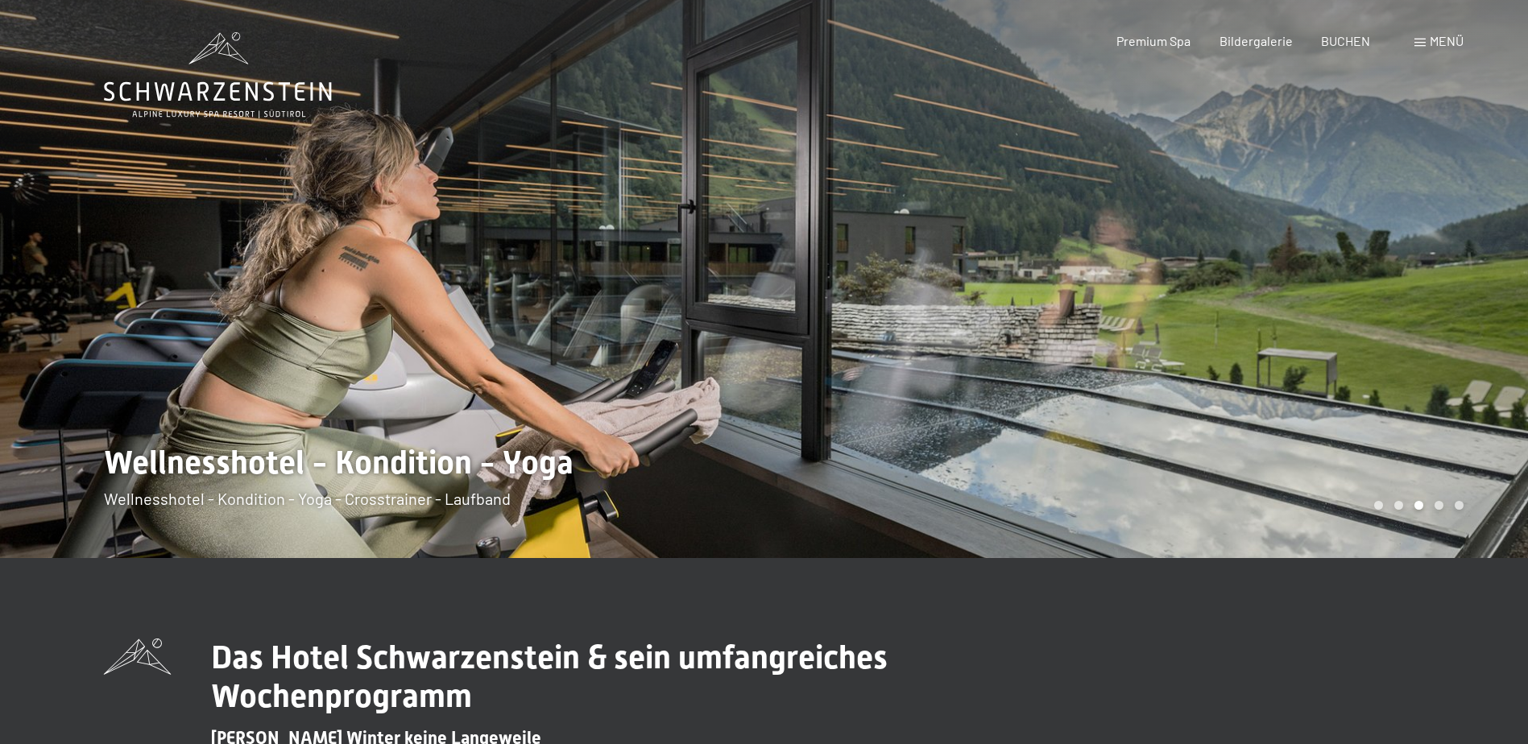
click at [1423, 43] on span at bounding box center [1419, 43] width 11 height 8
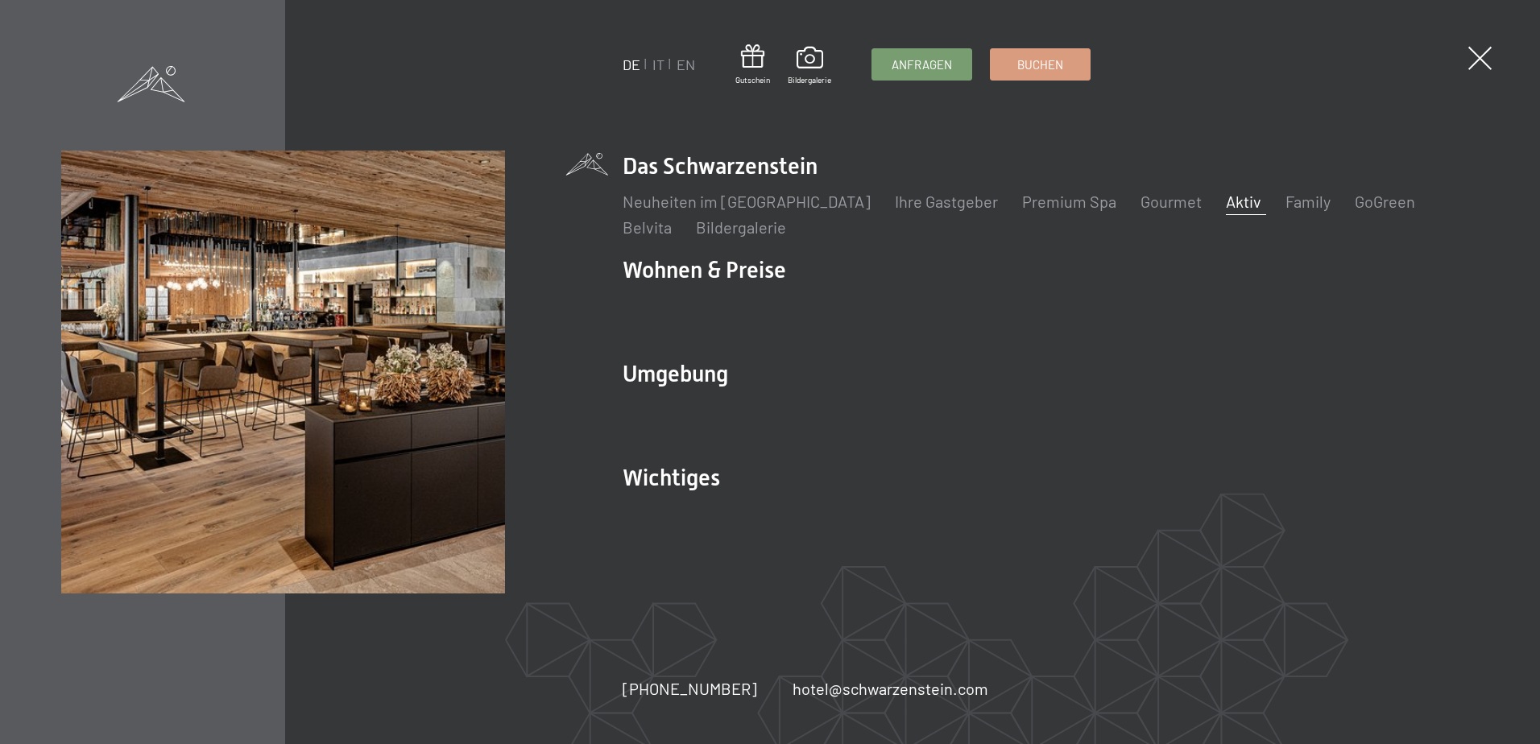
click at [1226, 205] on link "Aktiv" at bounding box center [1243, 201] width 35 height 19
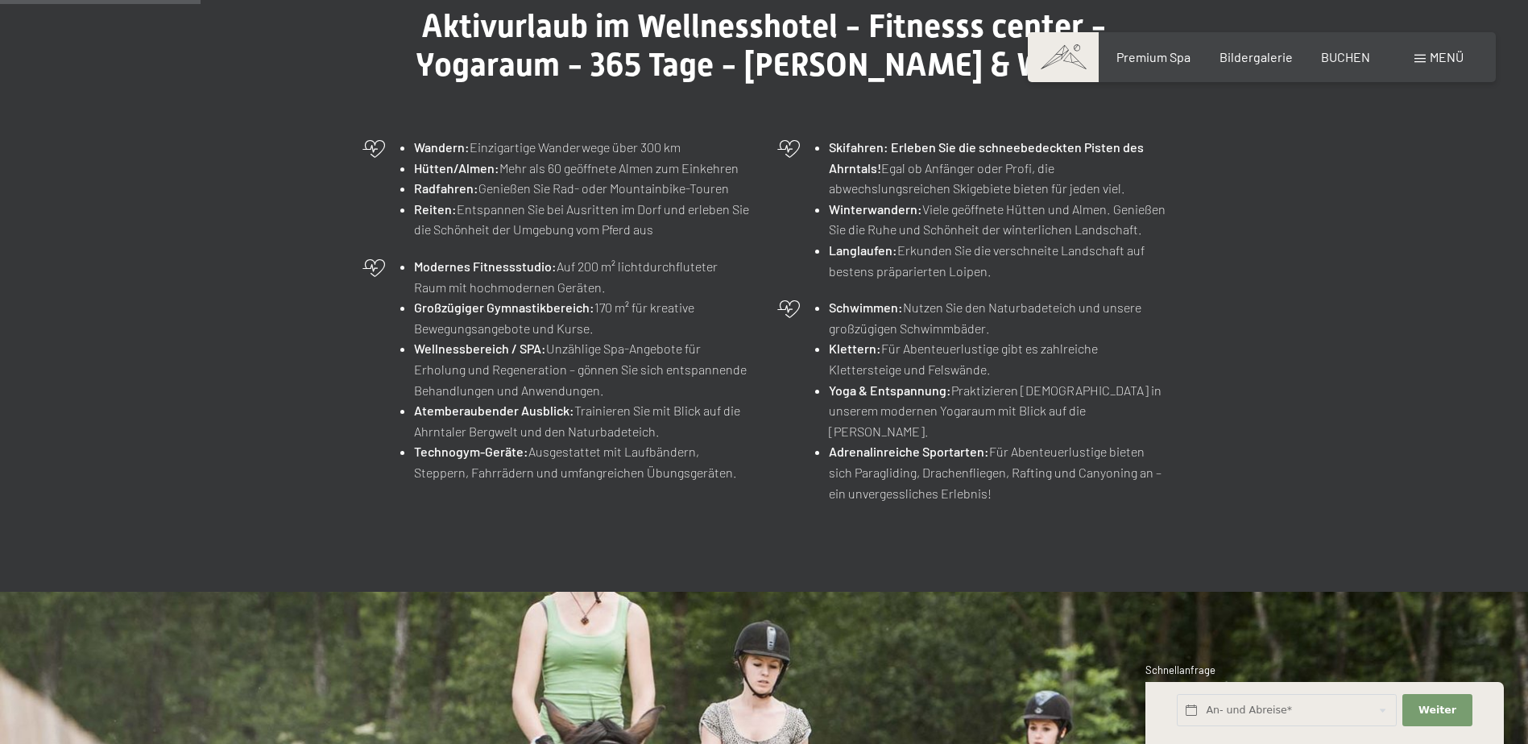
scroll to position [644, 0]
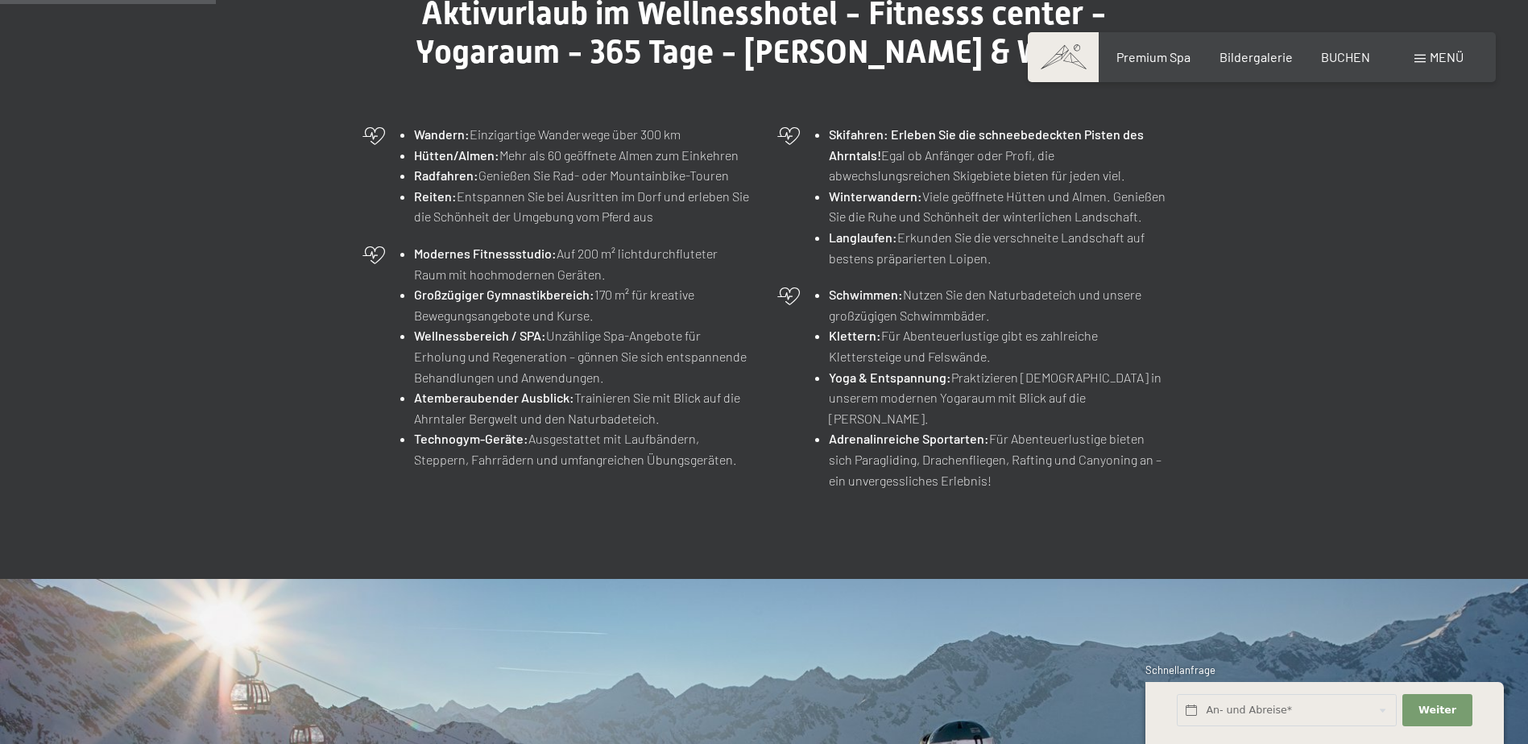
drag, startPoint x: 983, startPoint y: 457, endPoint x: 991, endPoint y: 424, distance: 33.0
click at [991, 428] on li "Adrenalinreiche Sportarten: Für Abenteuerlustige bieten sich Paragliding, Drach…" at bounding box center [997, 459] width 337 height 62
copy li "Für Abenteuerlustige bieten sich Paragliding, Drachenfliegen, Rafting und Canyo…"
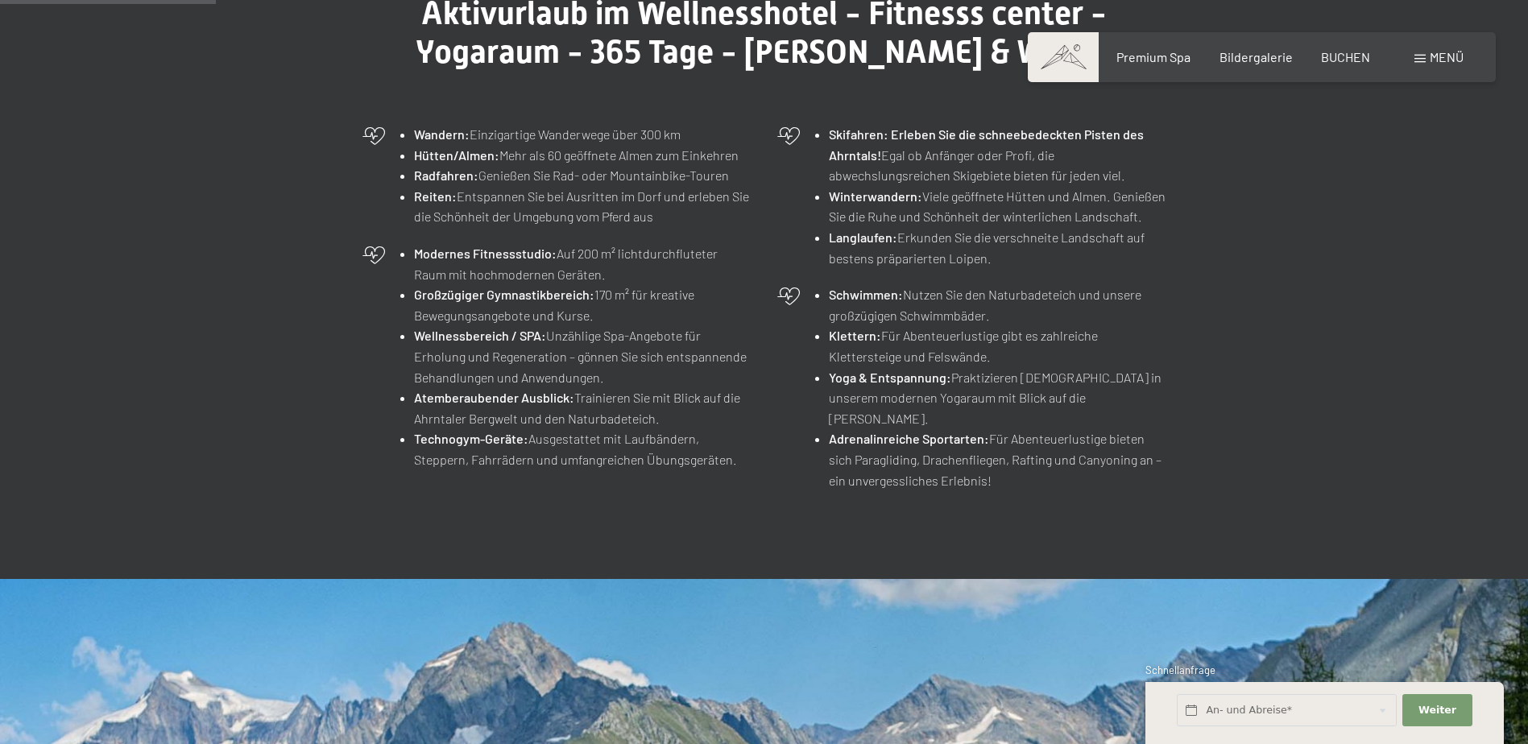
click at [1136, 302] on li "Schwimmen: Nutzen Sie den Naturbadeteich und unsere großzügigen Schwimmbäder." at bounding box center [997, 304] width 337 height 41
drag, startPoint x: 1013, startPoint y: 357, endPoint x: 1001, endPoint y: 341, distance: 19.5
click at [1001, 341] on li "Klettern: Für Abenteuerlustige gibt es zahlreiche Klettersteige und Felswände." at bounding box center [997, 345] width 337 height 41
copy li "gibt es zahlreiche Klettersteige und Felswände."
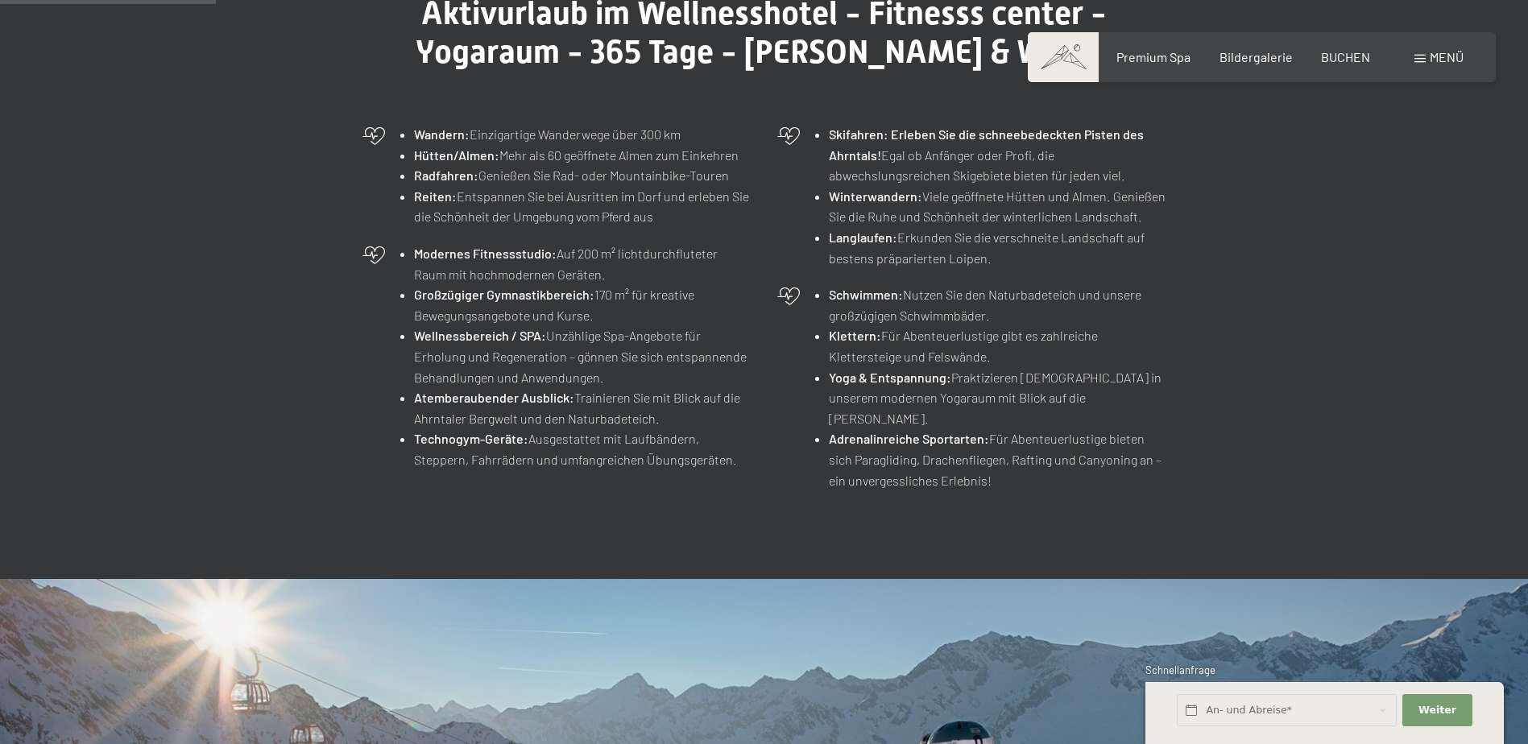
click at [1218, 317] on div "Aktivurlaub im Wellnesshotel - Fitnesss center - Yogaraum - 365 Tage - Sommer &…" at bounding box center [764, 246] width 926 height 504
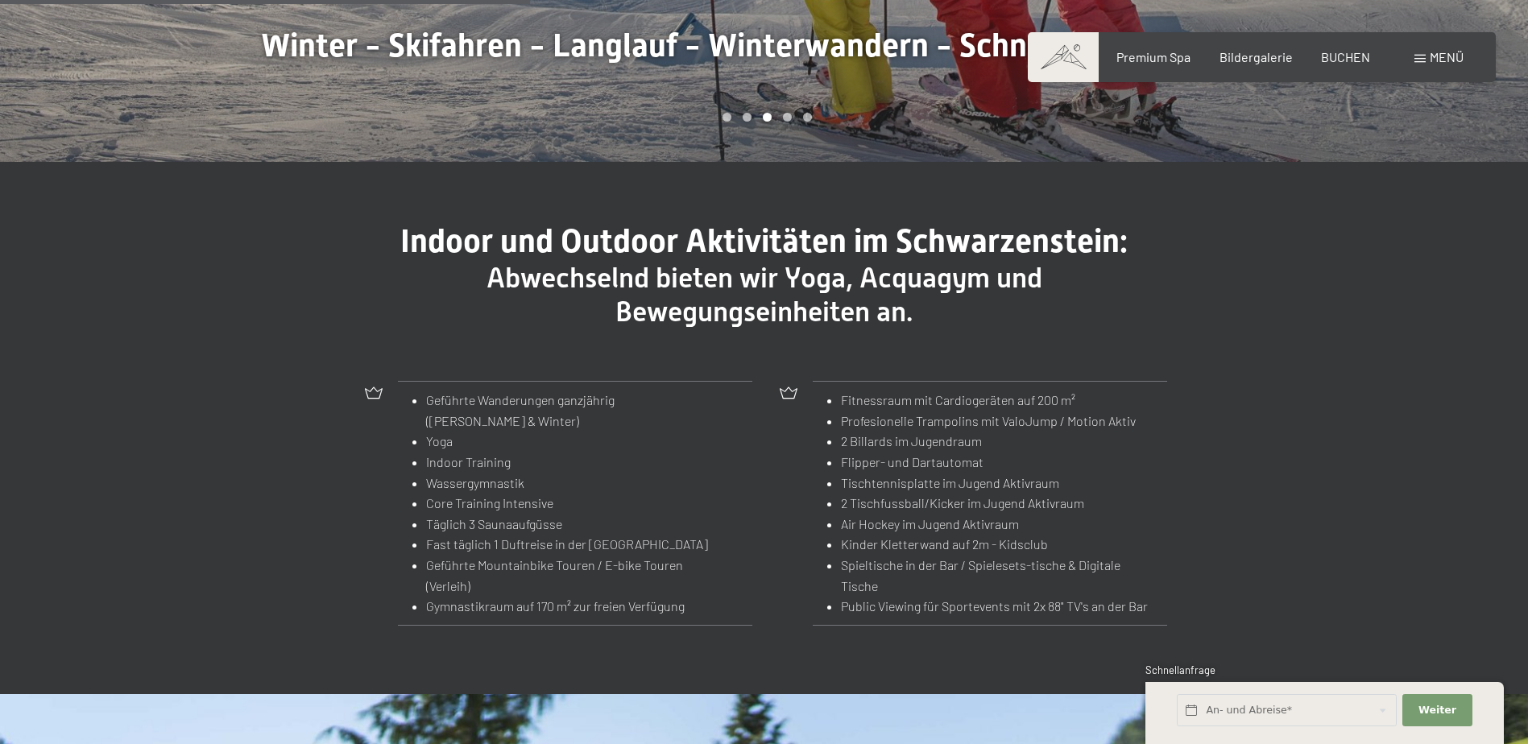
scroll to position [1403, 0]
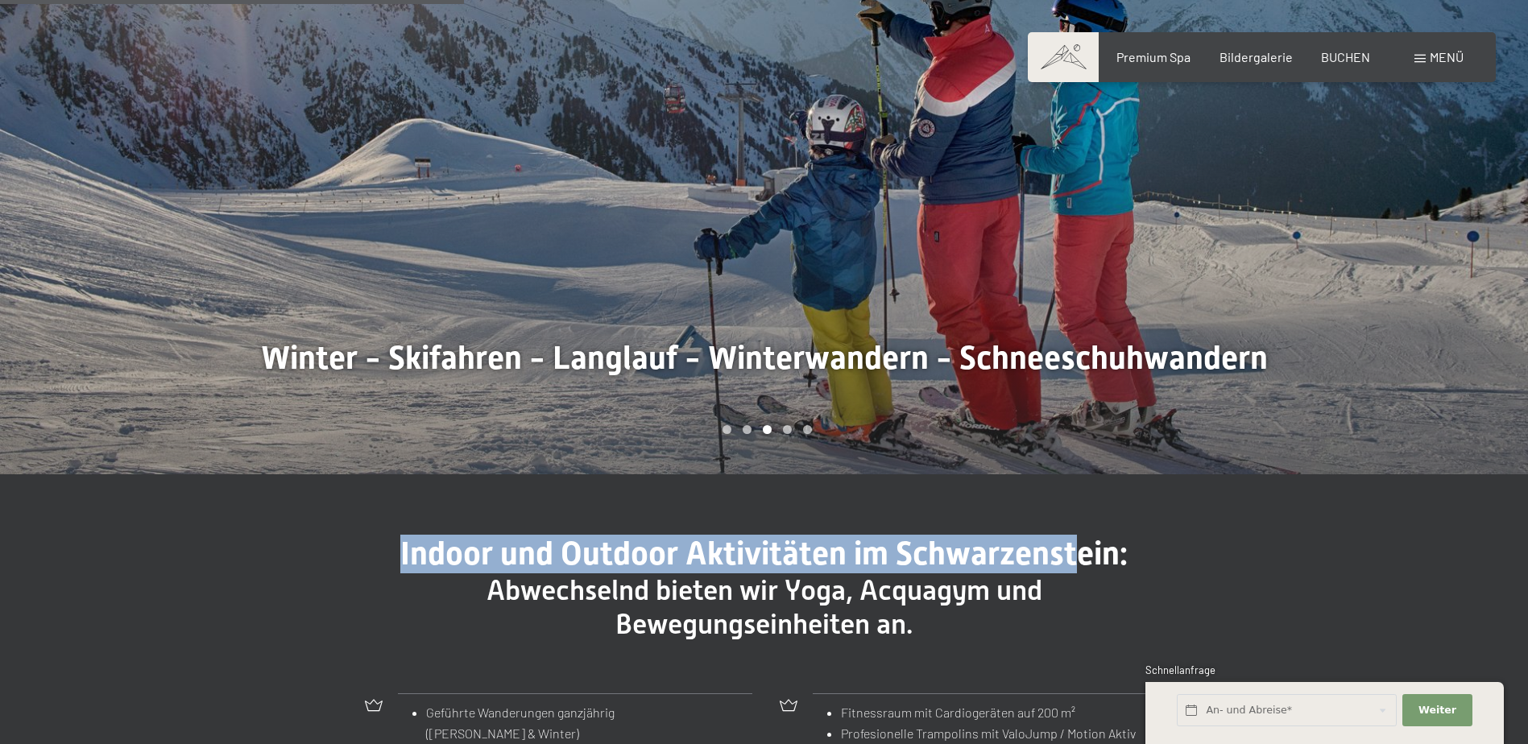
drag, startPoint x: 1035, startPoint y: 419, endPoint x: 1081, endPoint y: 512, distance: 104.1
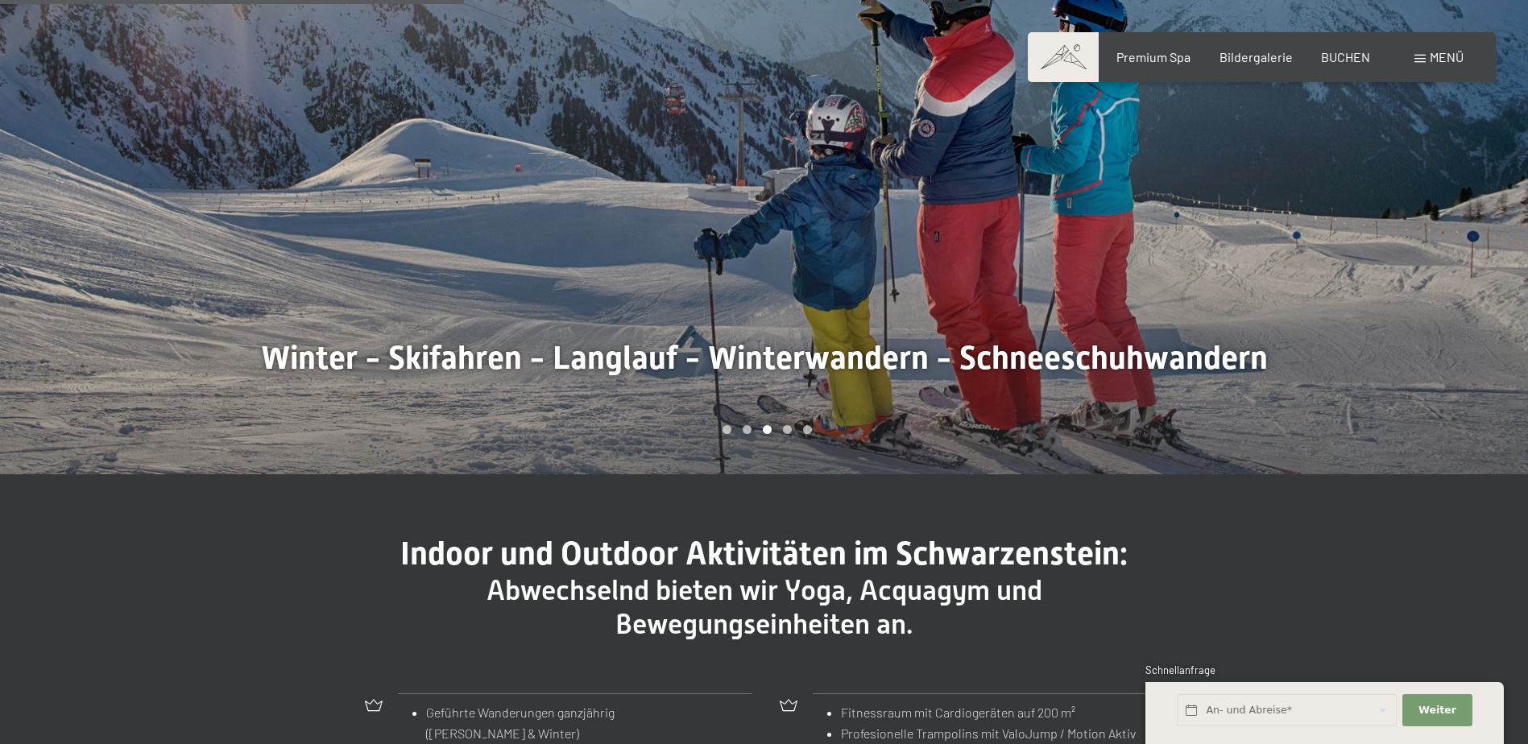
drag, startPoint x: 1081, startPoint y: 512, endPoint x: 763, endPoint y: 615, distance: 334.4
click at [763, 615] on span "Abwechselnd bieten wir Yoga, Acquagym und Bewegungseinheiten an." at bounding box center [764, 607] width 556 height 66
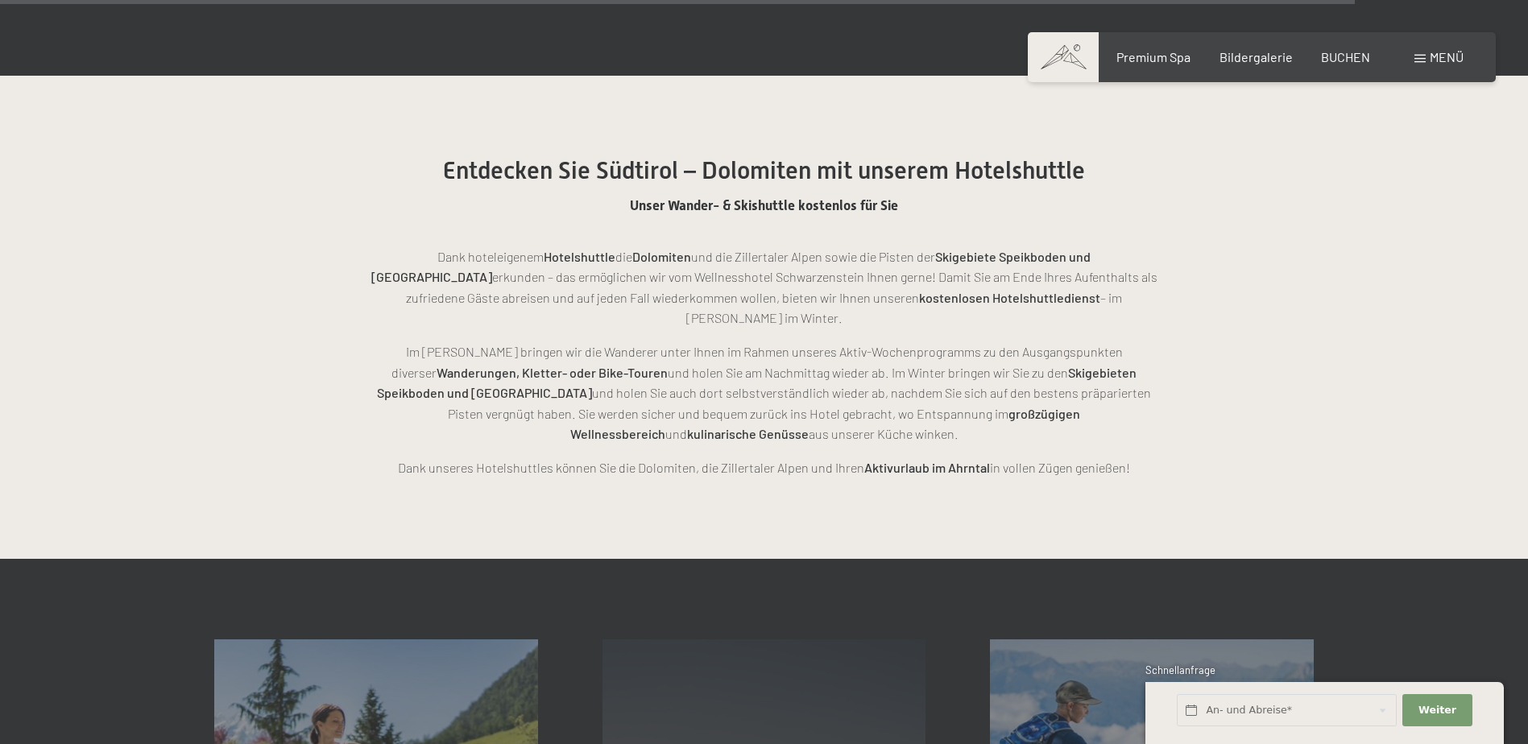
scroll to position [4141, 0]
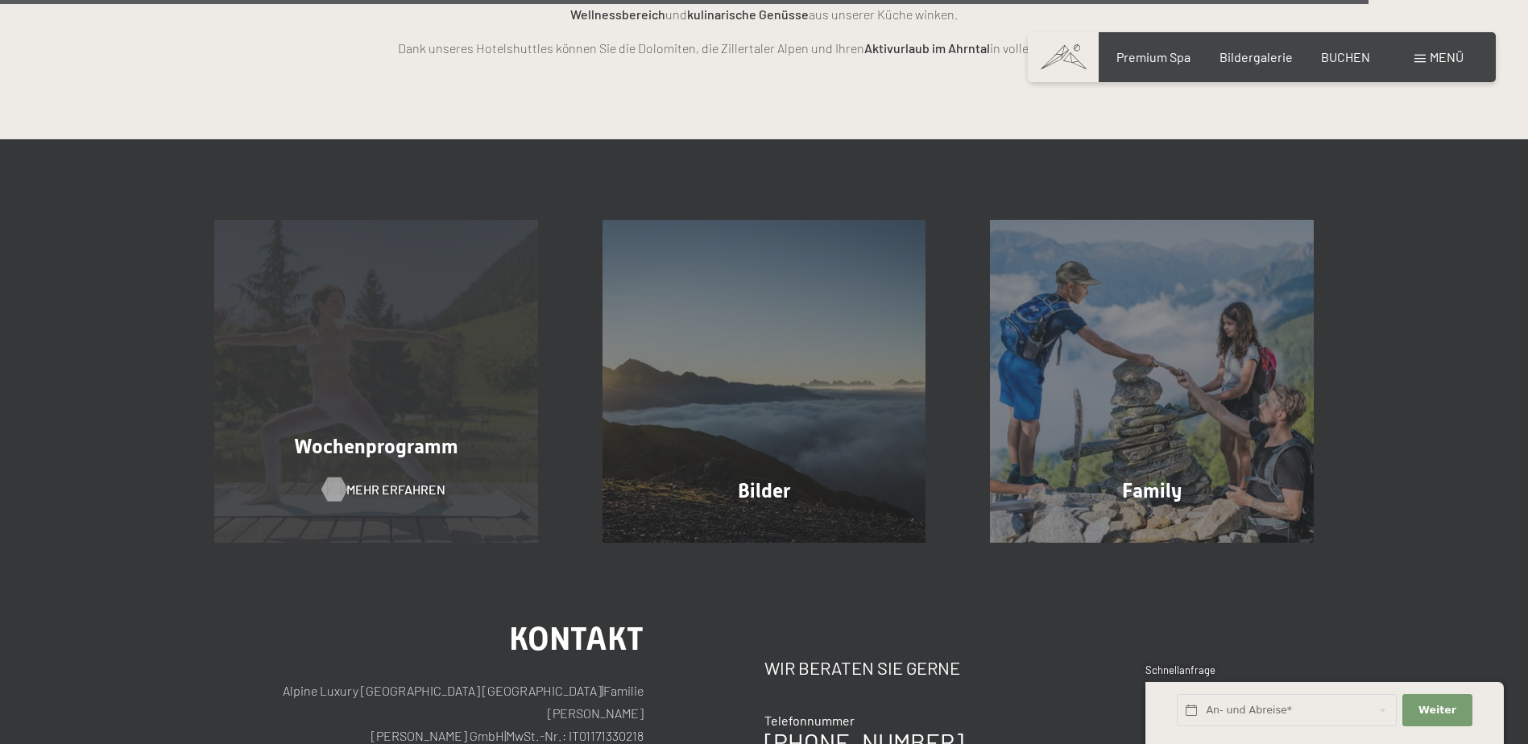
click at [373, 481] on span "Mehr erfahren" at bounding box center [395, 490] width 99 height 18
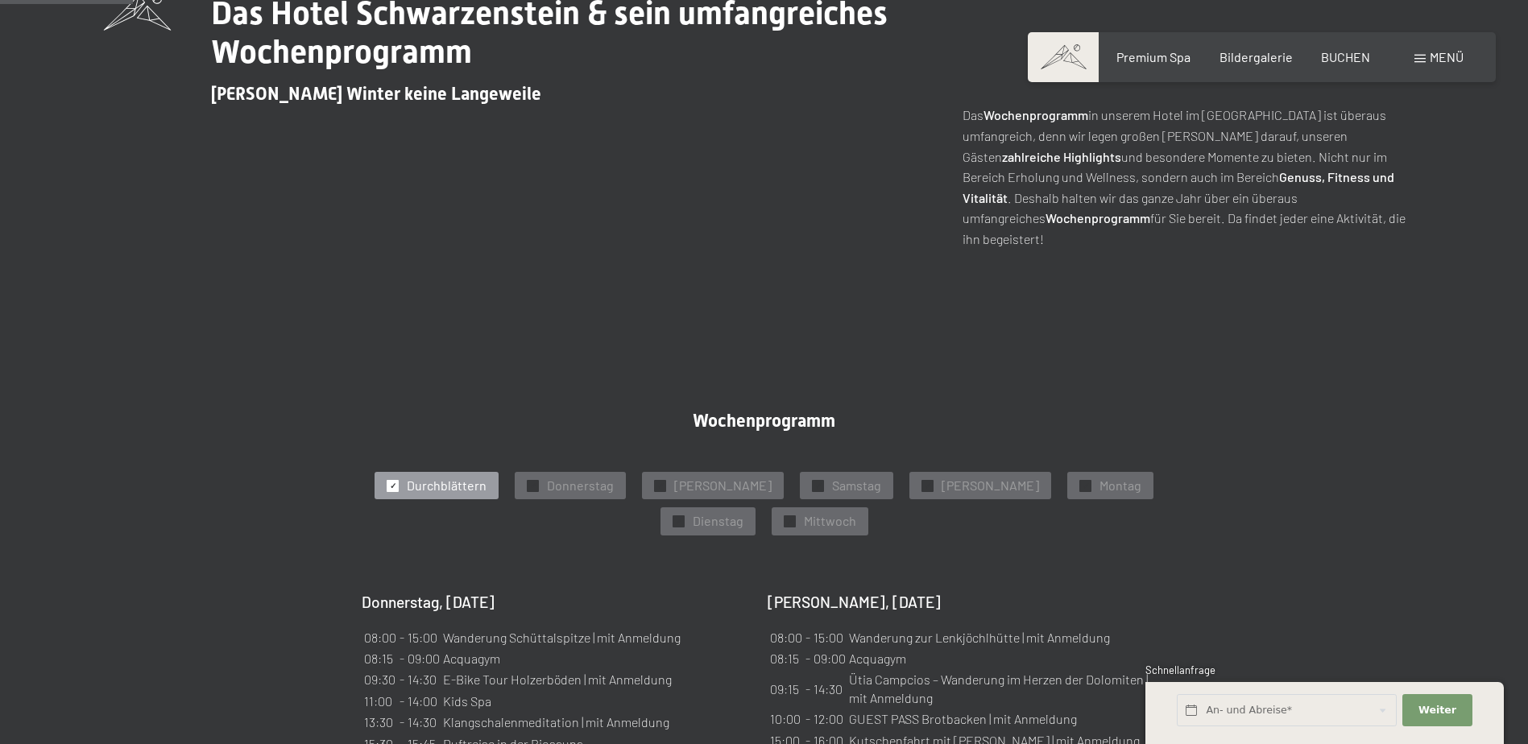
scroll to position [886, 0]
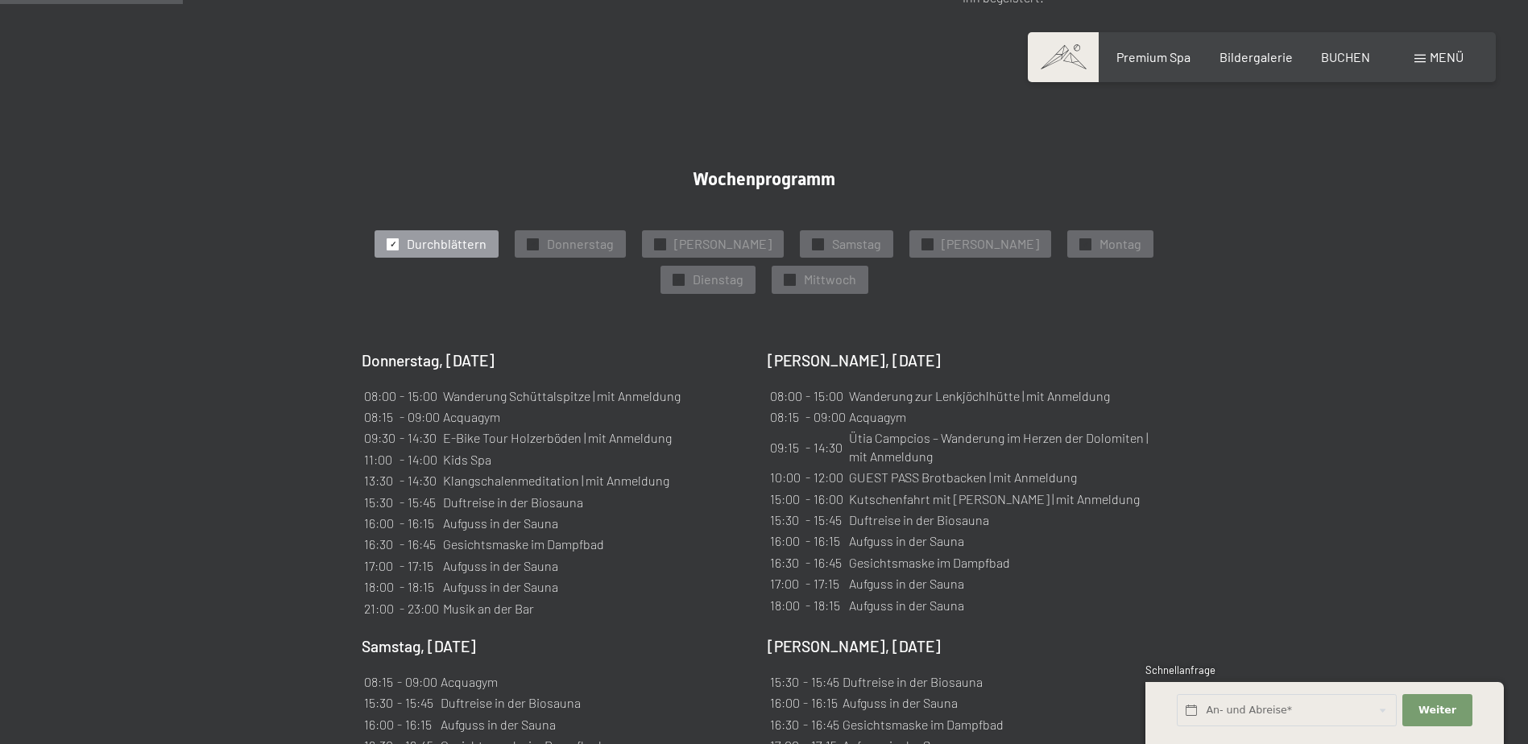
click at [1000, 596] on td "Aufguss in der Sauna" at bounding box center [1002, 605] width 308 height 19
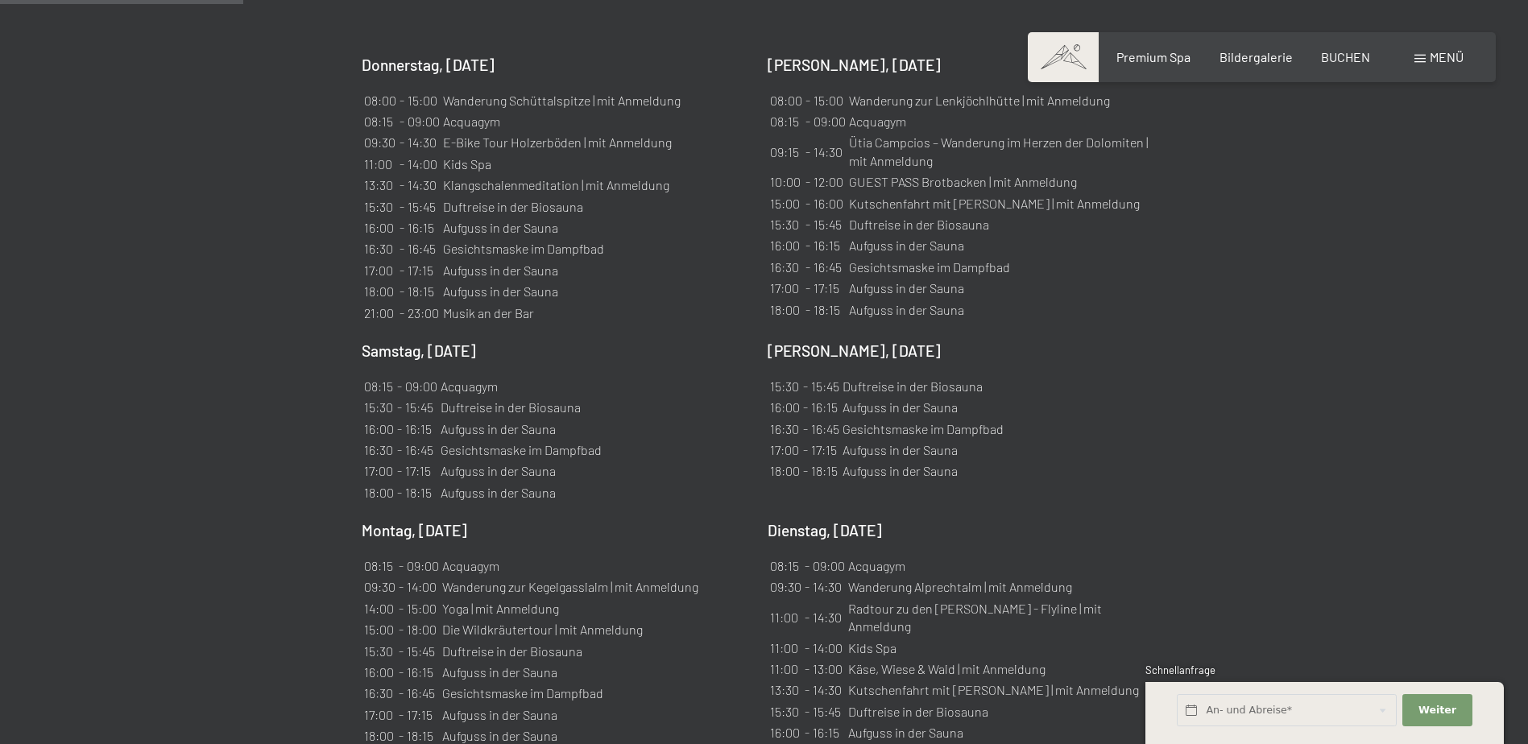
scroll to position [1208, 0]
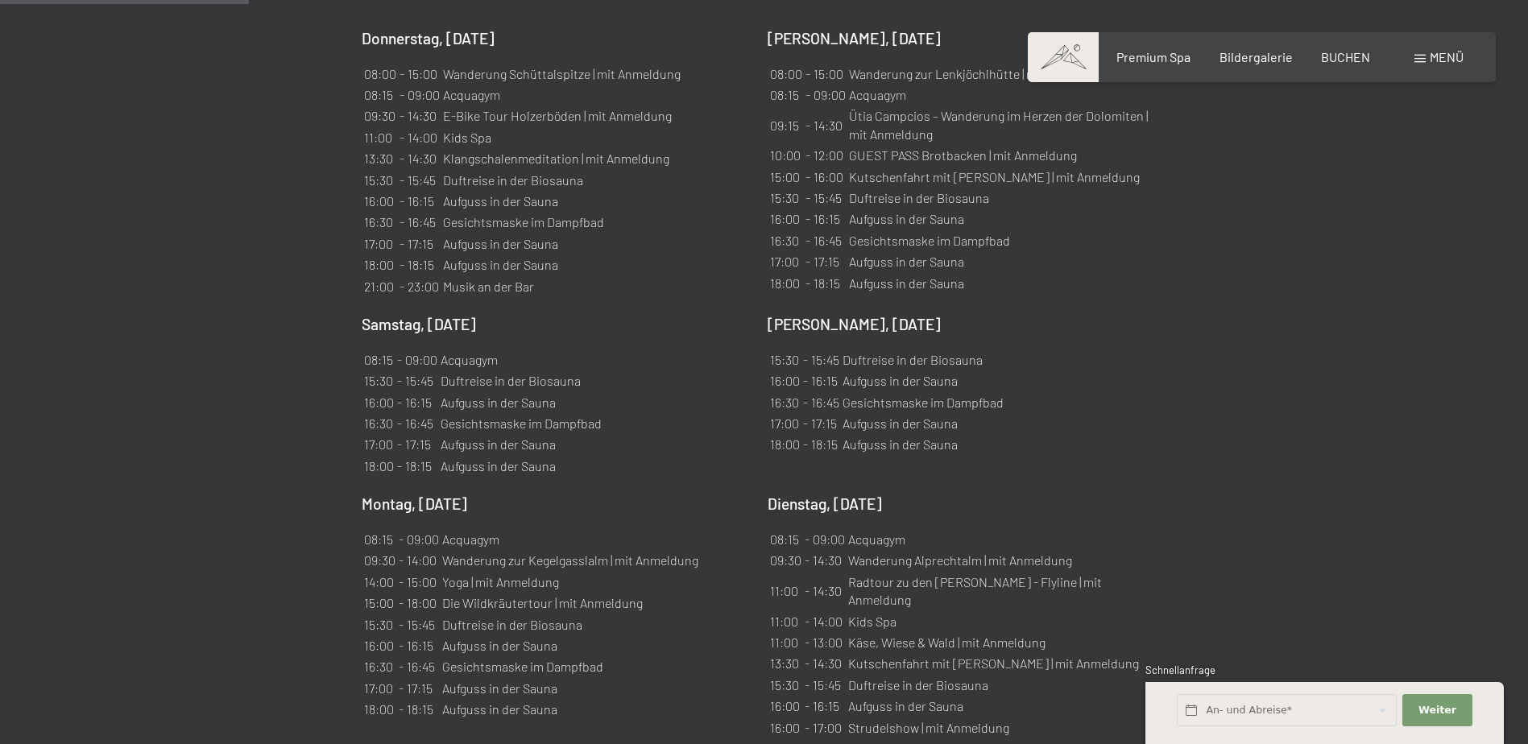
click at [619, 573] on td "Yoga | mit Anmeldung" at bounding box center [570, 582] width 258 height 19
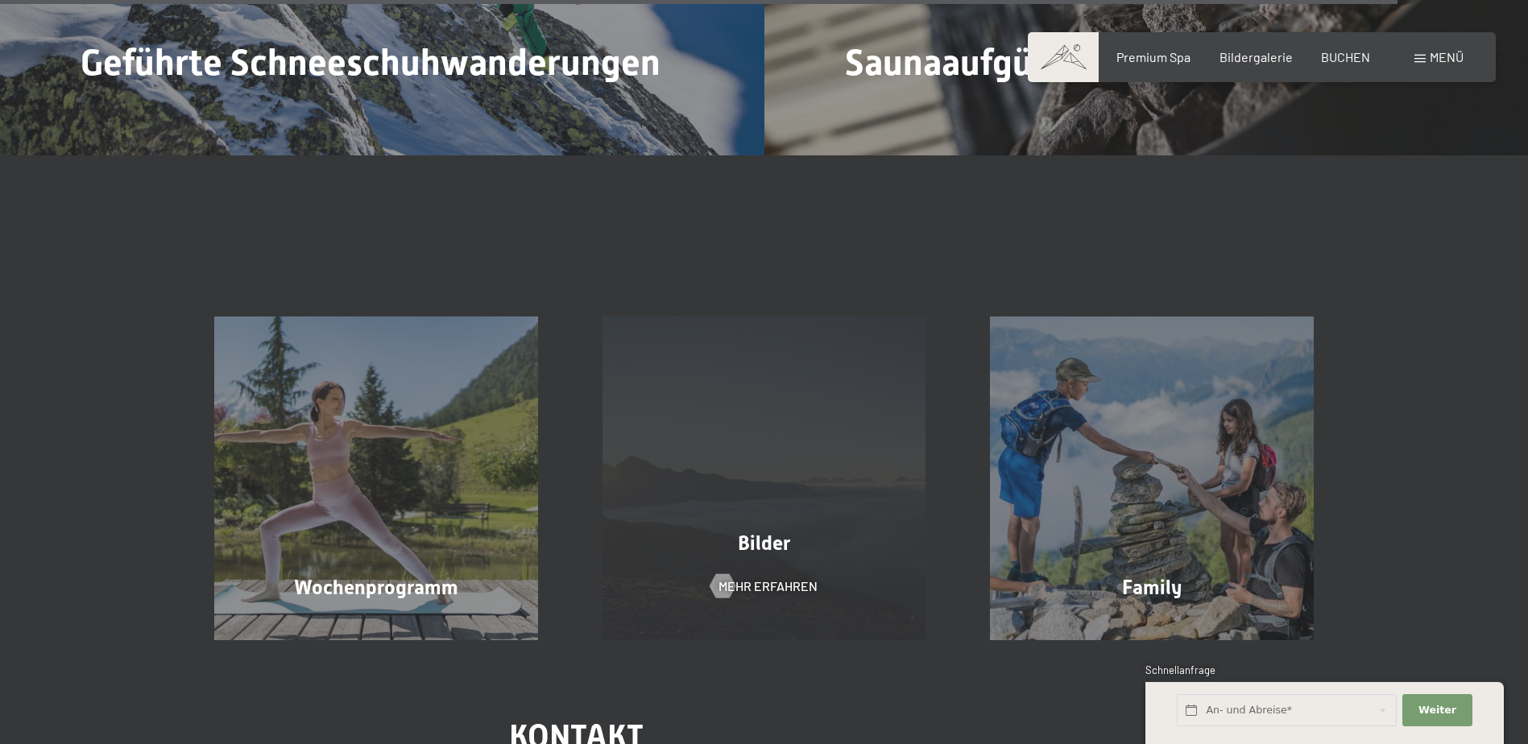
scroll to position [6846, 0]
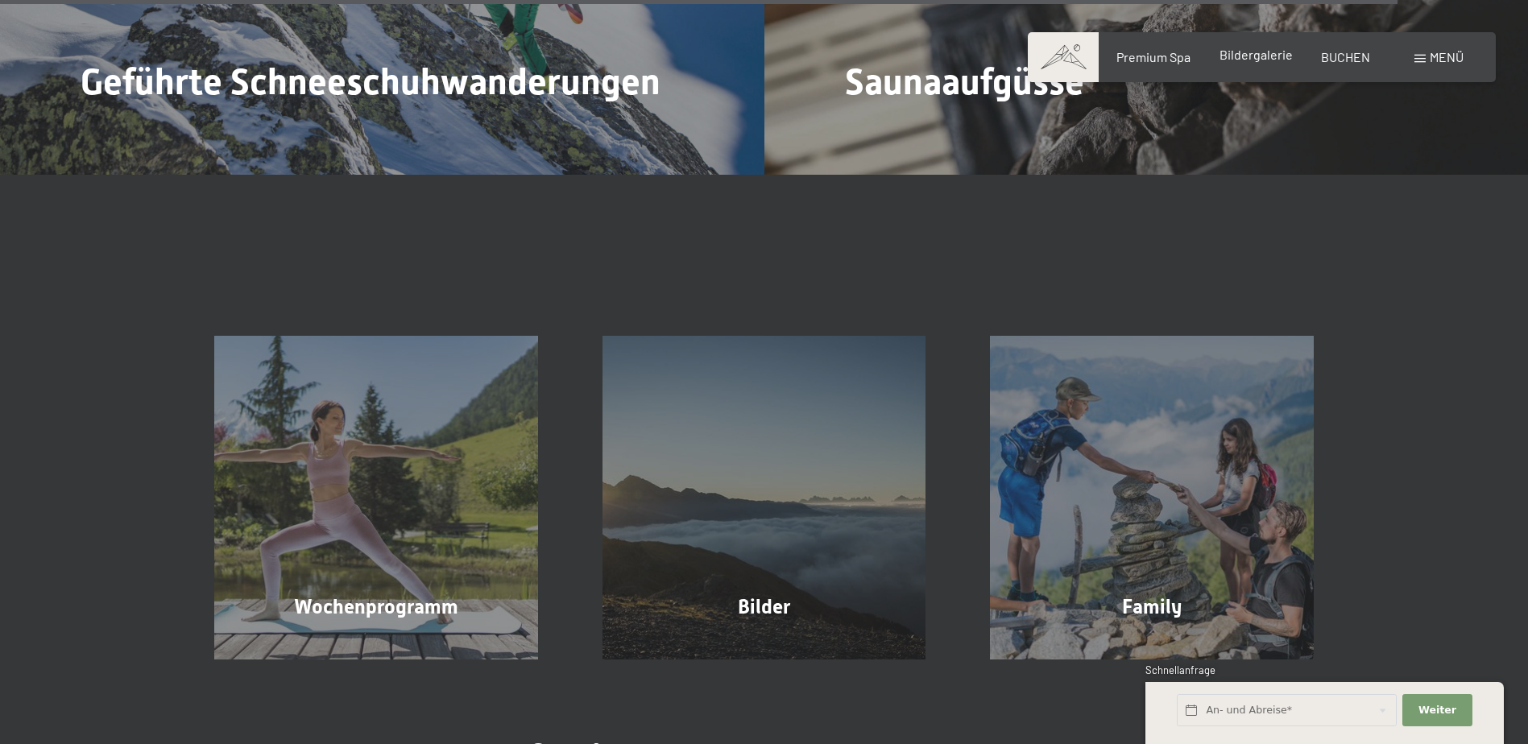
click at [1270, 59] on span "Bildergalerie" at bounding box center [1255, 54] width 73 height 15
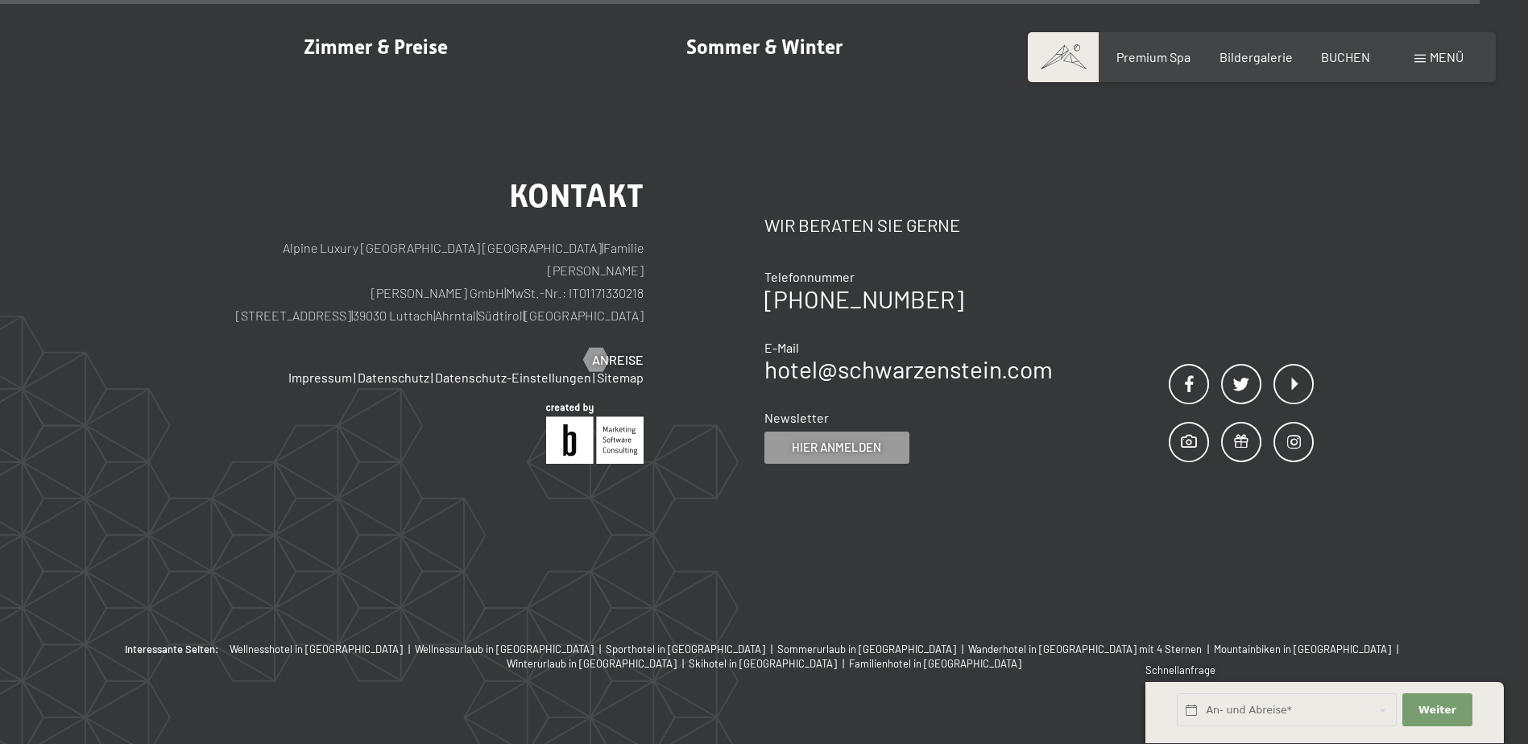
scroll to position [19892, 0]
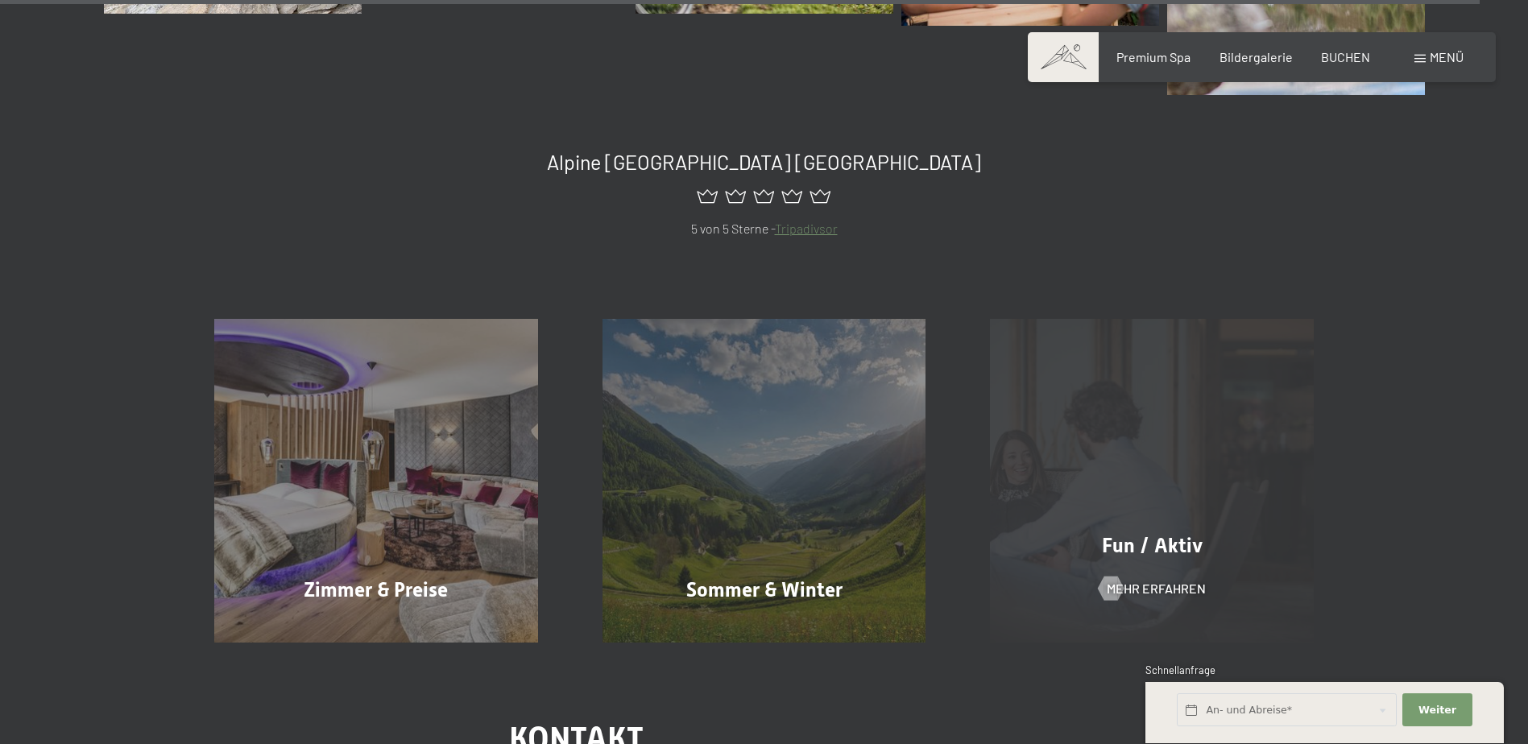
click at [1209, 417] on div "Fun / Aktiv Mehr erfahren" at bounding box center [1152, 481] width 388 height 324
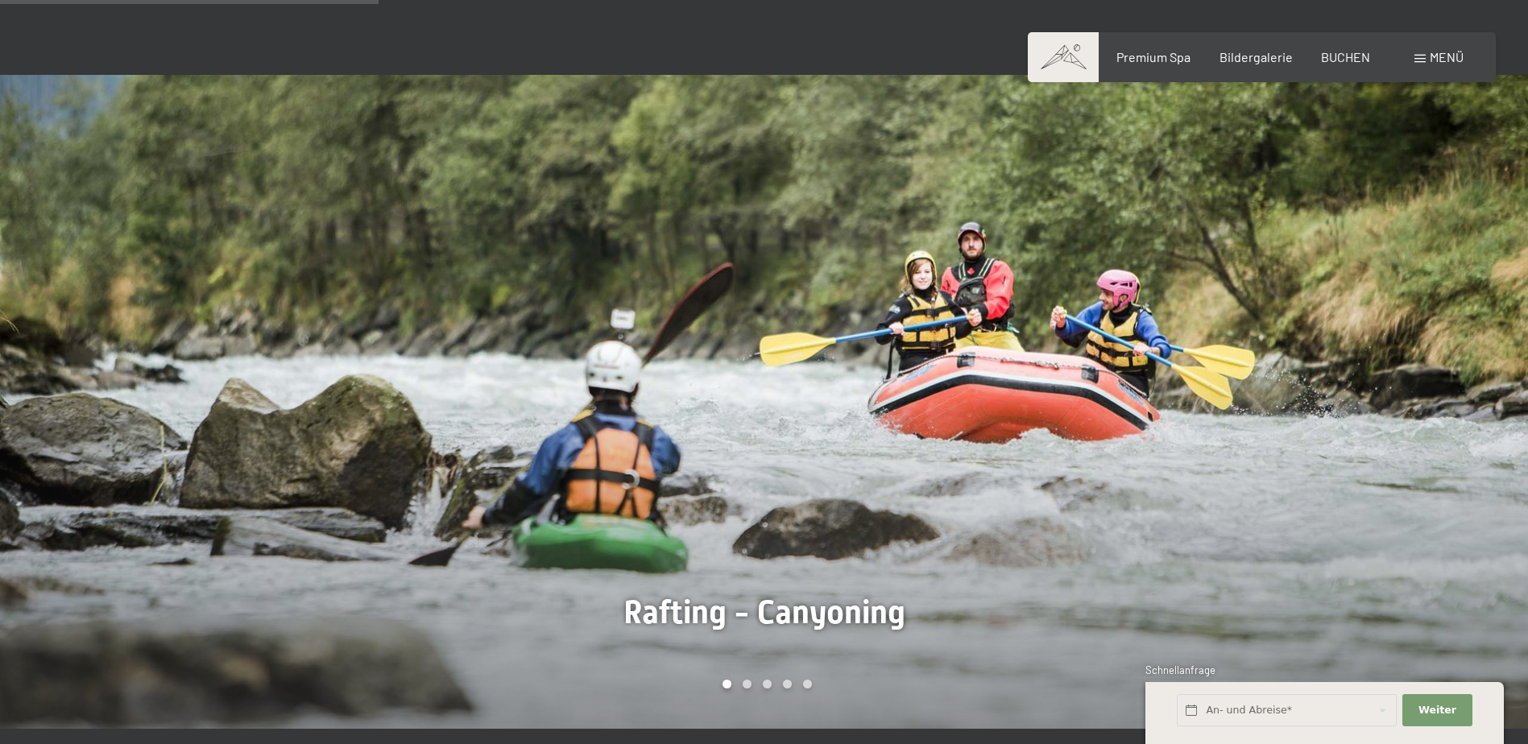
scroll to position [1128, 0]
click at [1392, 411] on div at bounding box center [1146, 403] width 764 height 654
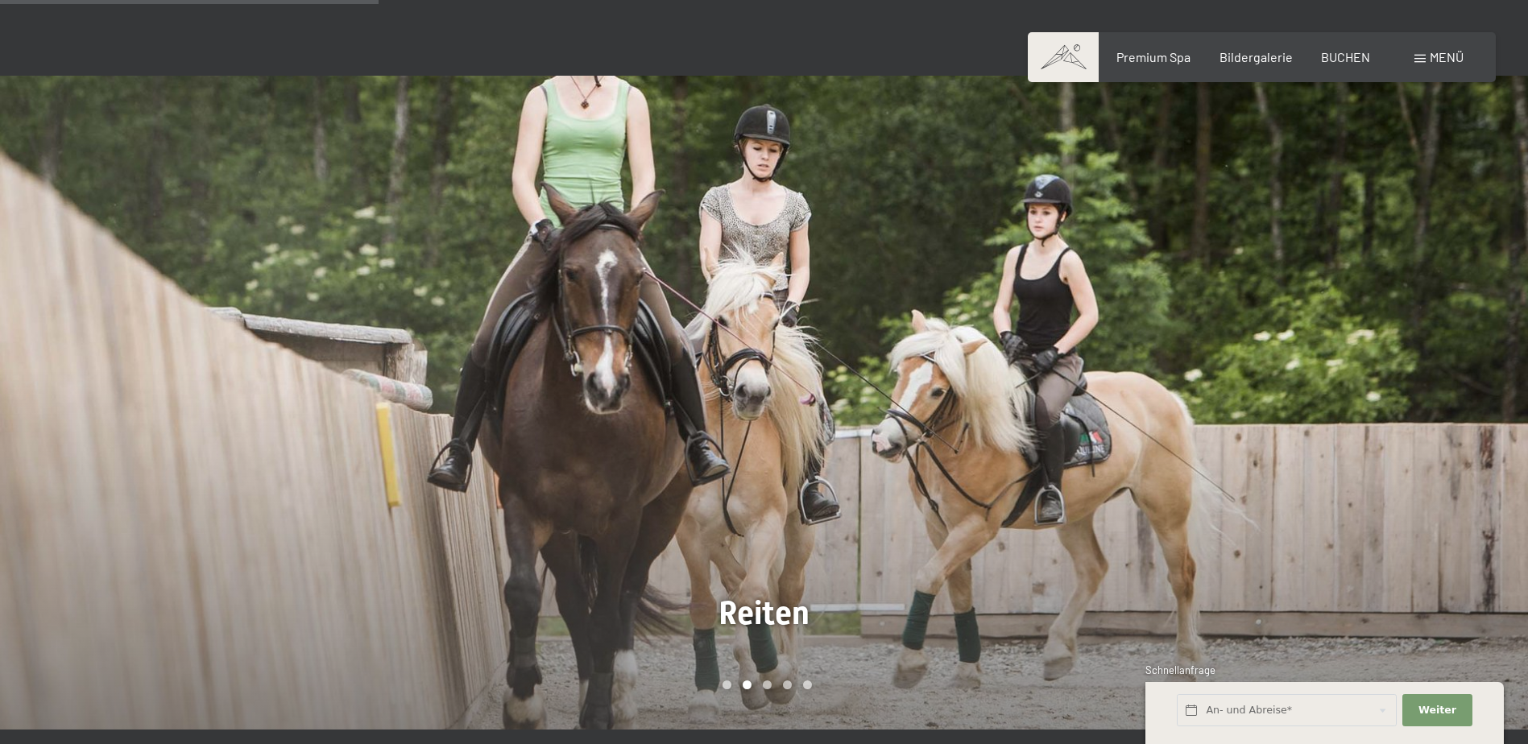
click at [1391, 410] on div at bounding box center [1146, 403] width 764 height 654
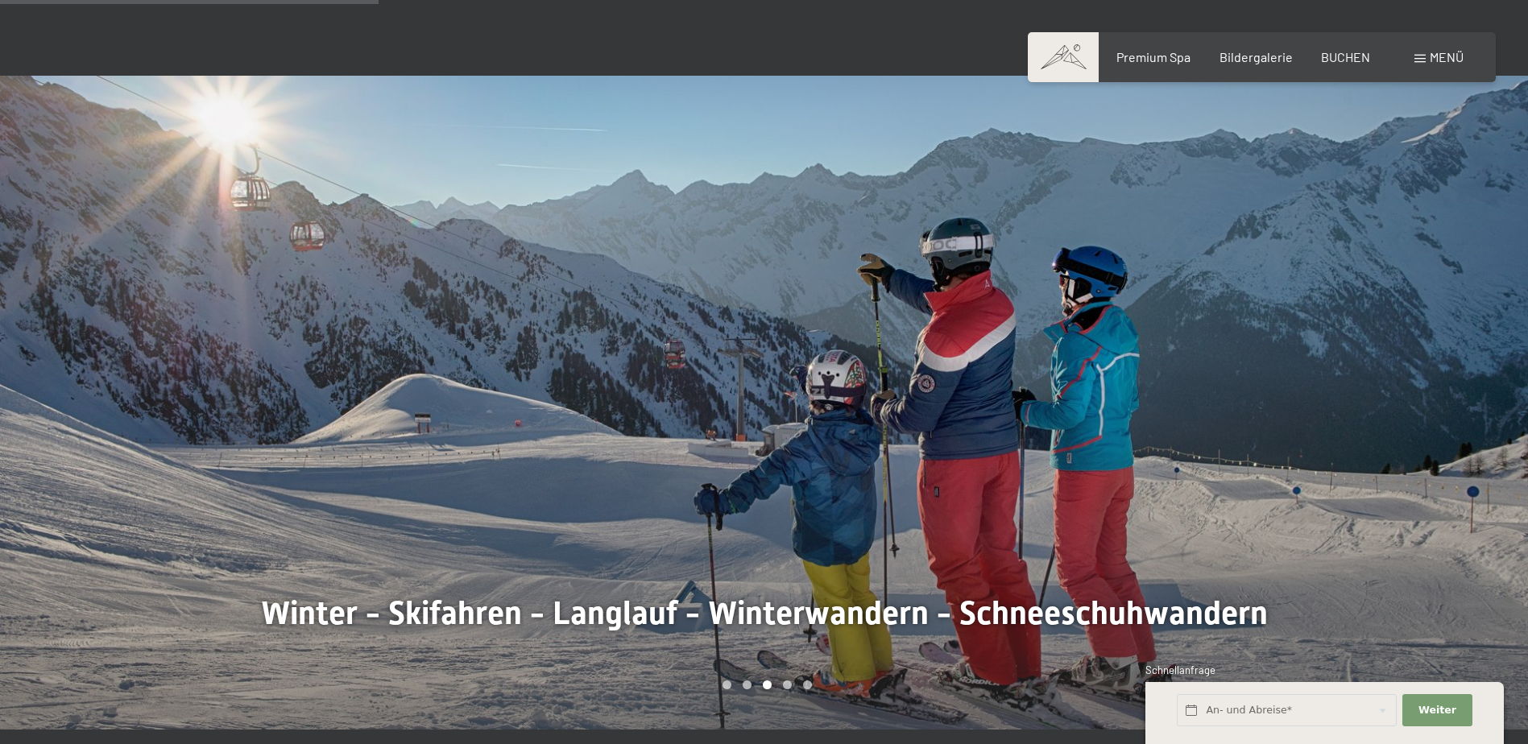
click at [1391, 410] on div at bounding box center [1146, 403] width 764 height 654
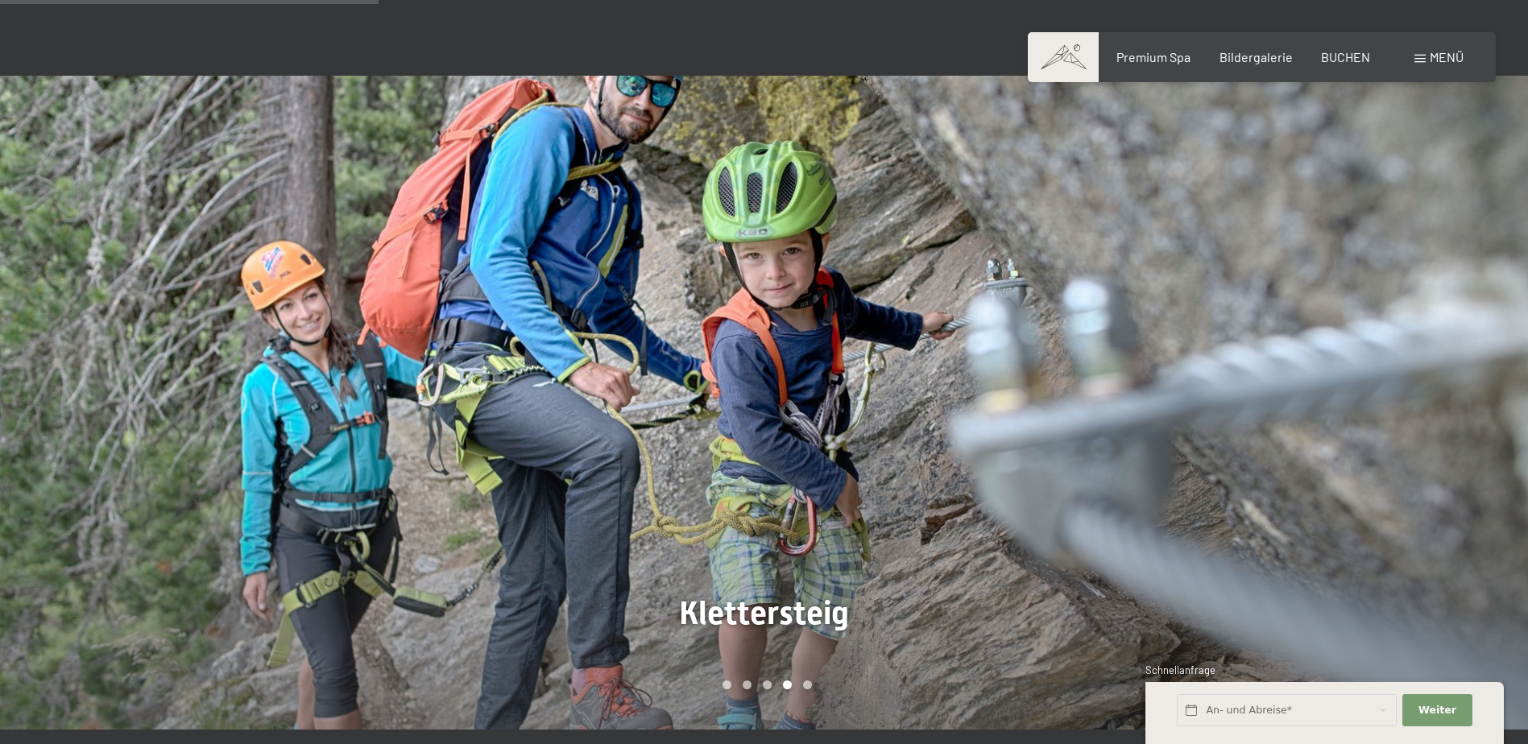
click at [1391, 410] on div at bounding box center [1146, 403] width 764 height 654
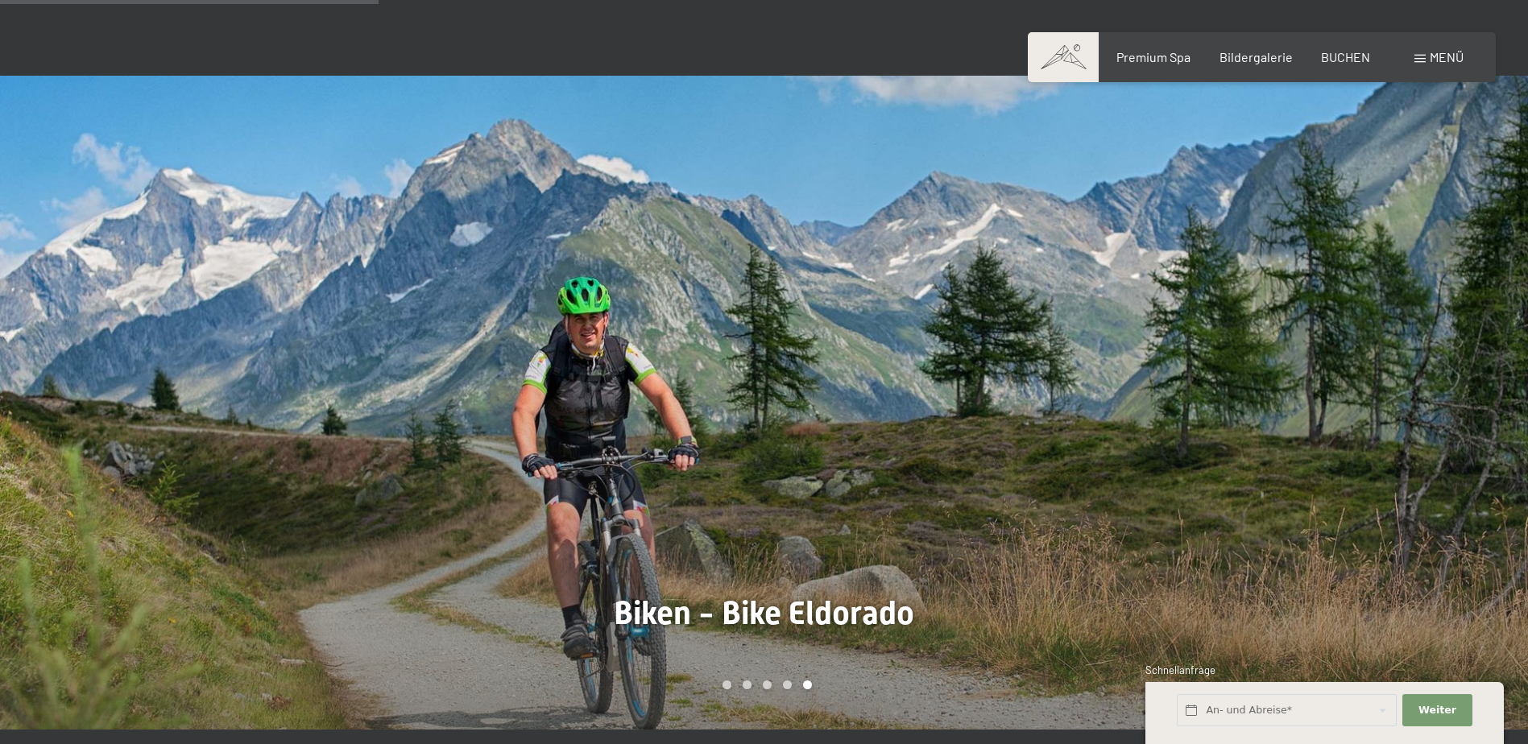
click at [1391, 410] on div at bounding box center [1146, 403] width 764 height 654
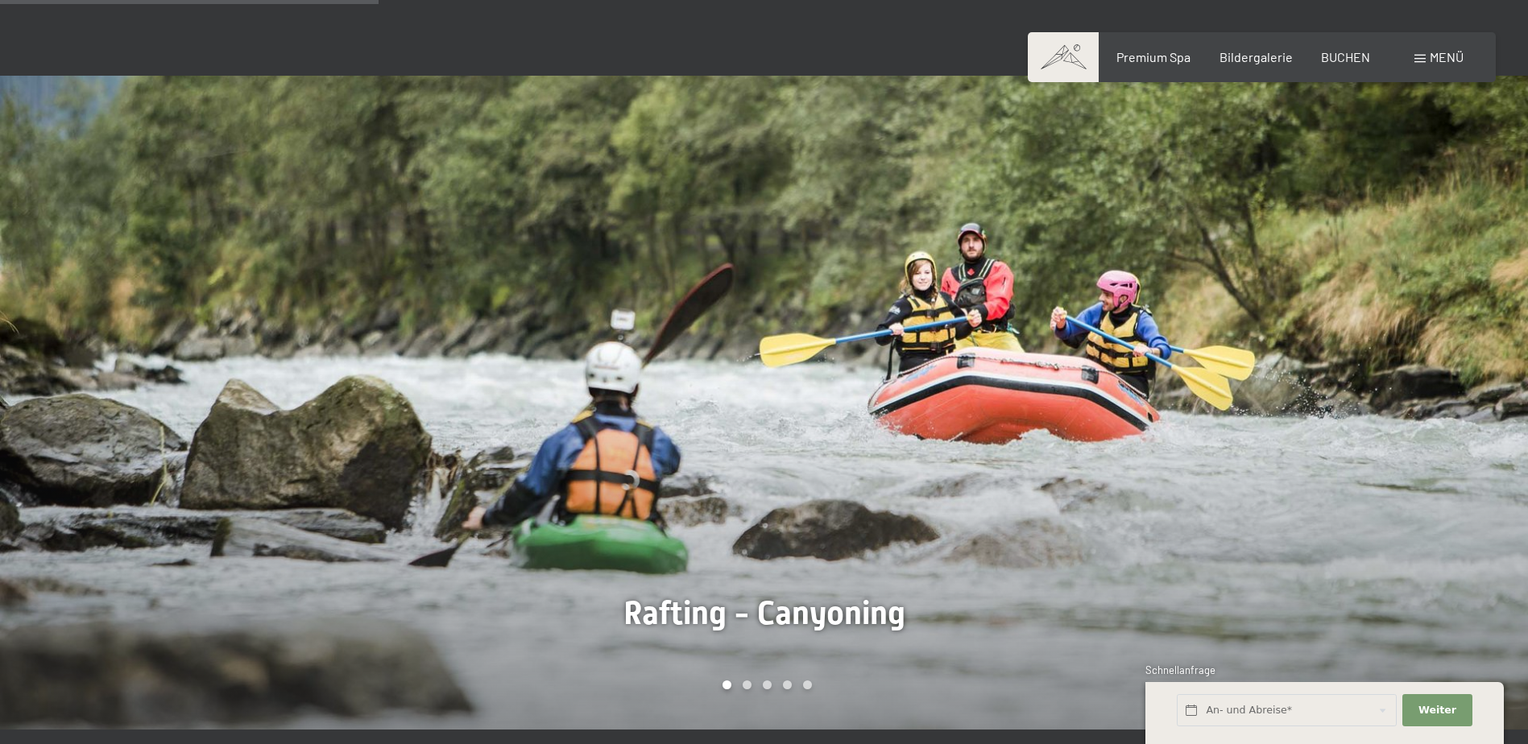
click at [1391, 410] on div at bounding box center [1146, 403] width 764 height 654
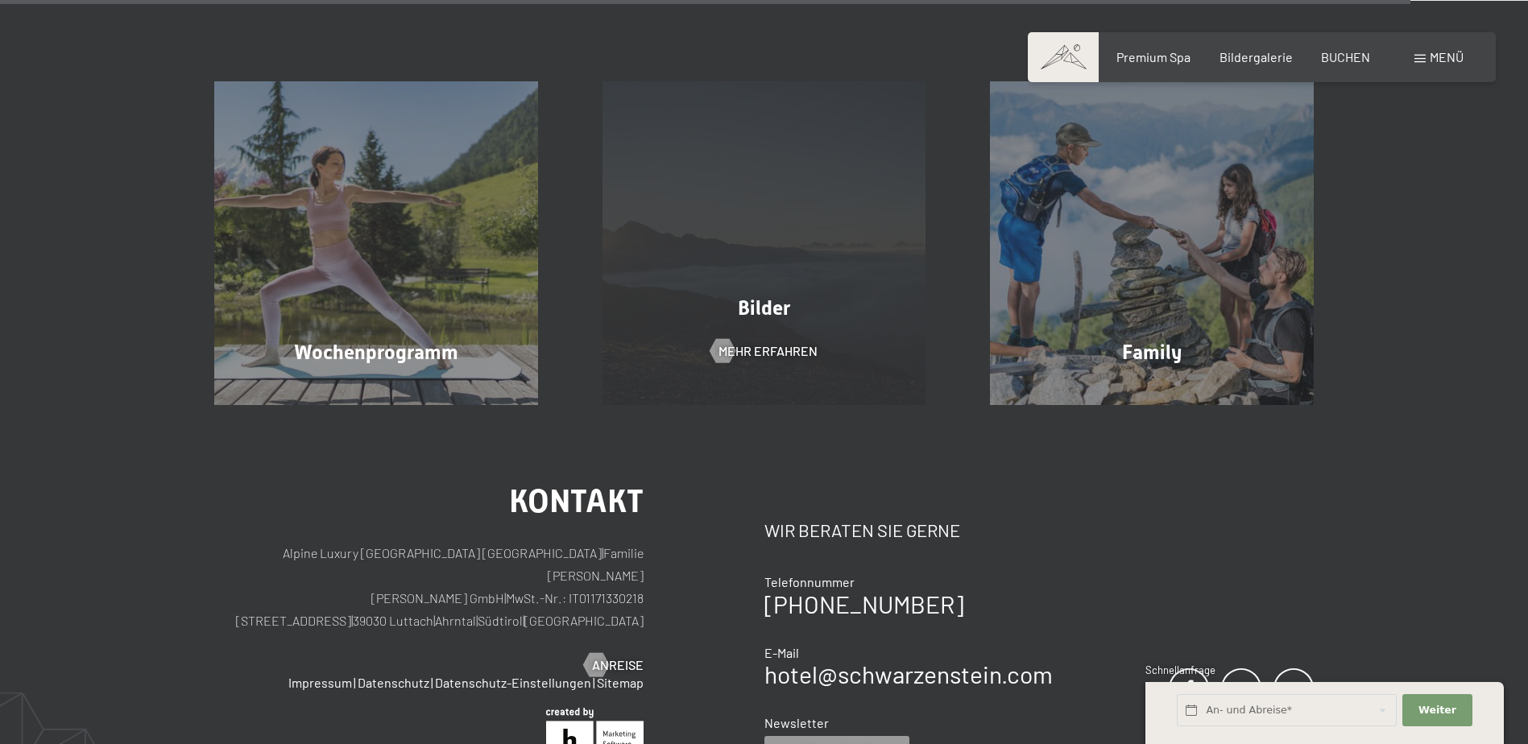
scroll to position [4268, 0]
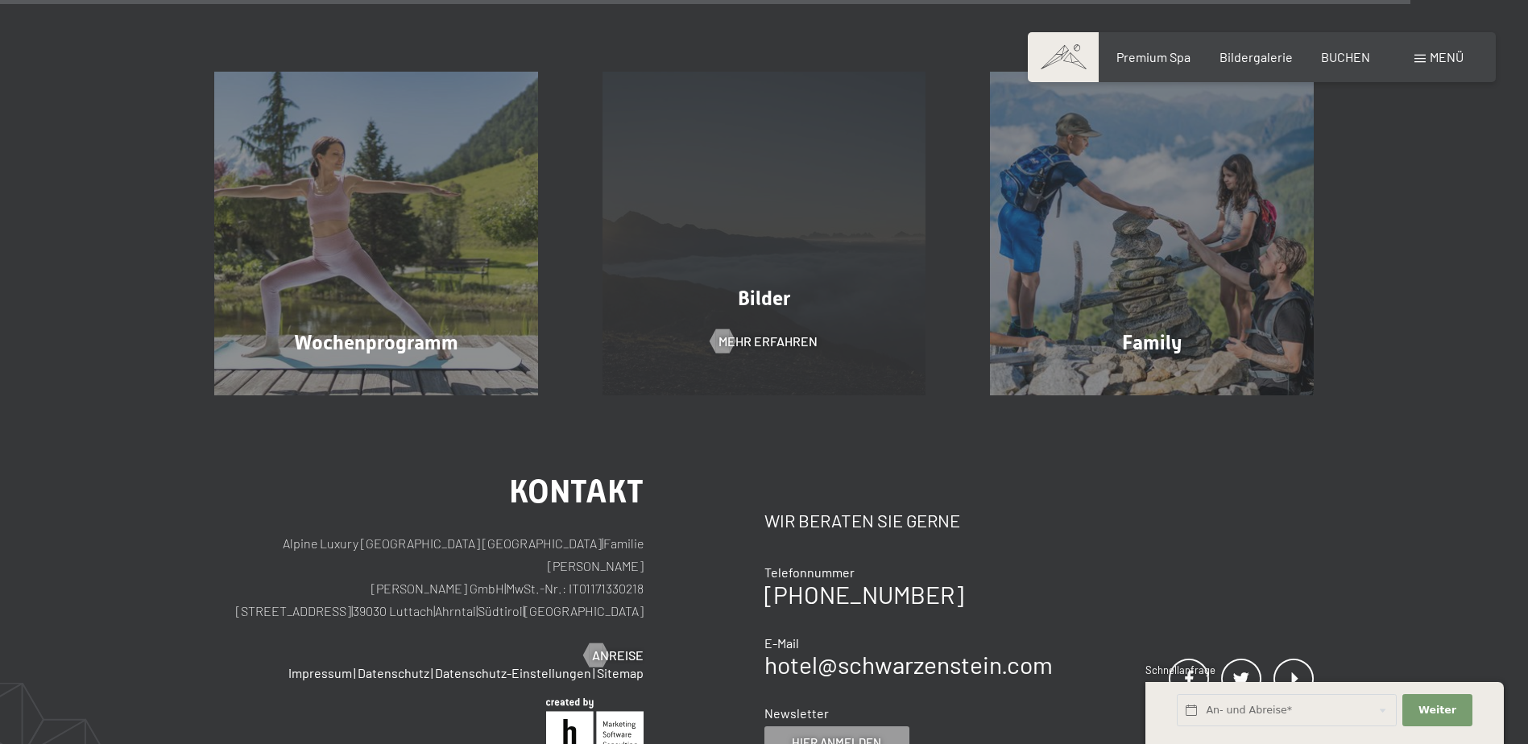
click at [797, 254] on div "Bilder Mehr erfahren" at bounding box center [764, 234] width 388 height 324
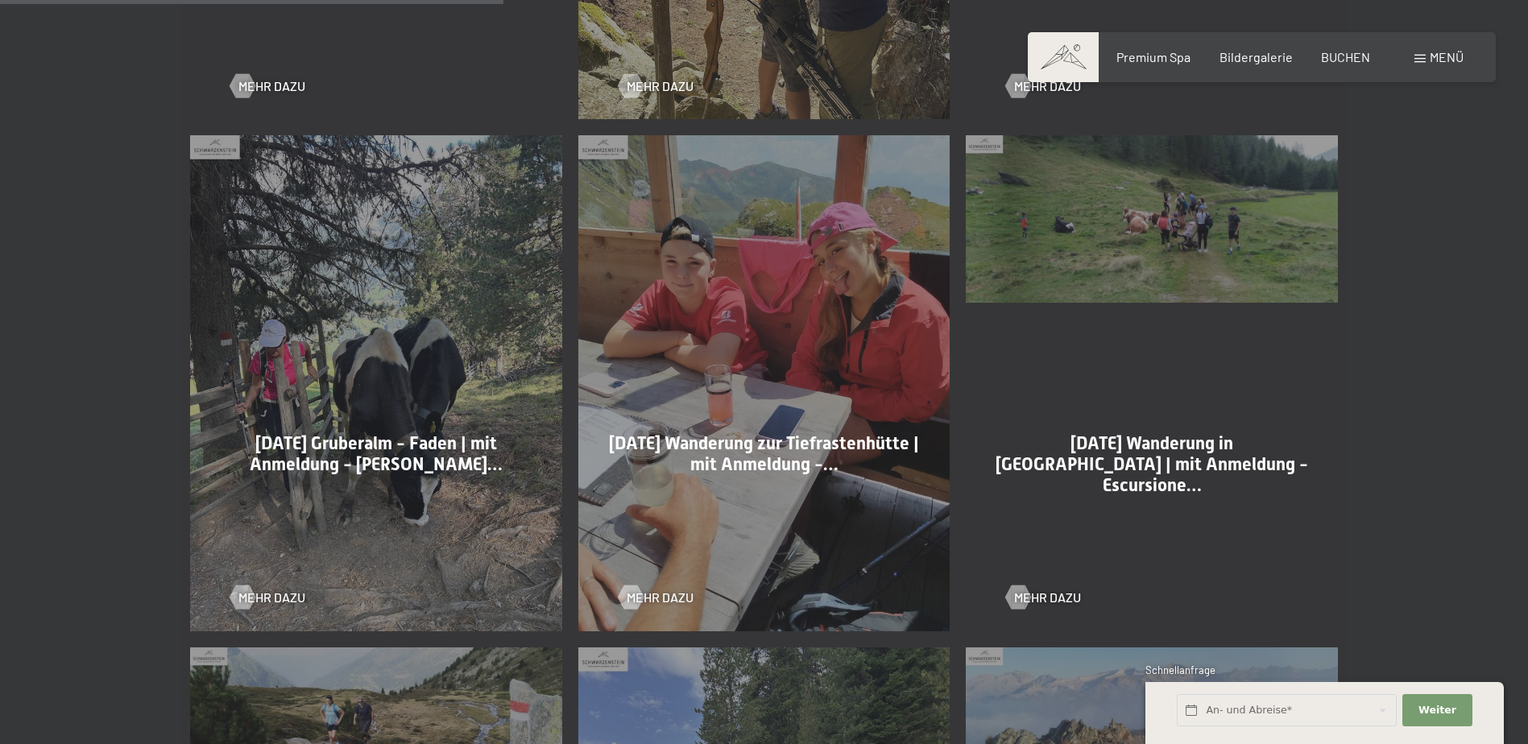
scroll to position [1660, 0]
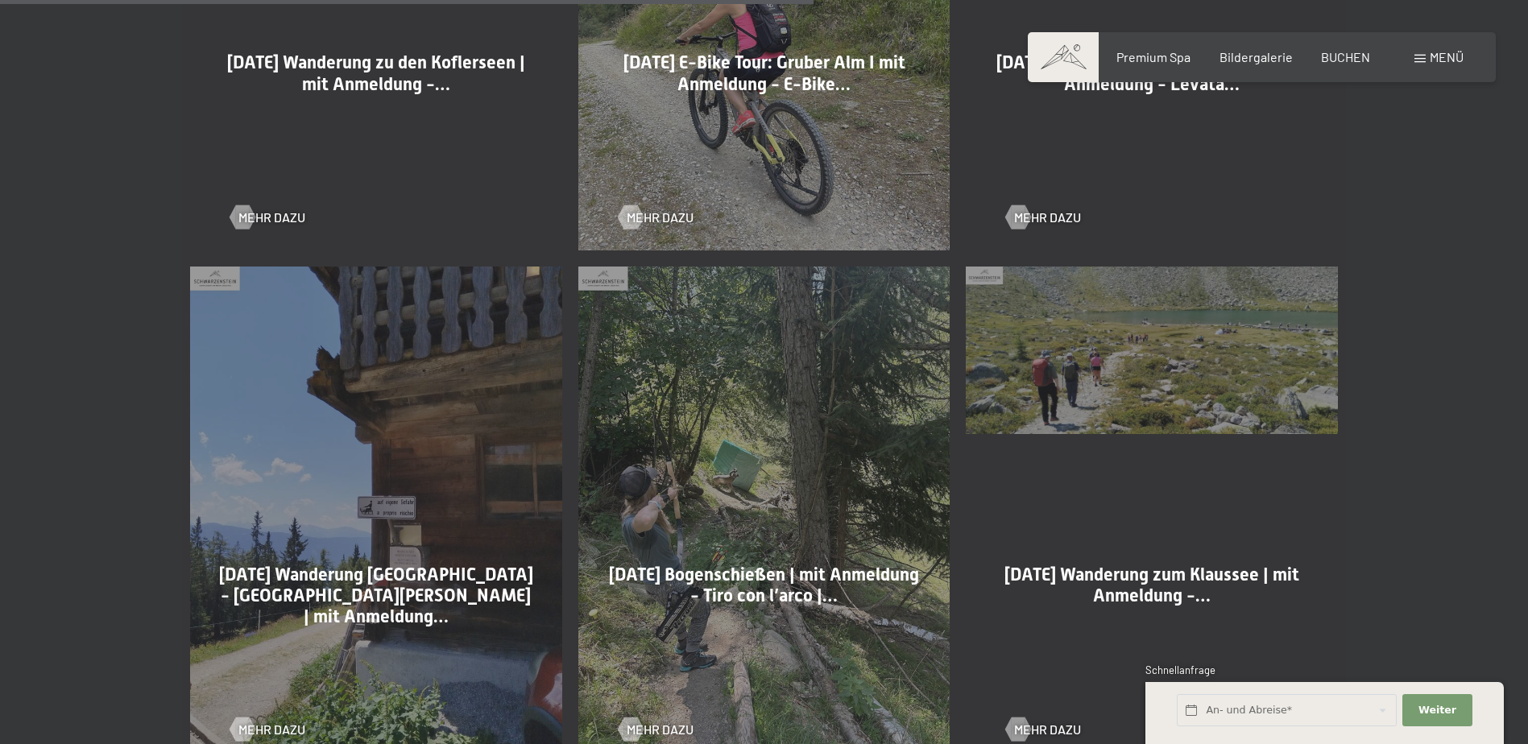
scroll to position [2224, 0]
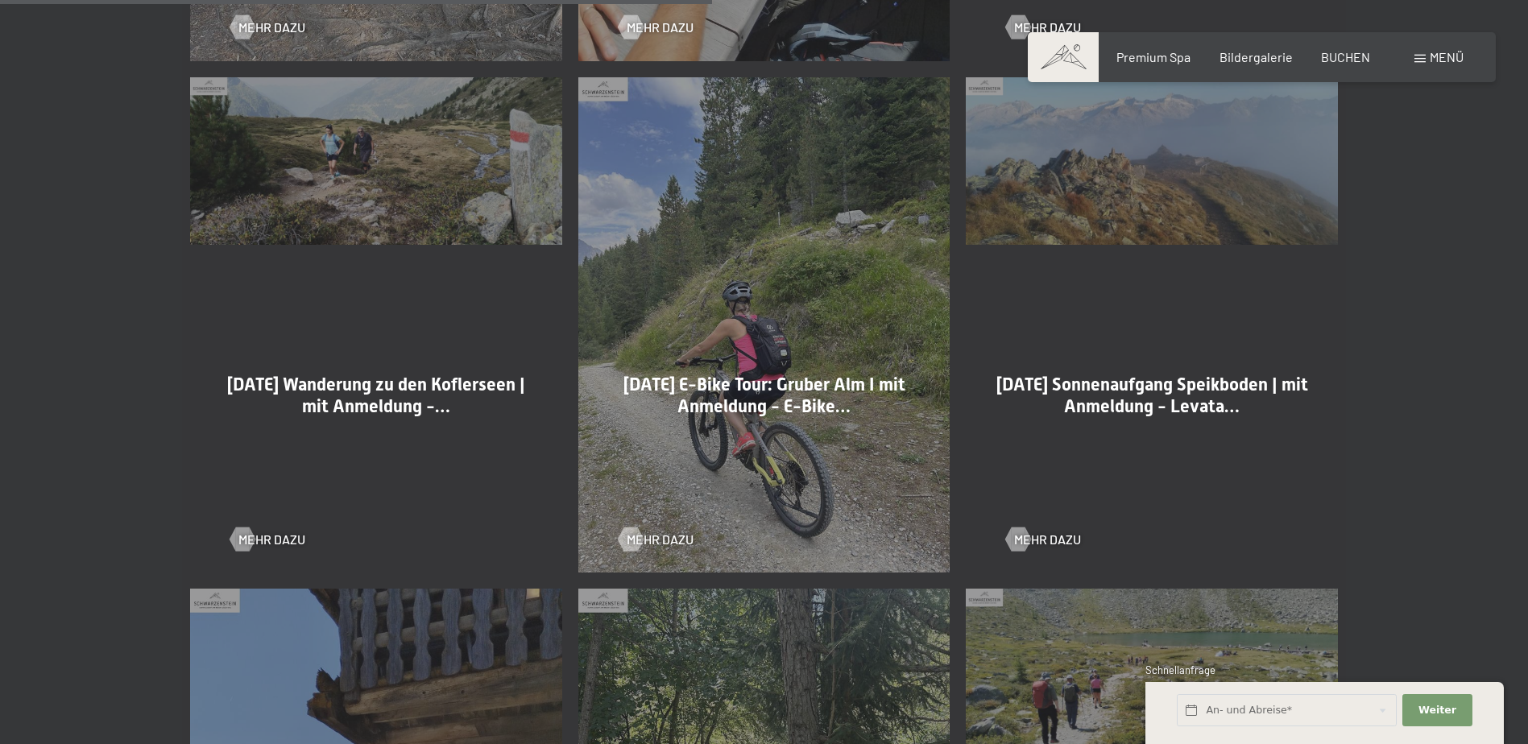
click at [1455, 465] on div "[DATE] Wanderung in [GEOGRAPHIC_DATA] | mit Anmeldung - Escursione…" at bounding box center [764, 482] width 1528 height 3462
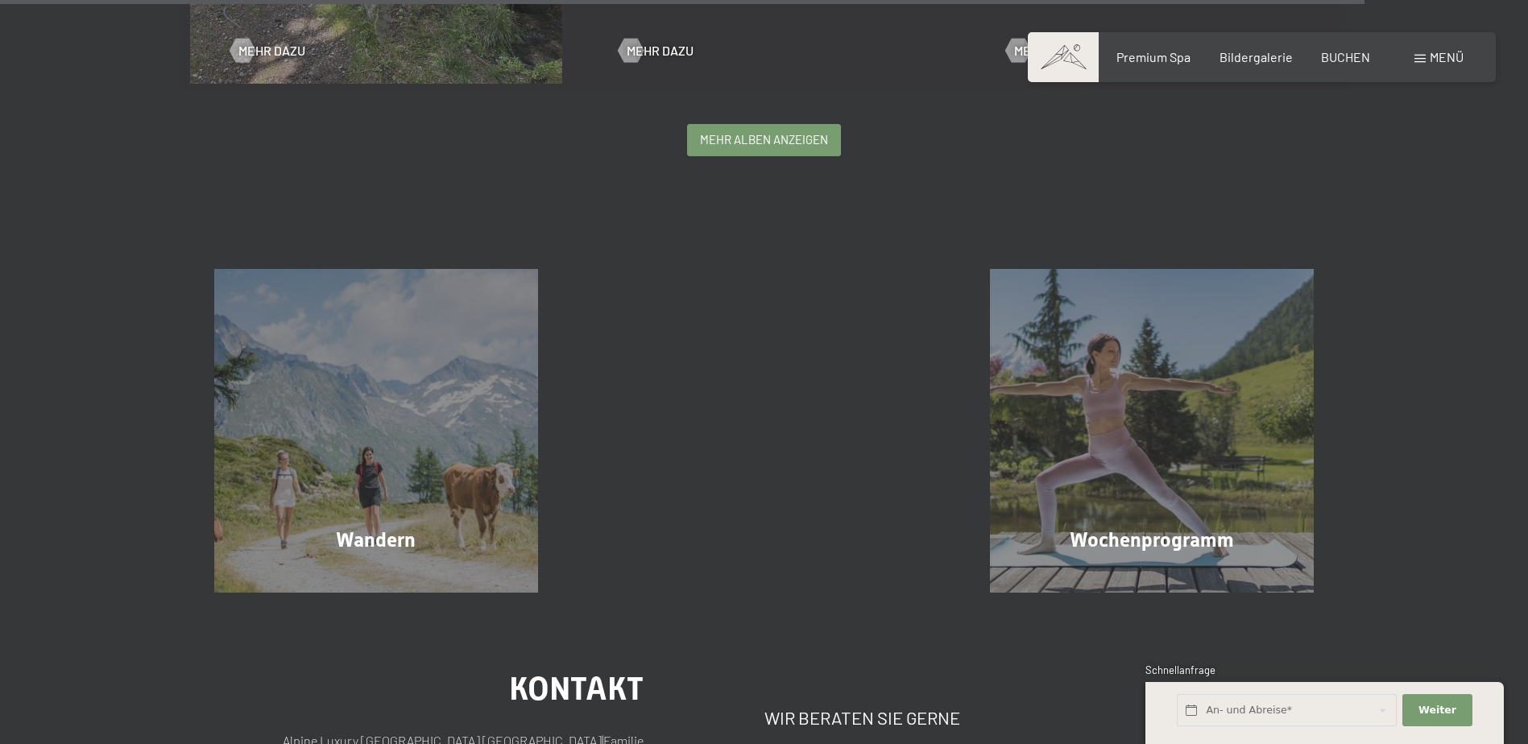
scroll to position [3995, 0]
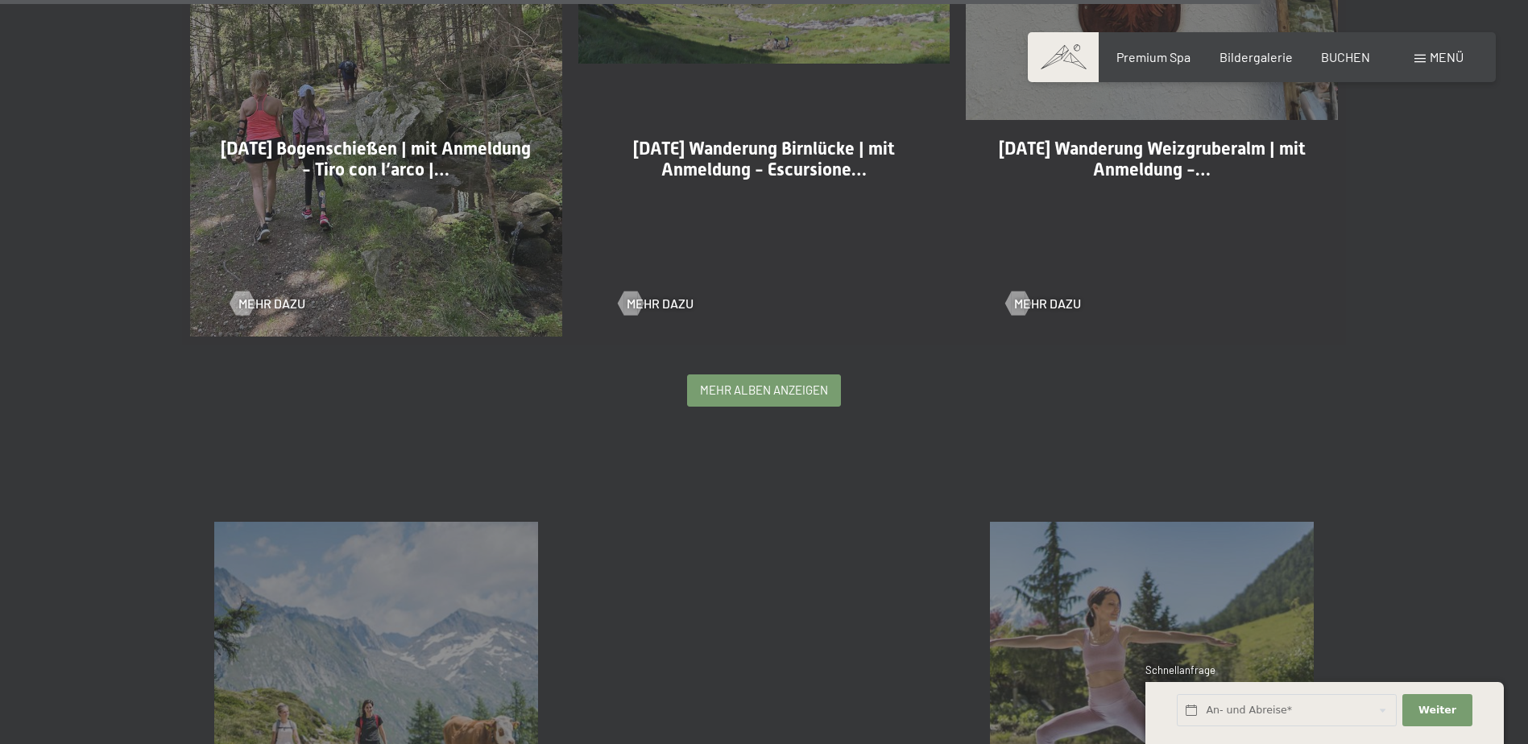
click at [784, 383] on div "mehr Alben anzeigen" at bounding box center [764, 390] width 152 height 31
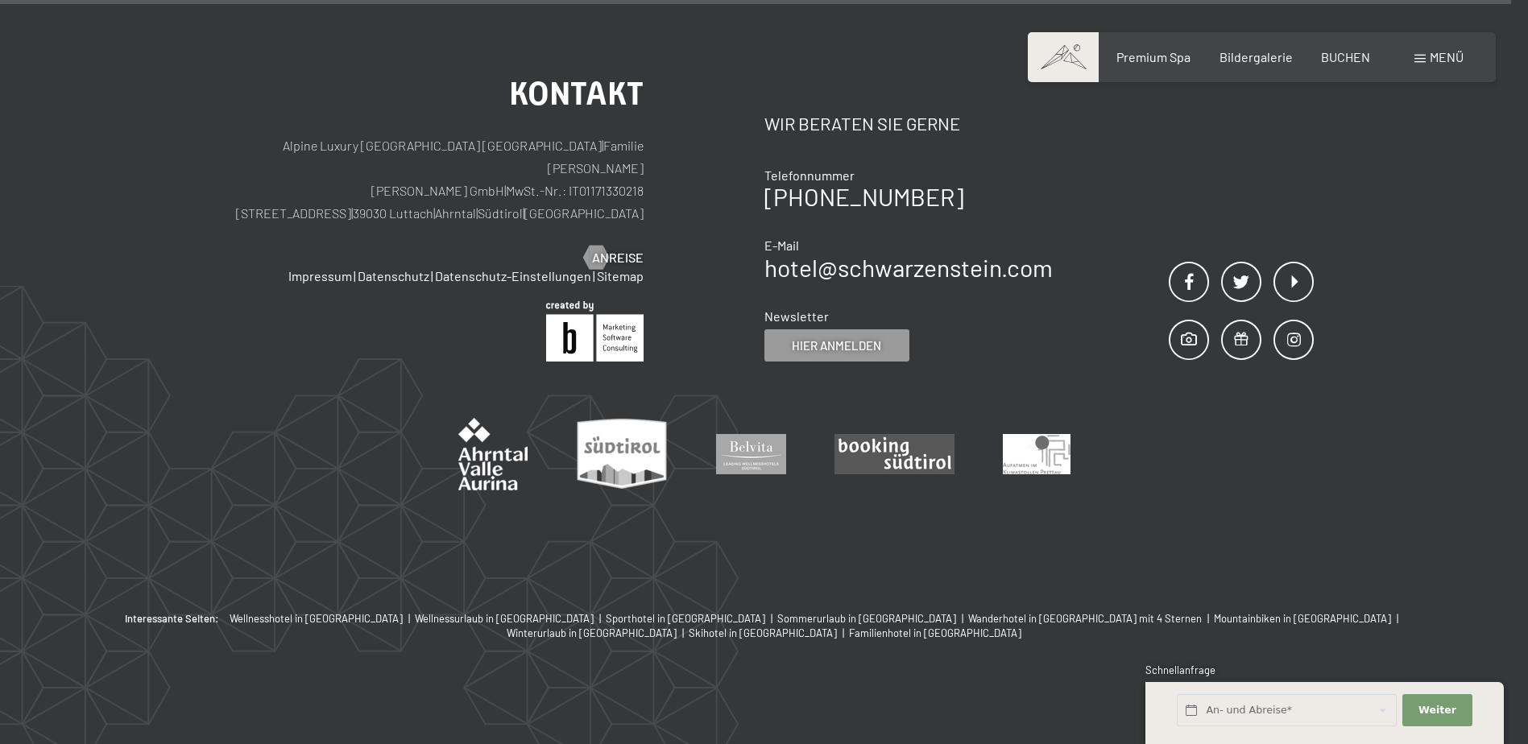
scroll to position [10818, 0]
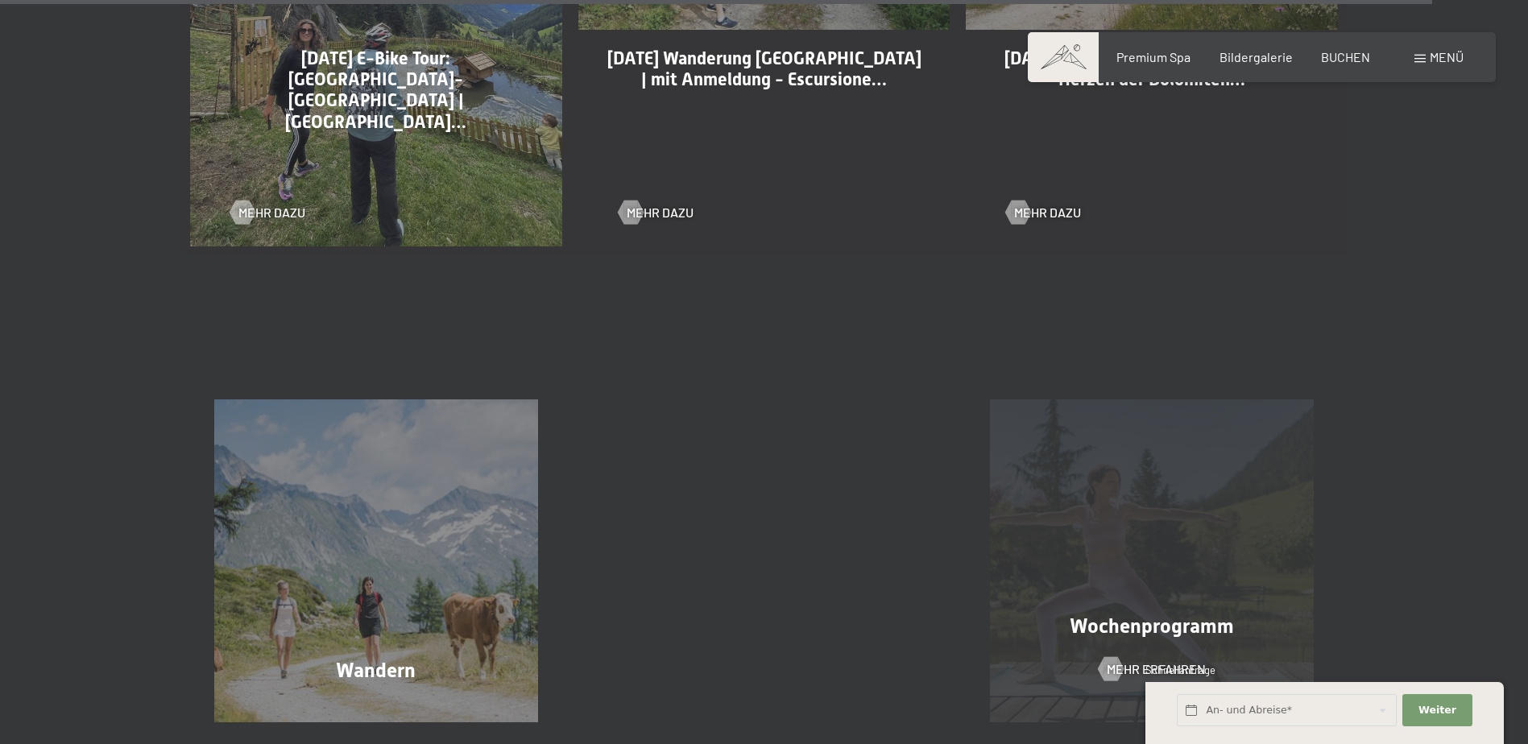
click at [1181, 540] on div "Wochenprogramm Mehr erfahren" at bounding box center [1152, 561] width 388 height 324
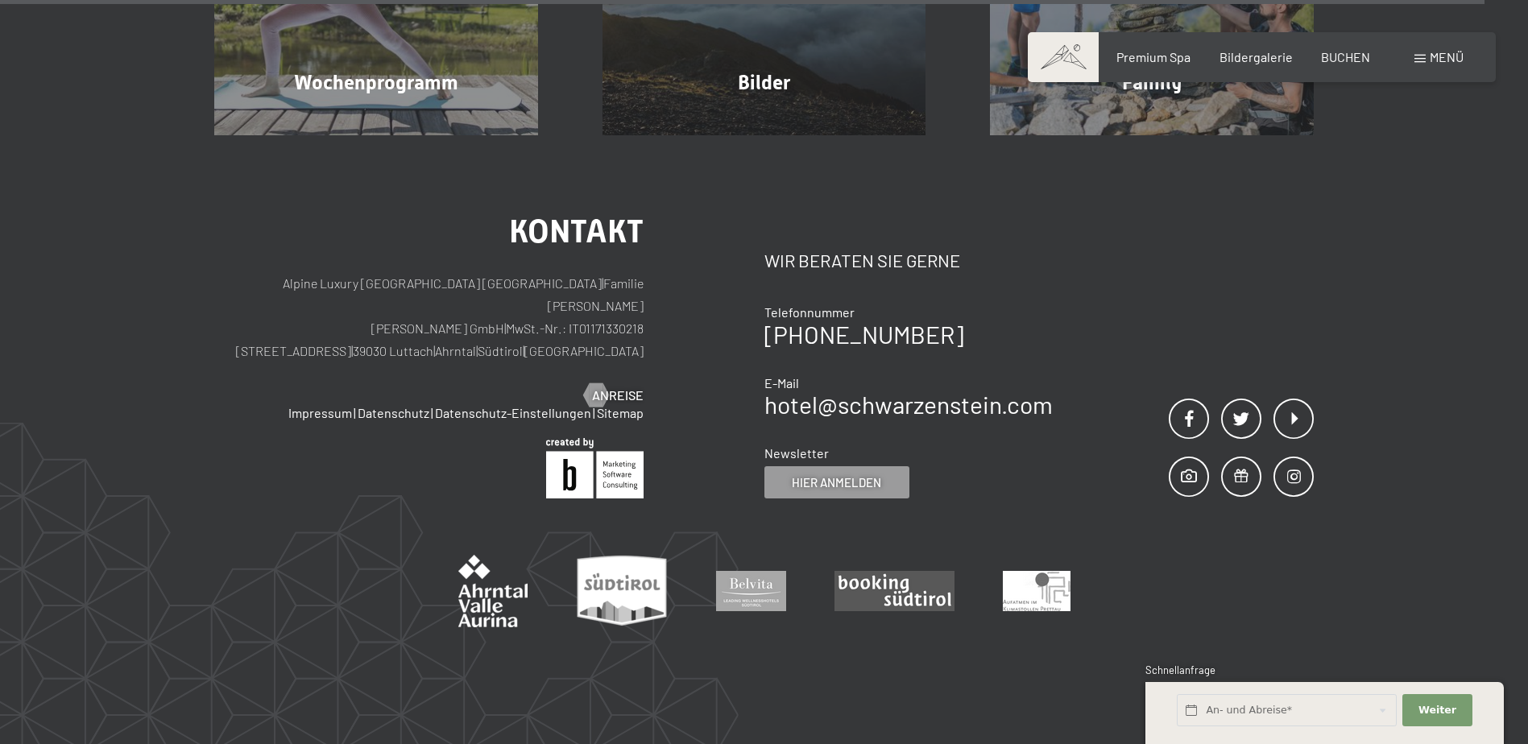
scroll to position [7487, 0]
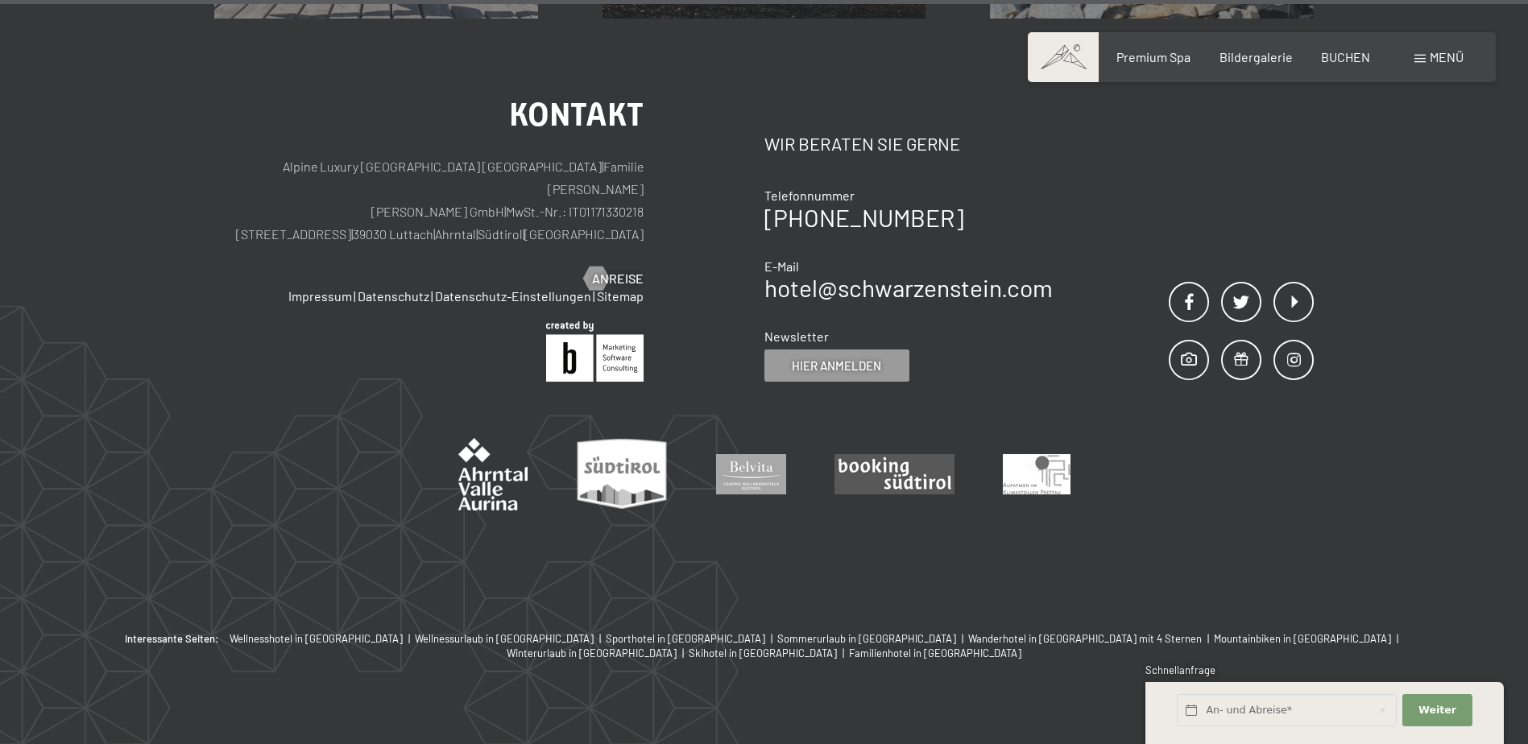
click at [506, 543] on div "Kontakt Alpine Luxury SPA Resort SCHWARZENSTEIN | Familie [PERSON_NAME] [PERSON…" at bounding box center [764, 326] width 1528 height 614
click at [1434, 62] on span "Menü" at bounding box center [1447, 56] width 34 height 15
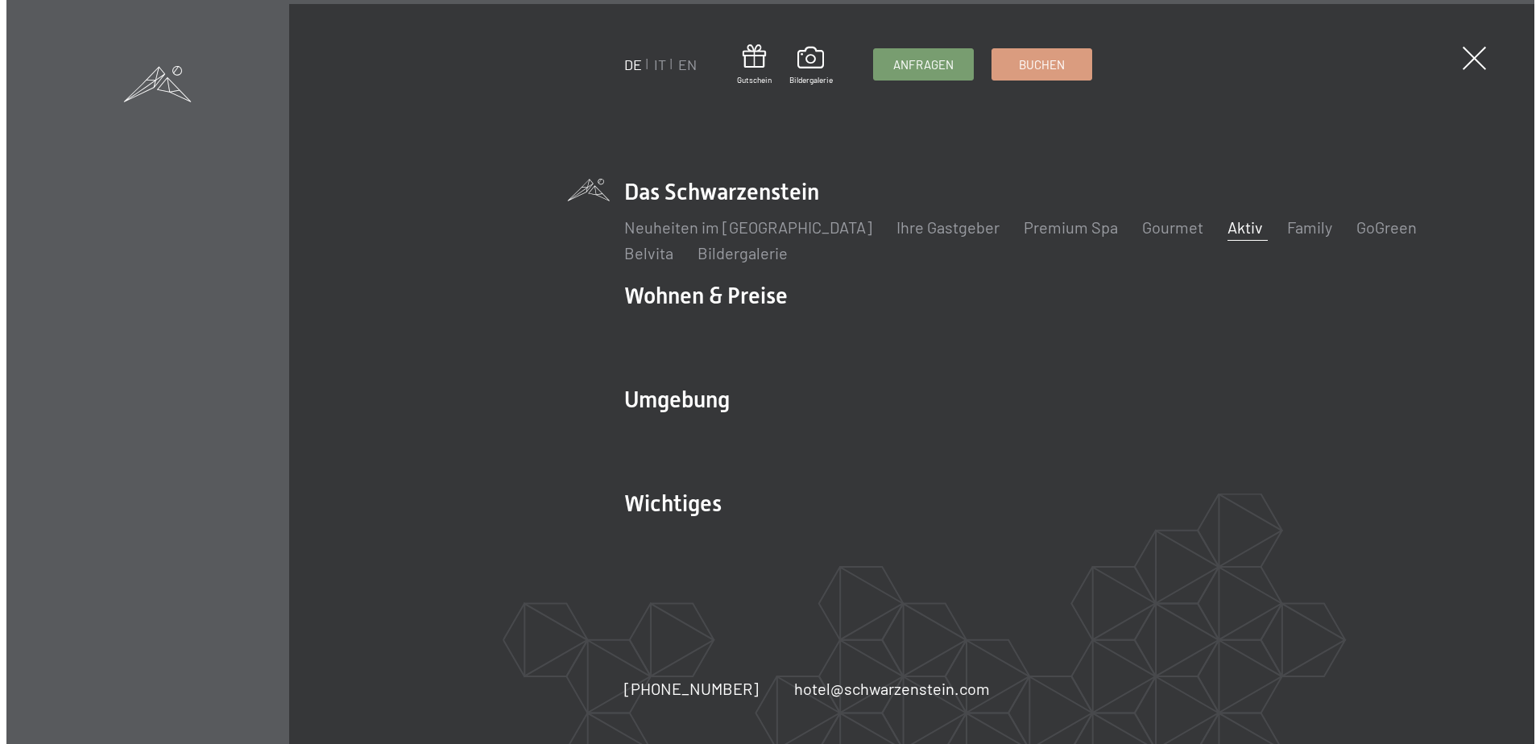
scroll to position [7523, 0]
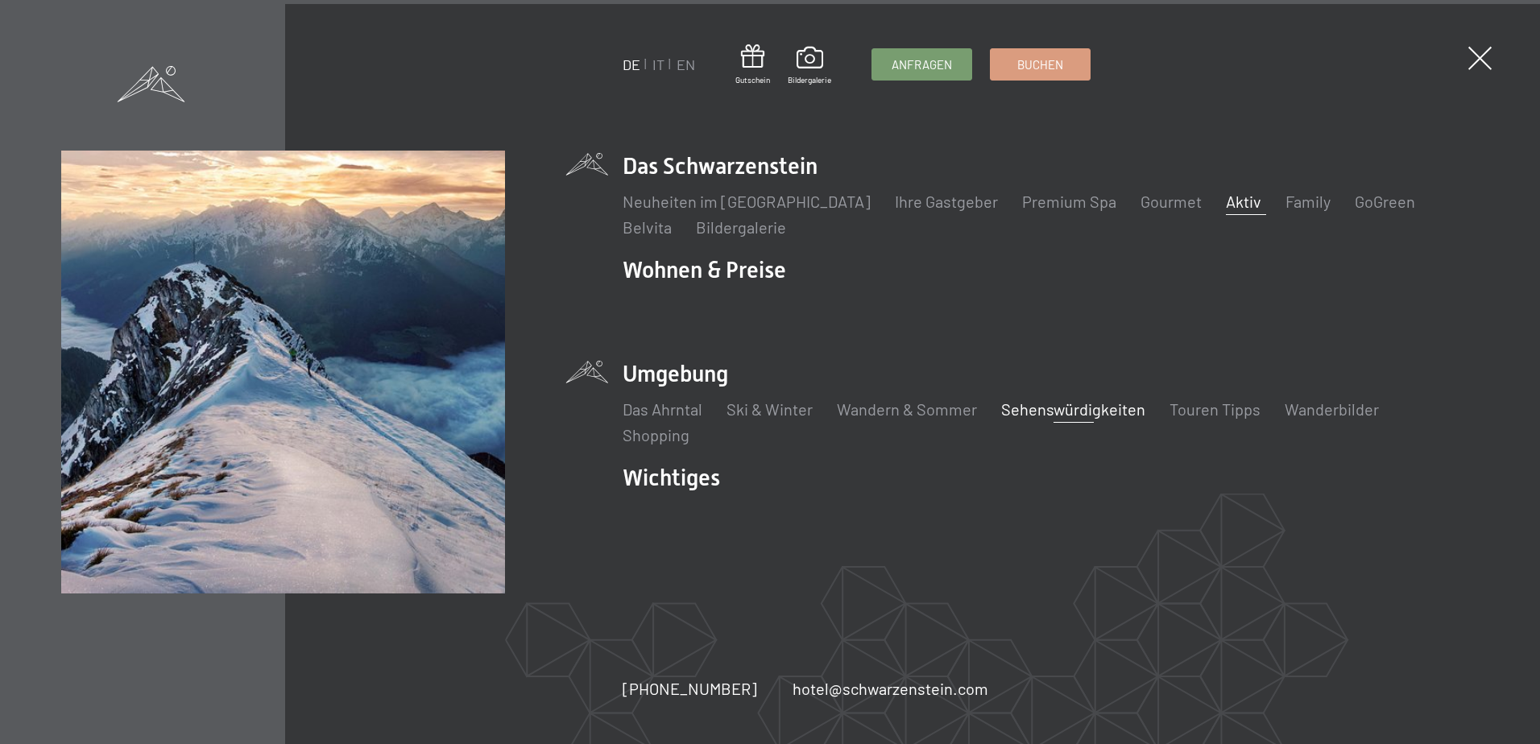
click at [1111, 407] on link "Sehenswürdigkeiten" at bounding box center [1073, 408] width 144 height 19
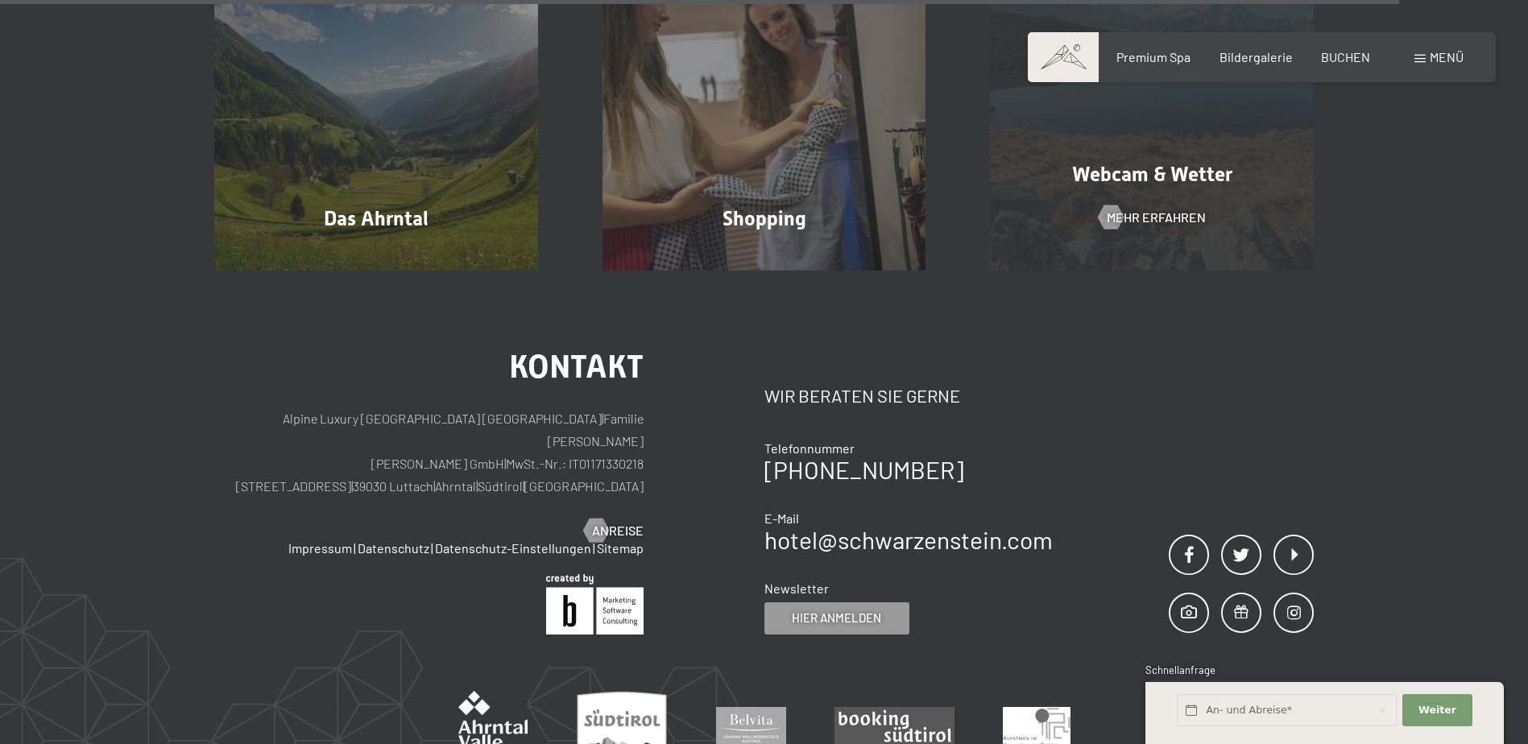
scroll to position [3659, 0]
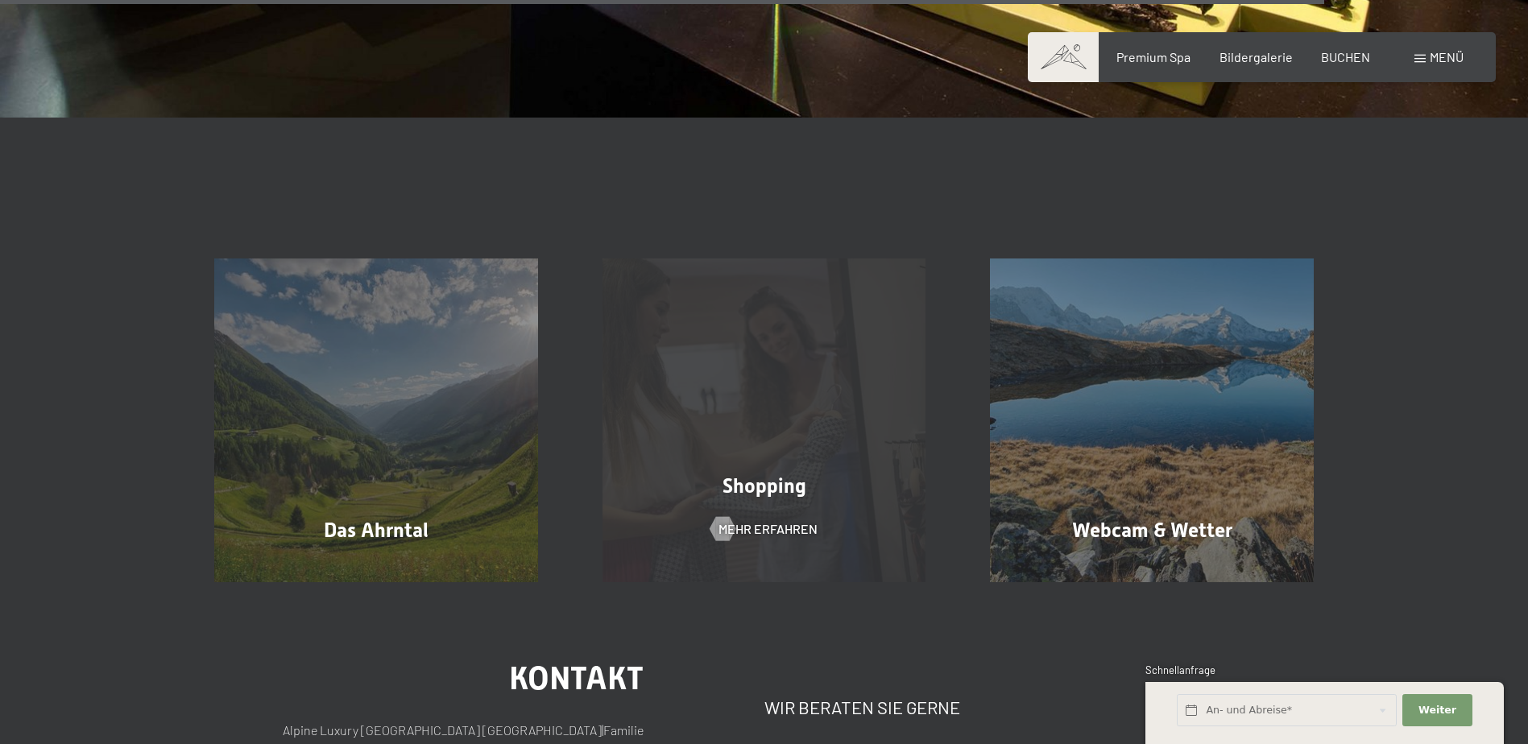
click at [843, 385] on div "Shopping Mehr erfahren" at bounding box center [764, 421] width 388 height 324
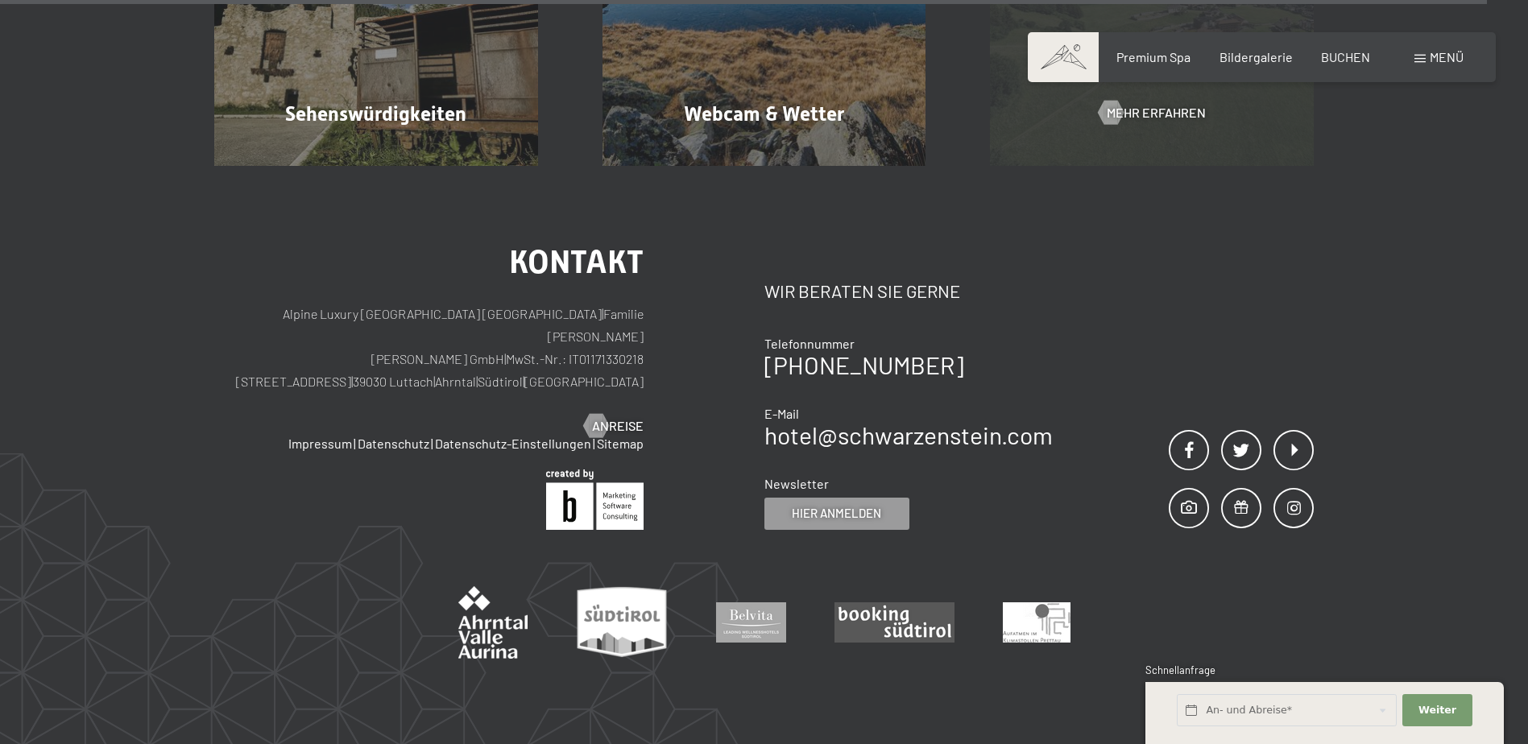
scroll to position [2899, 0]
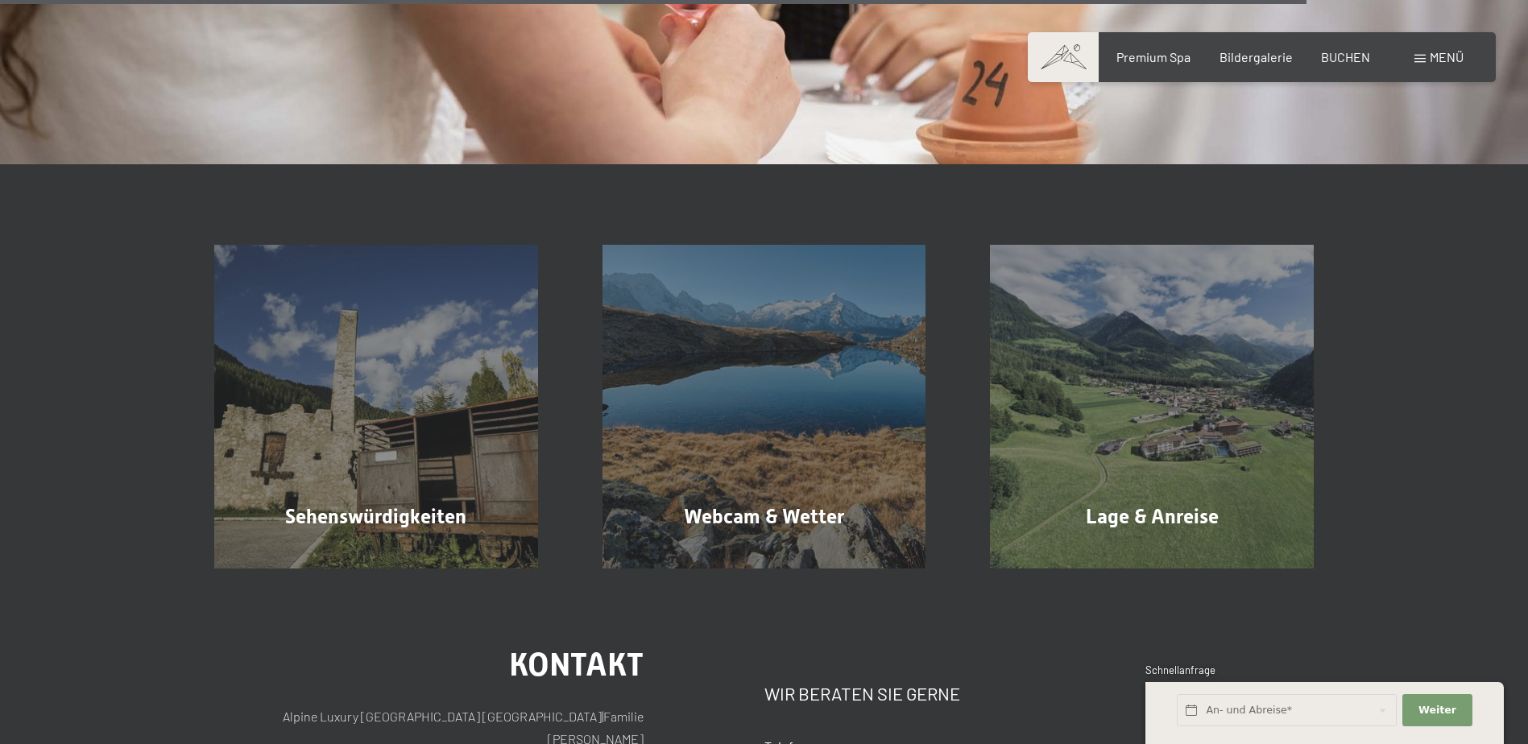
click at [1445, 58] on span "Menü" at bounding box center [1447, 56] width 34 height 15
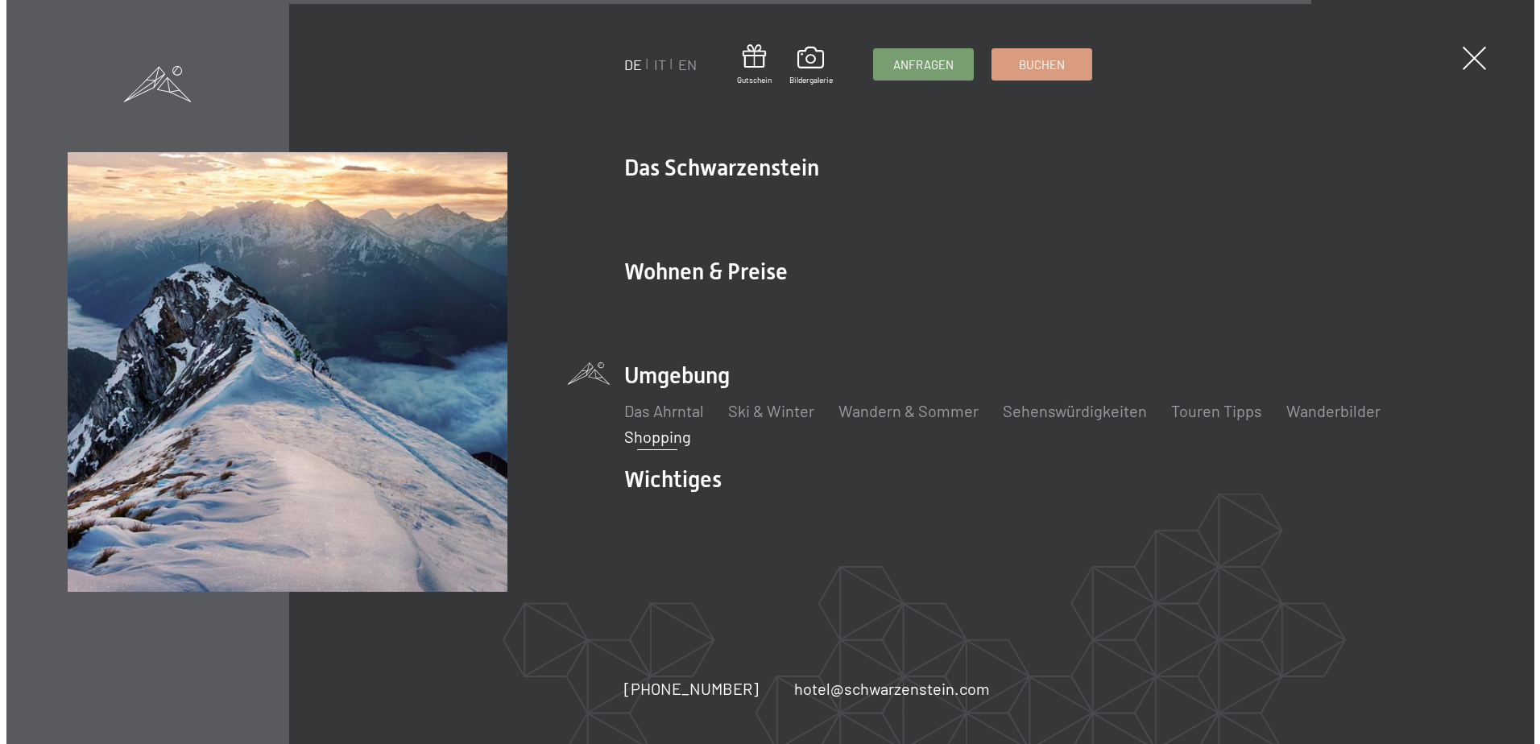
scroll to position [2907, 0]
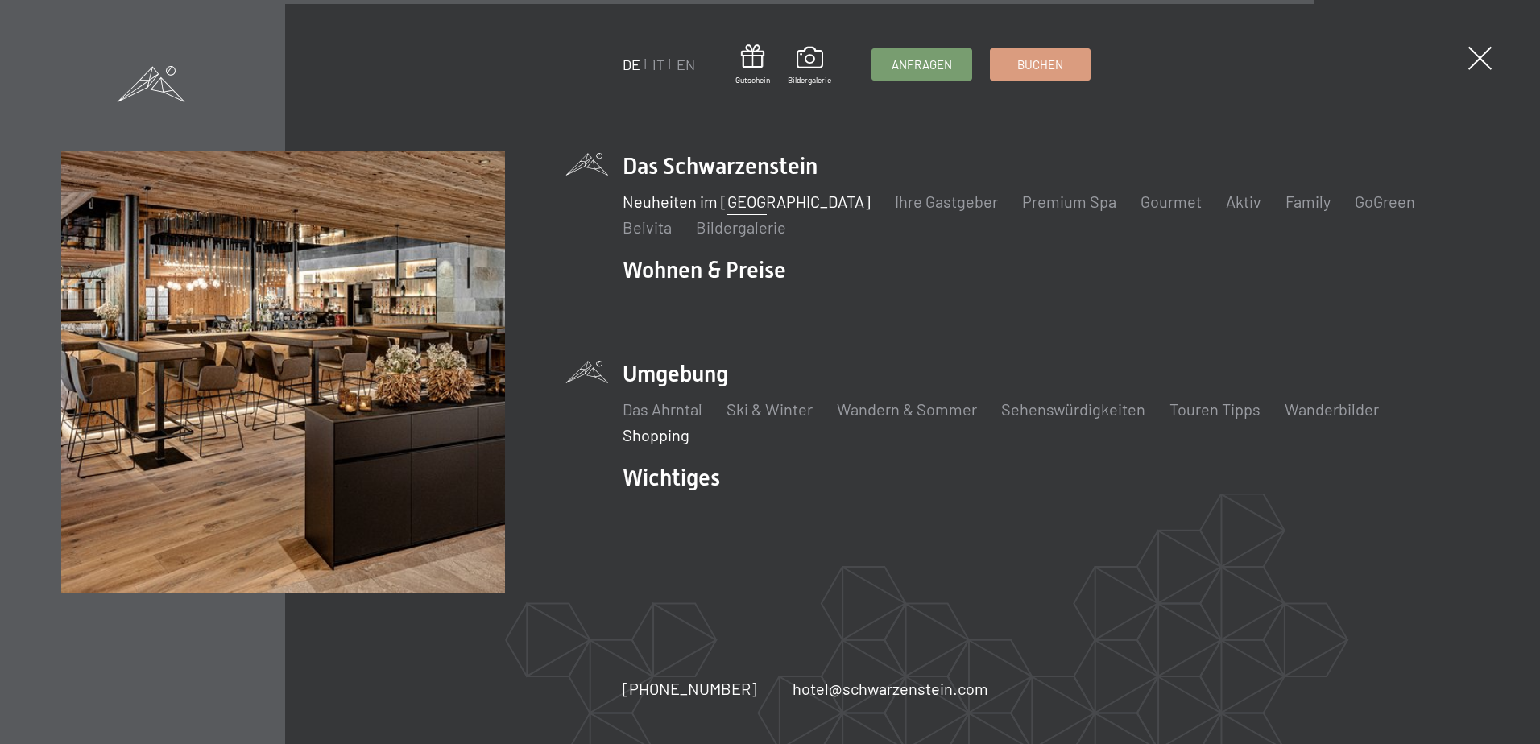
click at [705, 194] on link "Neuheiten im [GEOGRAPHIC_DATA]" at bounding box center [747, 201] width 248 height 19
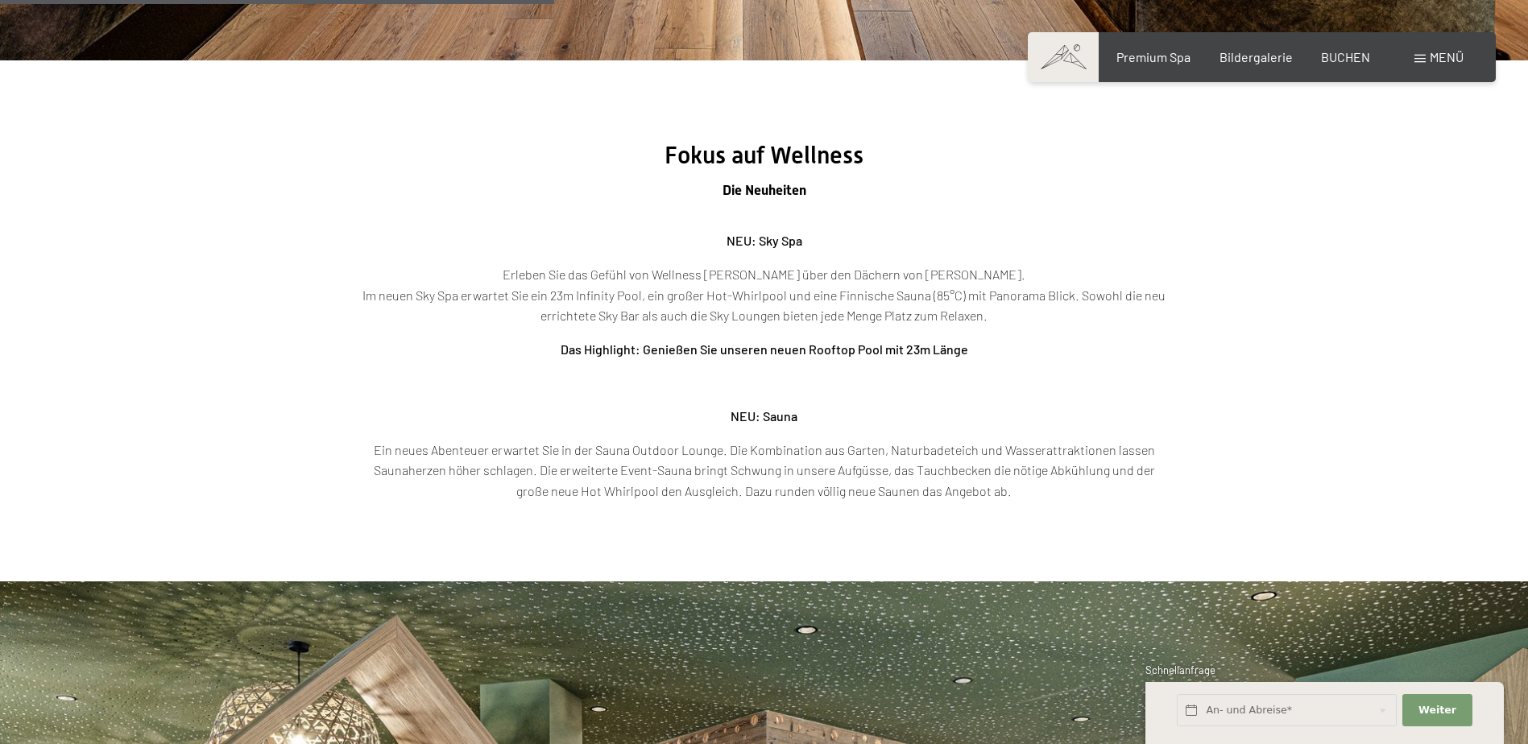
scroll to position [2819, 0]
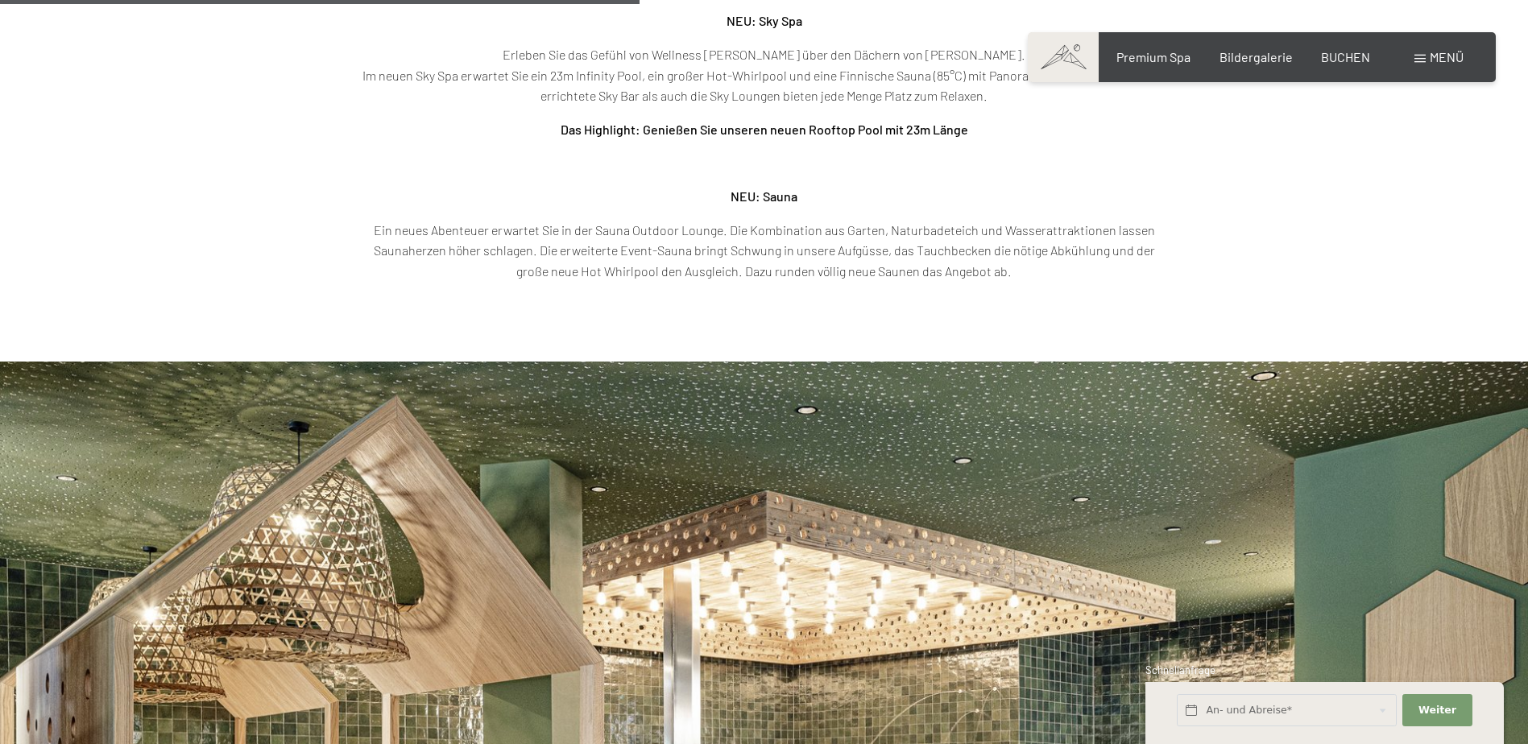
click at [1058, 279] on p "Ein neues Abenteuer erwartet Sie in der Sauna Outdoor Lounge. Die Kombination a…" at bounding box center [764, 251] width 805 height 62
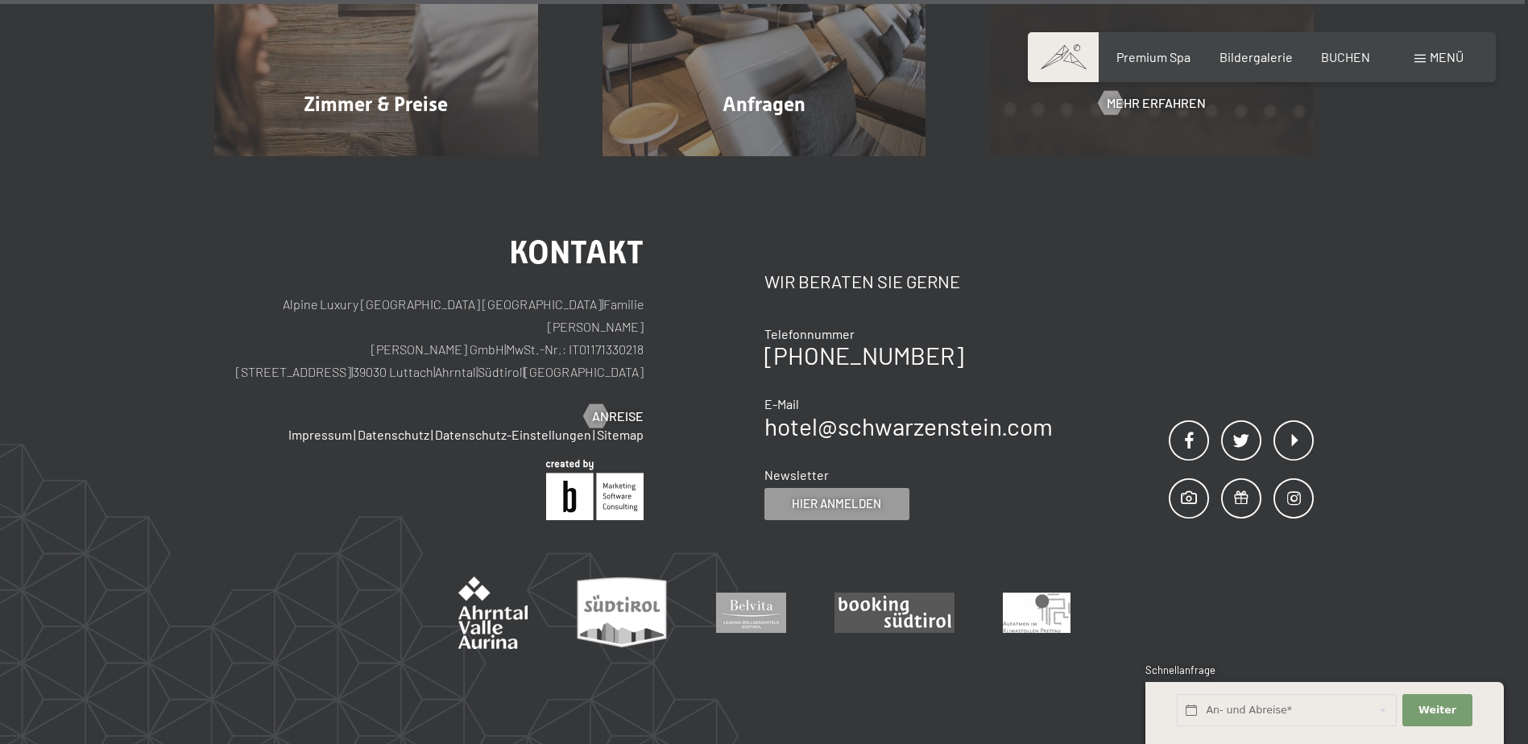
scroll to position [6400, 0]
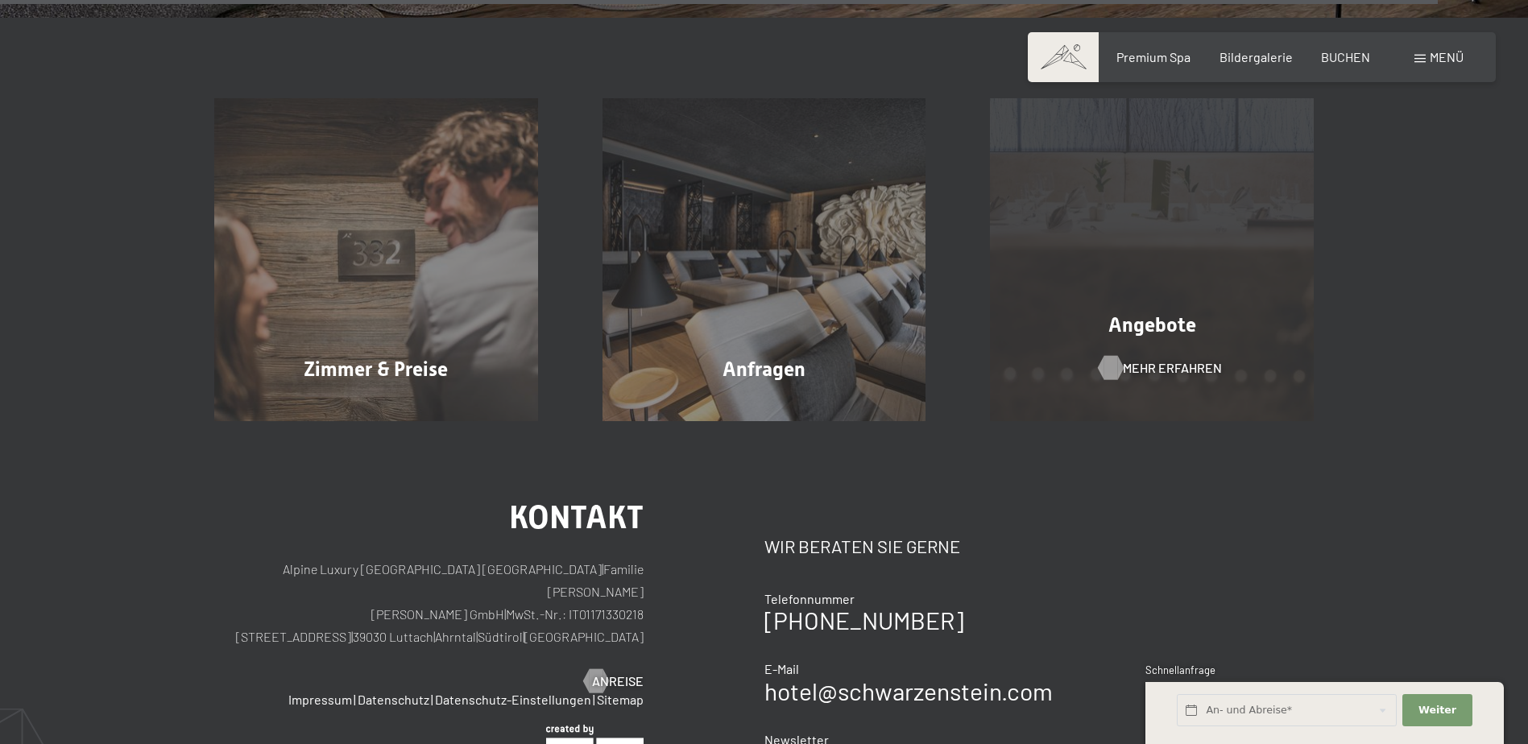
click at [1150, 359] on span "Mehr erfahren" at bounding box center [1172, 368] width 99 height 18
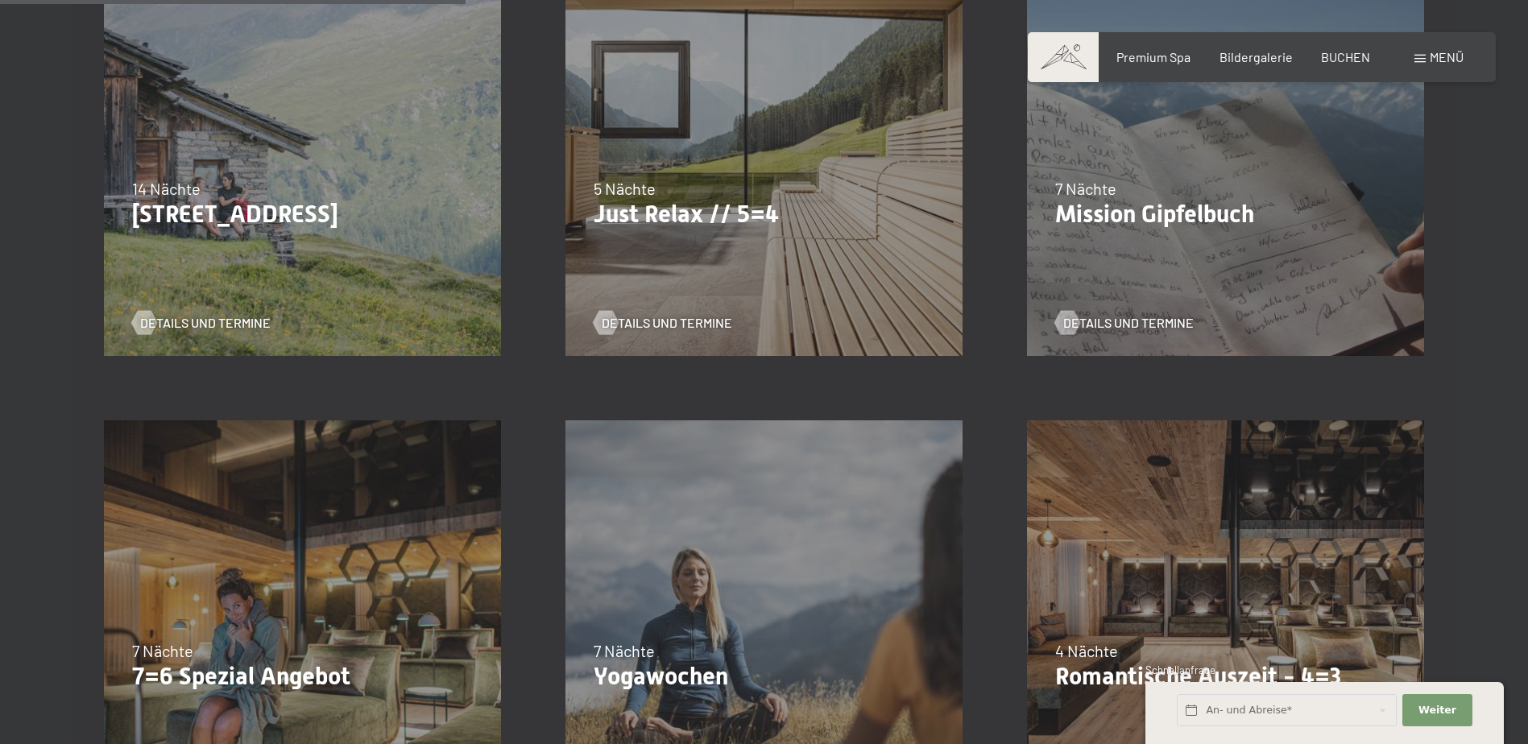
scroll to position [1128, 0]
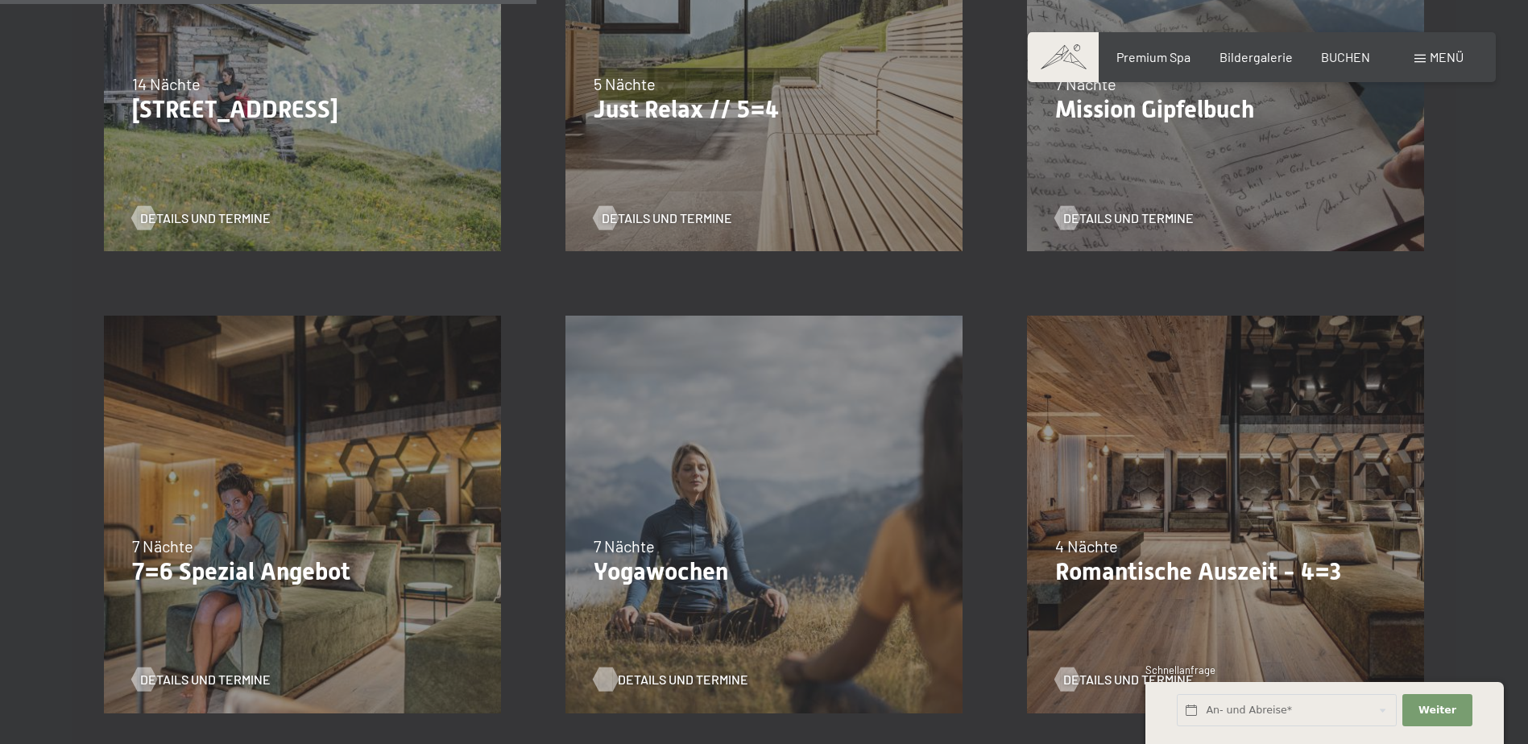
click at [631, 675] on span "Details und Termine" at bounding box center [683, 680] width 130 height 18
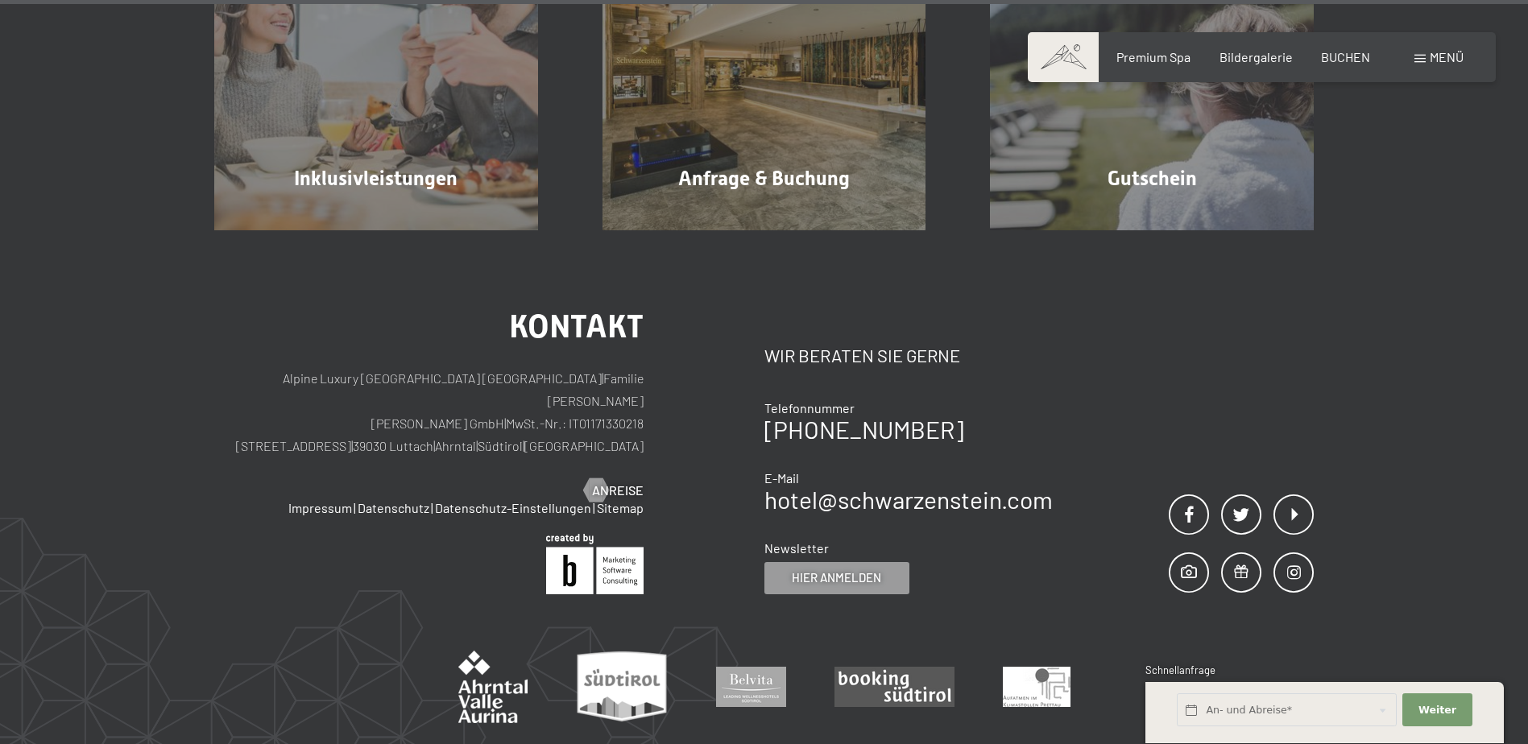
scroll to position [2204, 0]
